Goal: Information Seeking & Learning: Compare options

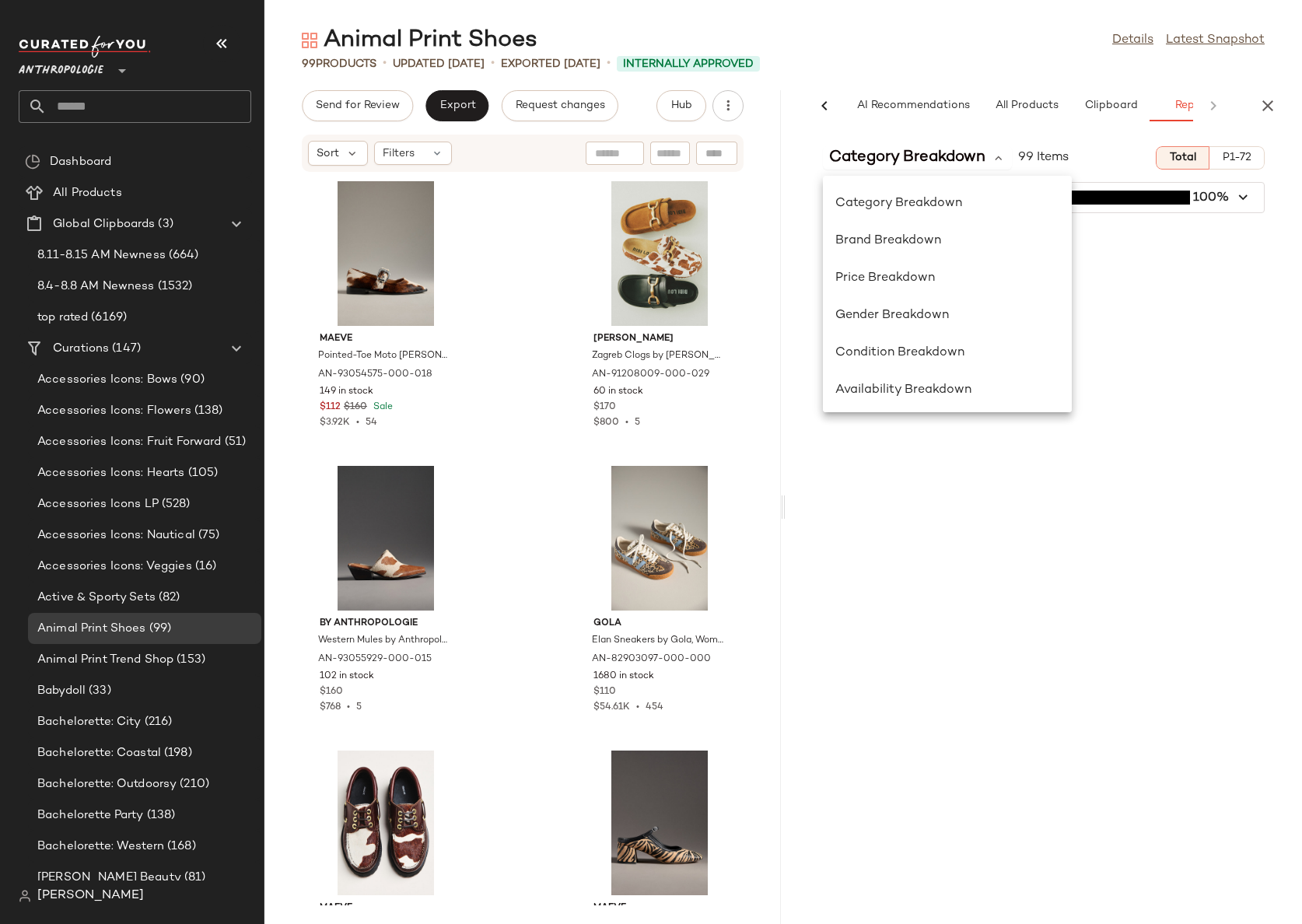
scroll to position [0, 47]
click at [95, 70] on span "Anthropologie" at bounding box center [61, 67] width 85 height 28
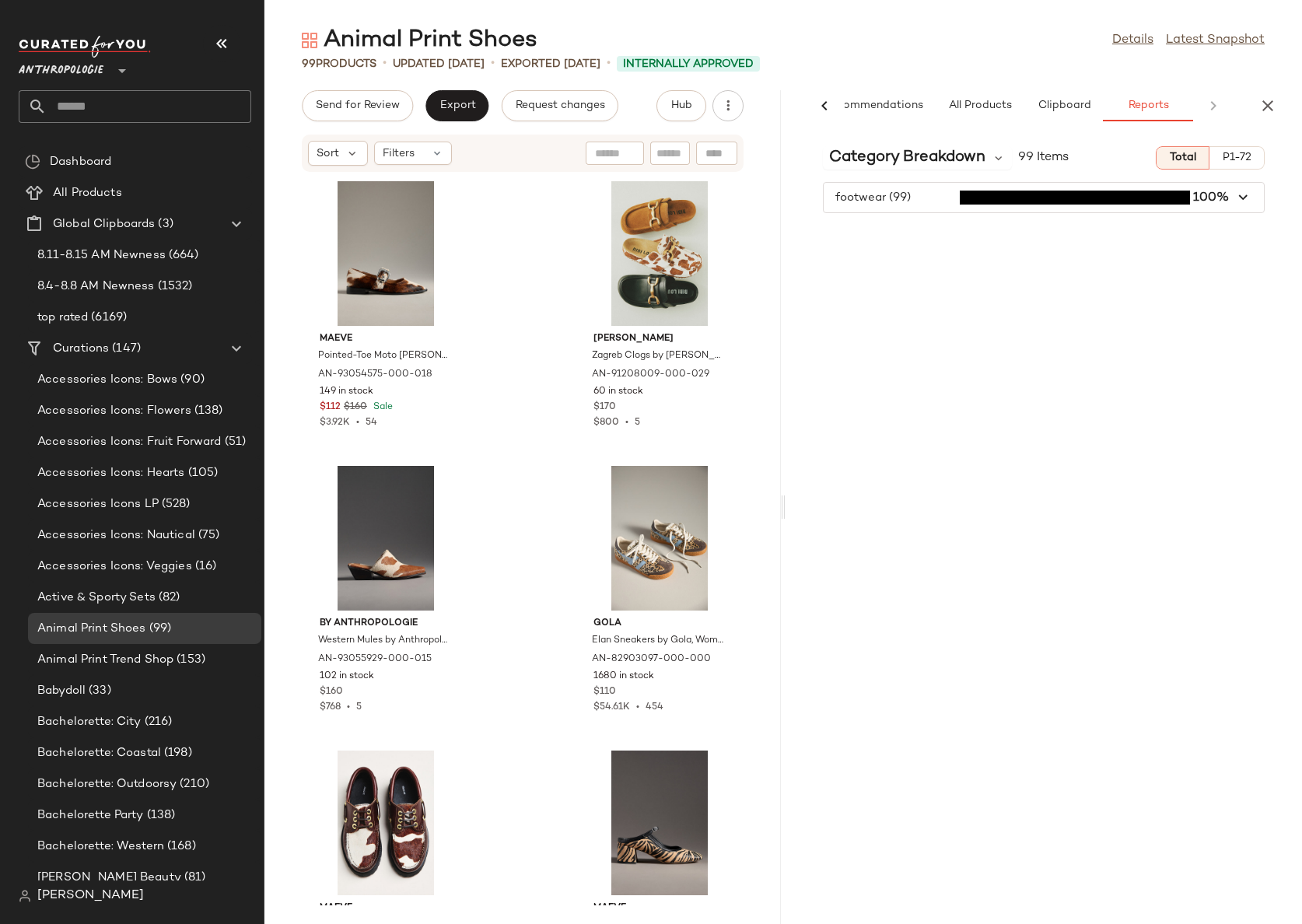
click at [88, 74] on span "Anthropologie" at bounding box center [61, 67] width 85 height 28
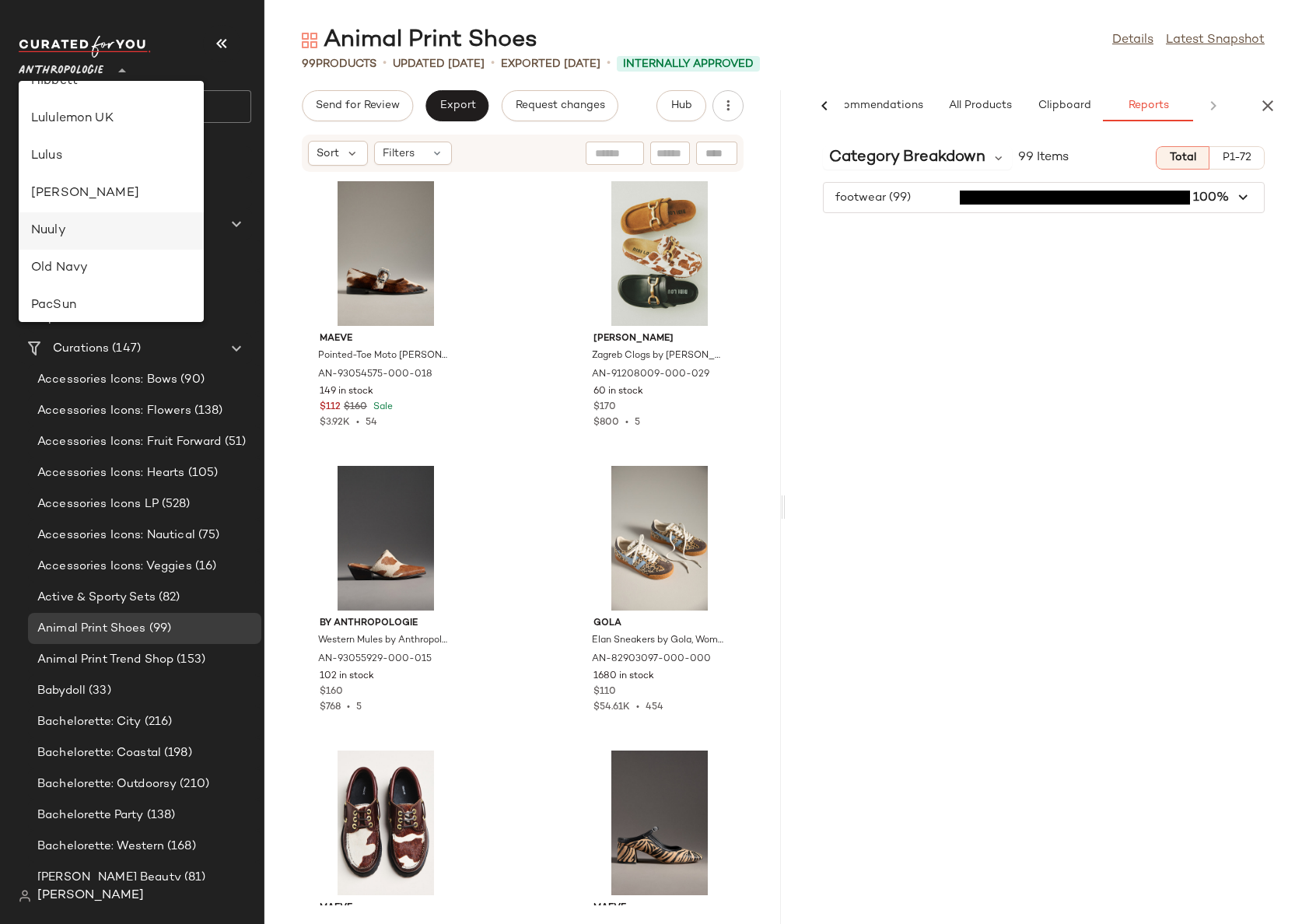
scroll to position [444, 0]
click at [85, 224] on div "Nuuly" at bounding box center [110, 221] width 160 height 19
type input "**"
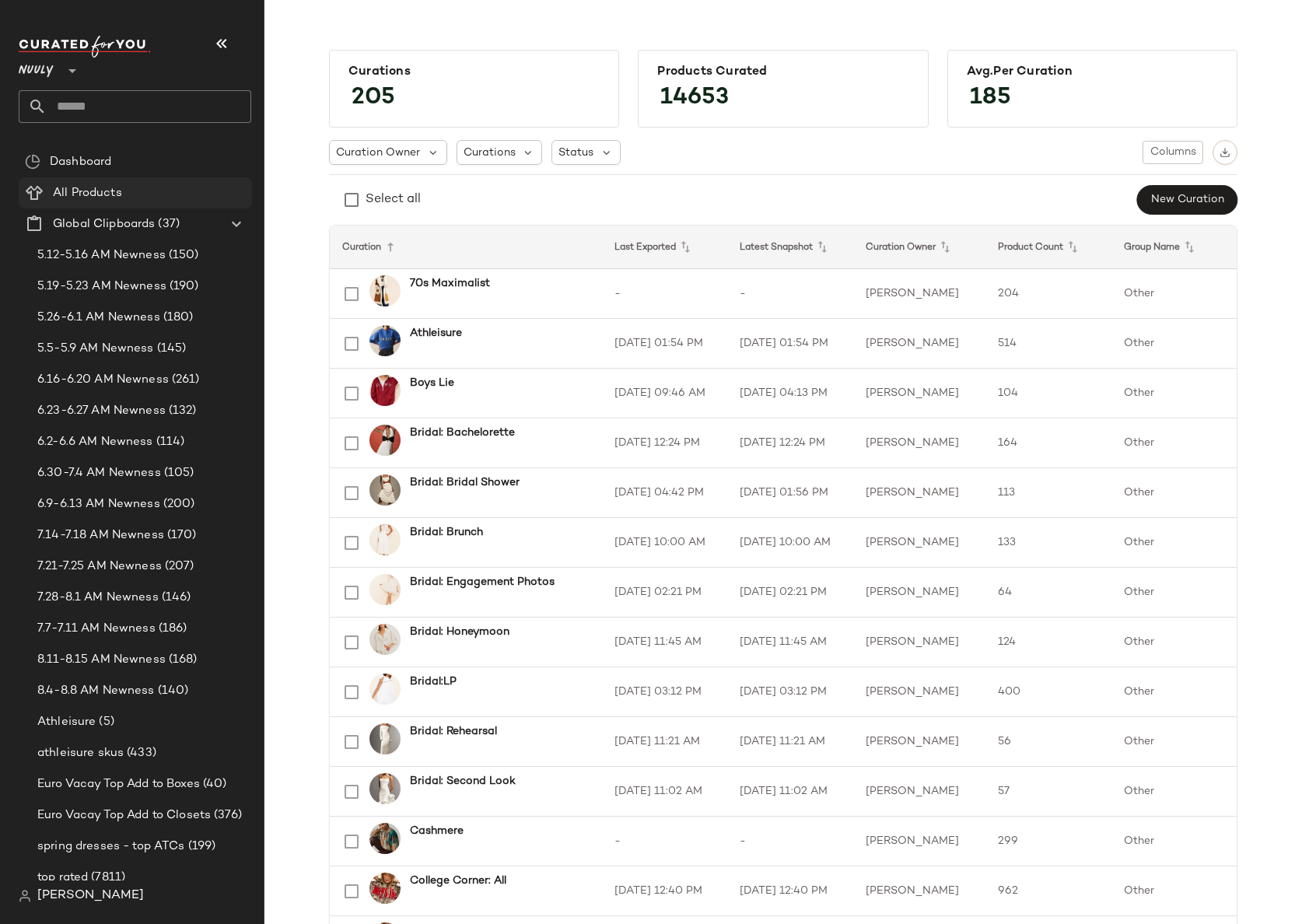
click at [91, 189] on span "All Products" at bounding box center [87, 193] width 69 height 18
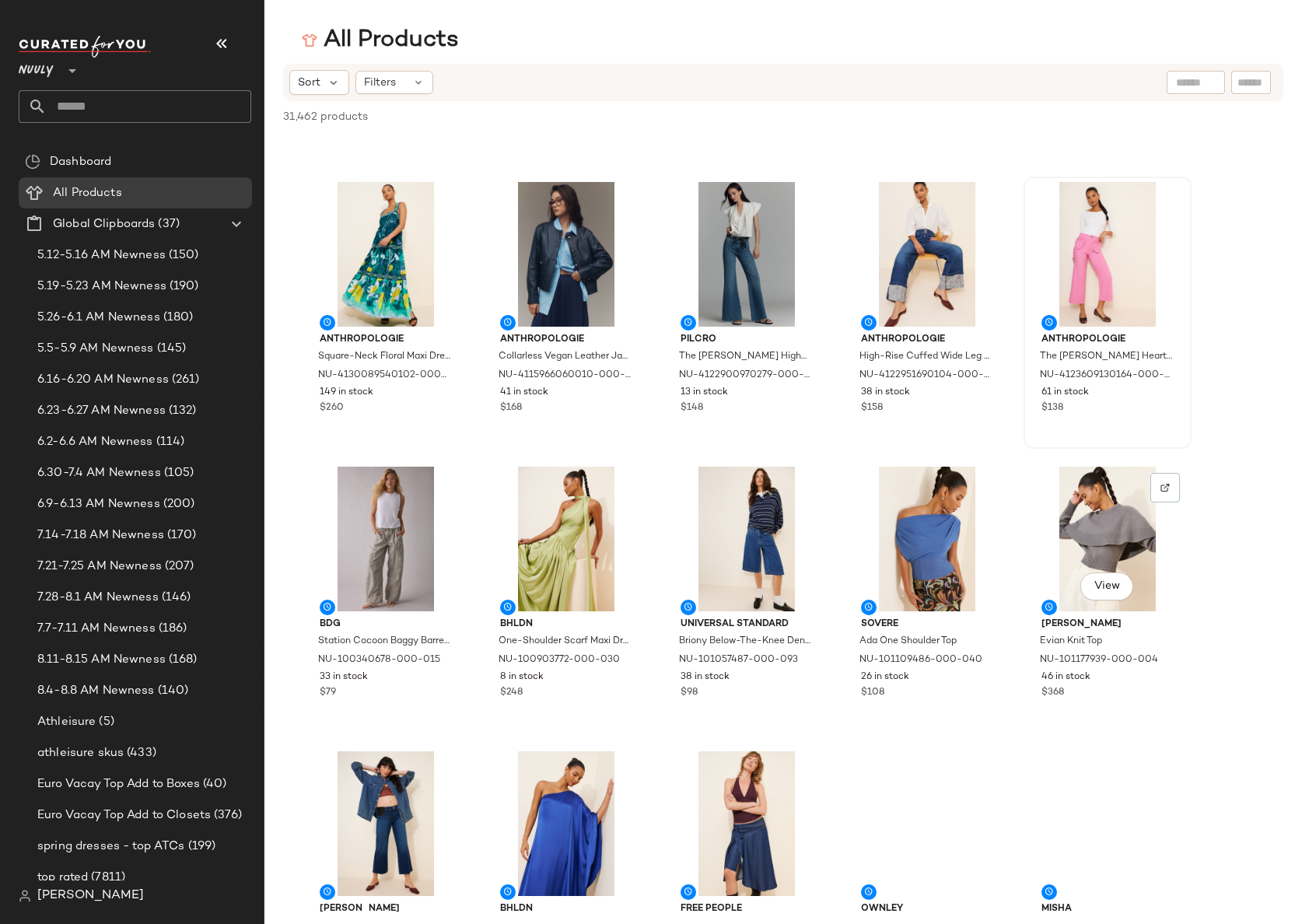
scroll to position [9666, 0]
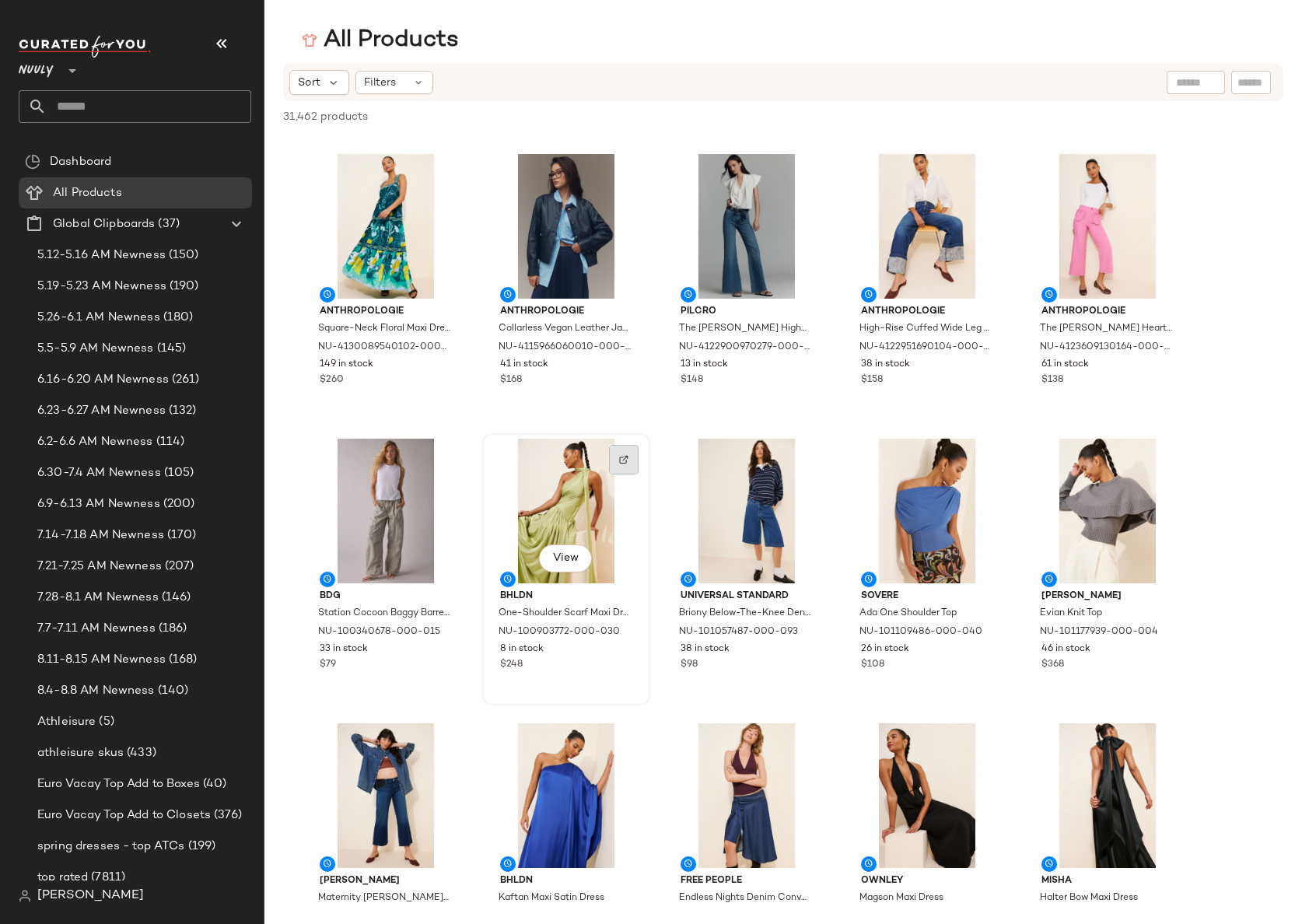
click at [621, 458] on img at bounding box center [623, 459] width 9 height 9
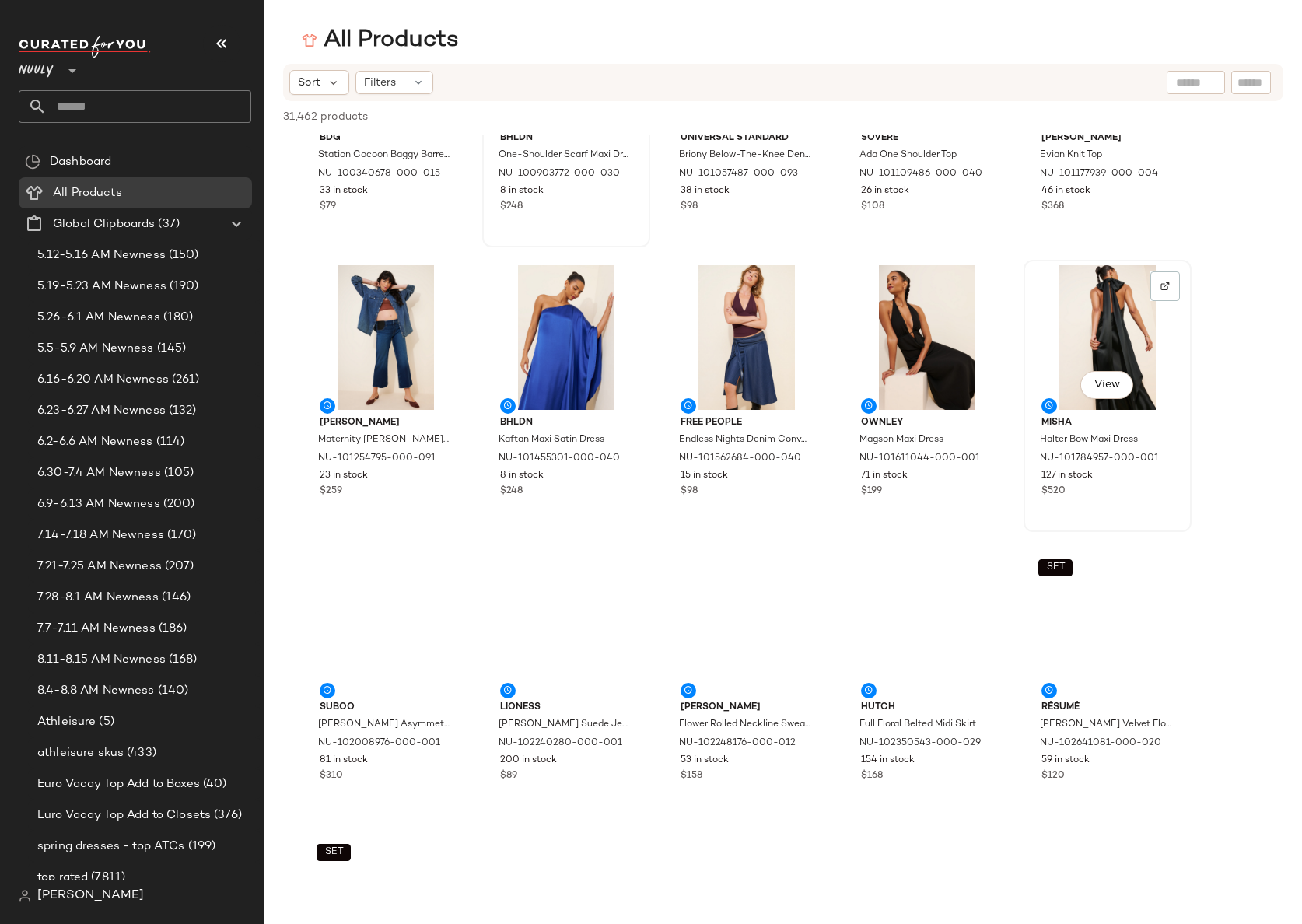
scroll to position [10126, 0]
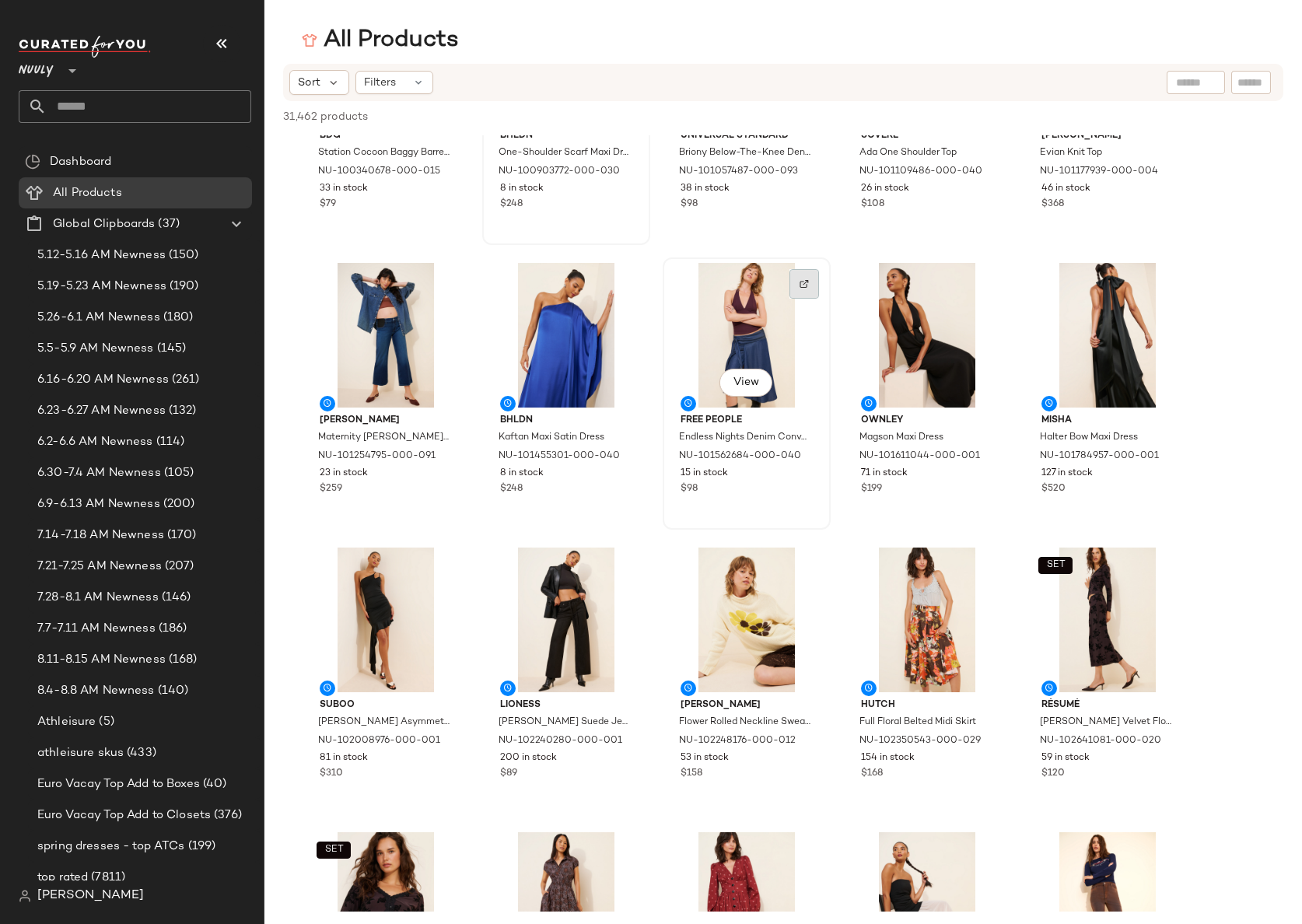
click at [811, 280] on div at bounding box center [804, 284] width 30 height 30
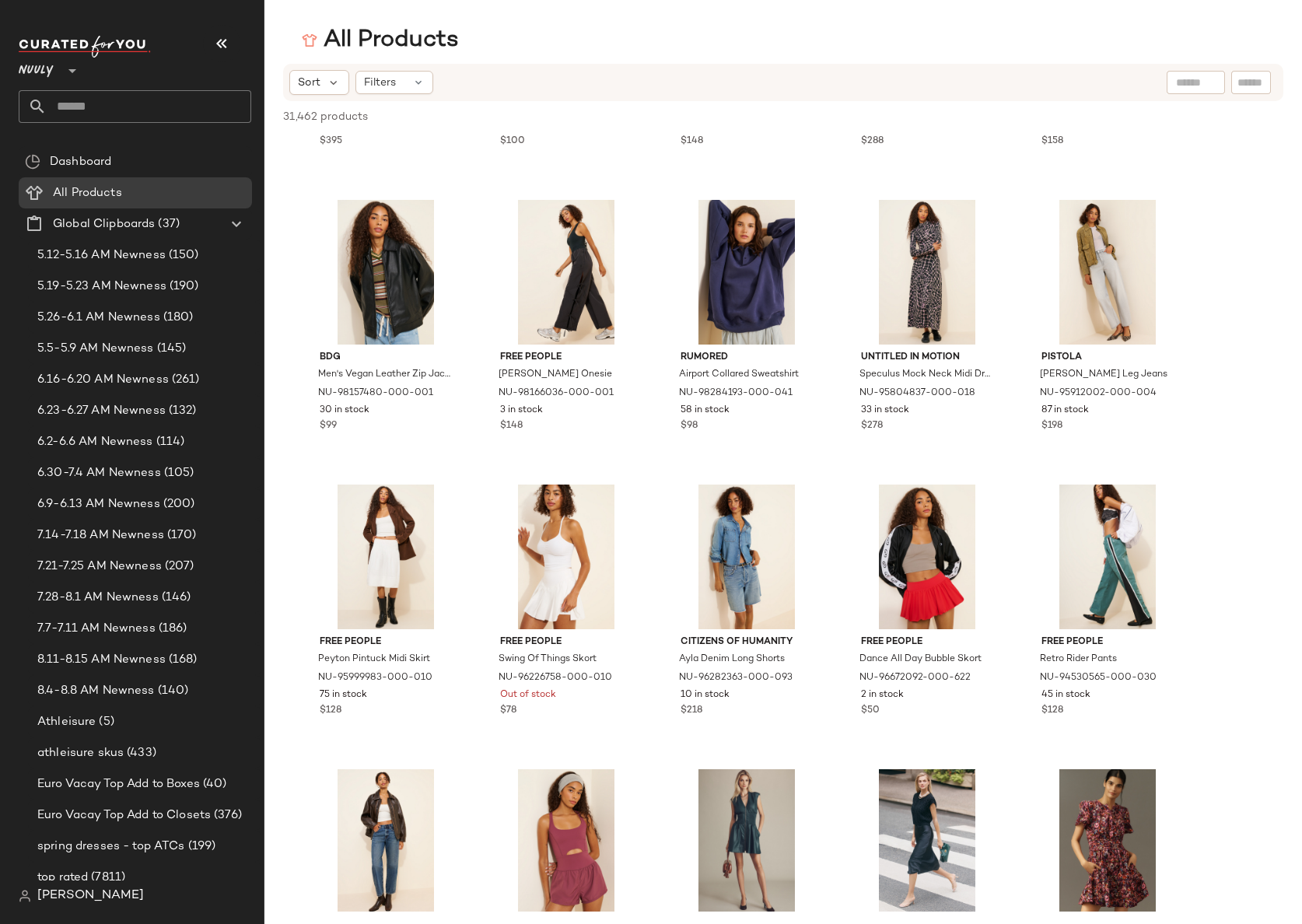
scroll to position [17703, 0]
click at [1168, 502] on img at bounding box center [1165, 505] width 9 height 9
click at [433, 510] on div at bounding box center [443, 505] width 30 height 30
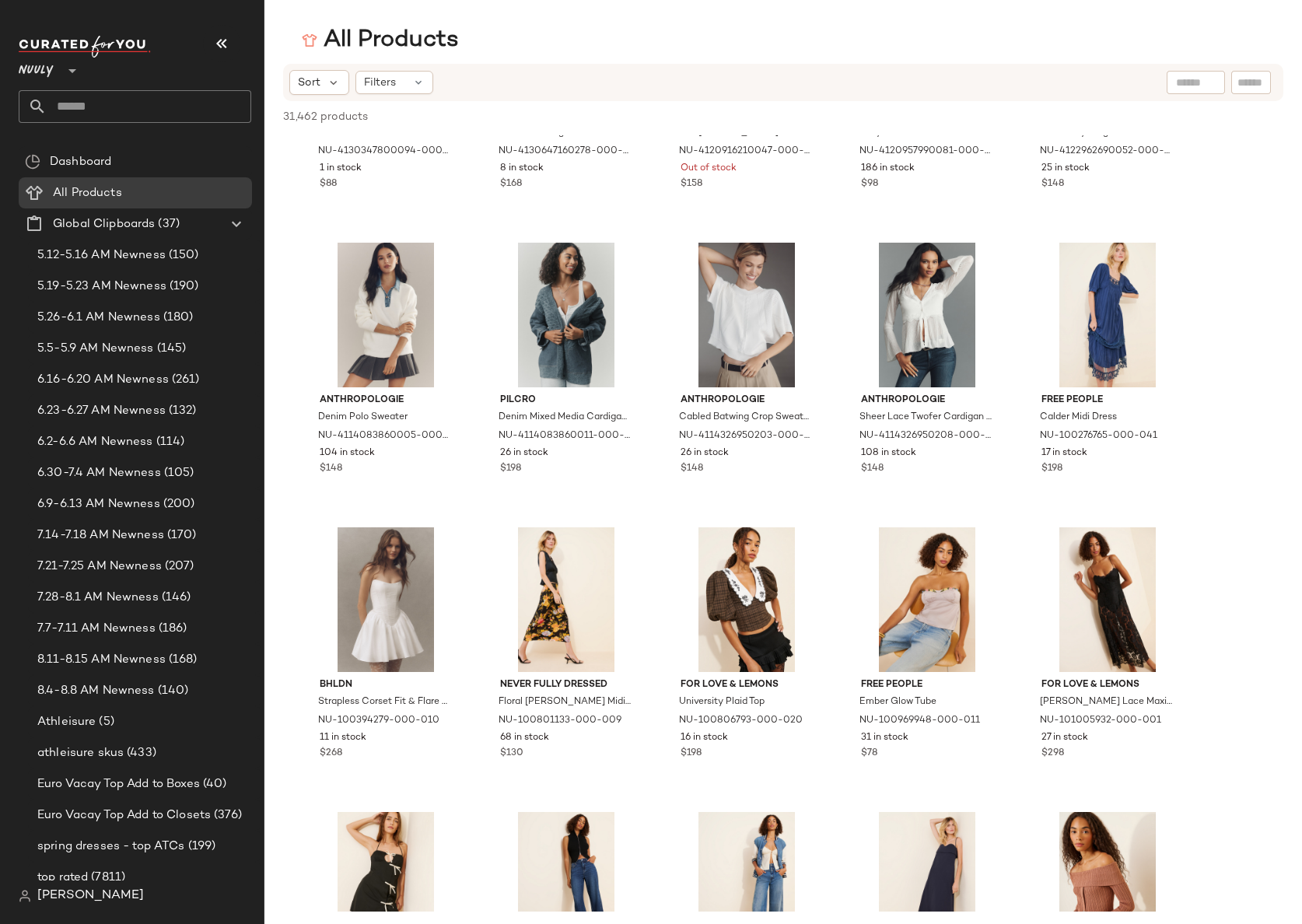
scroll to position [18861, 0]
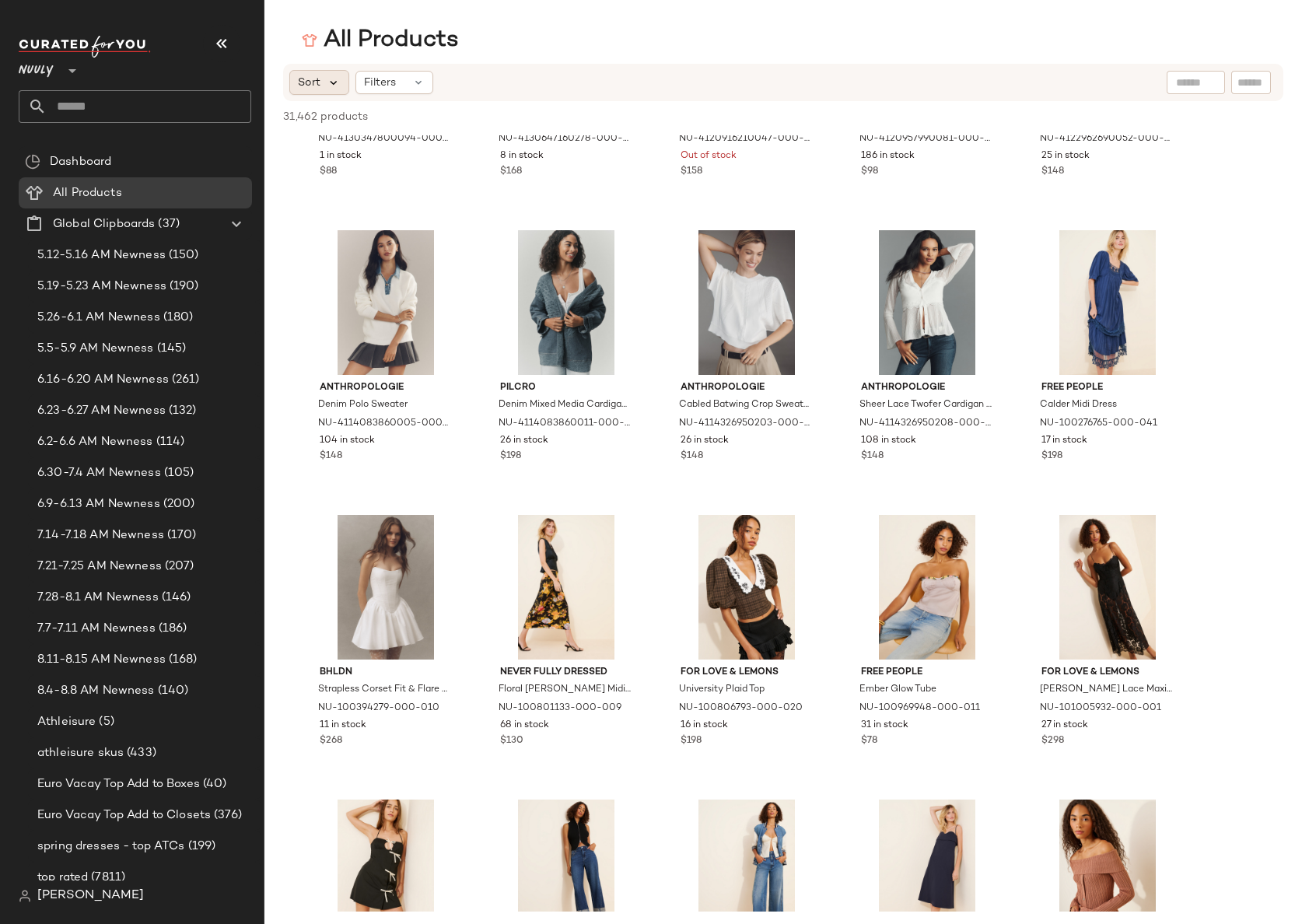
click at [327, 82] on icon at bounding box center [333, 82] width 14 height 14
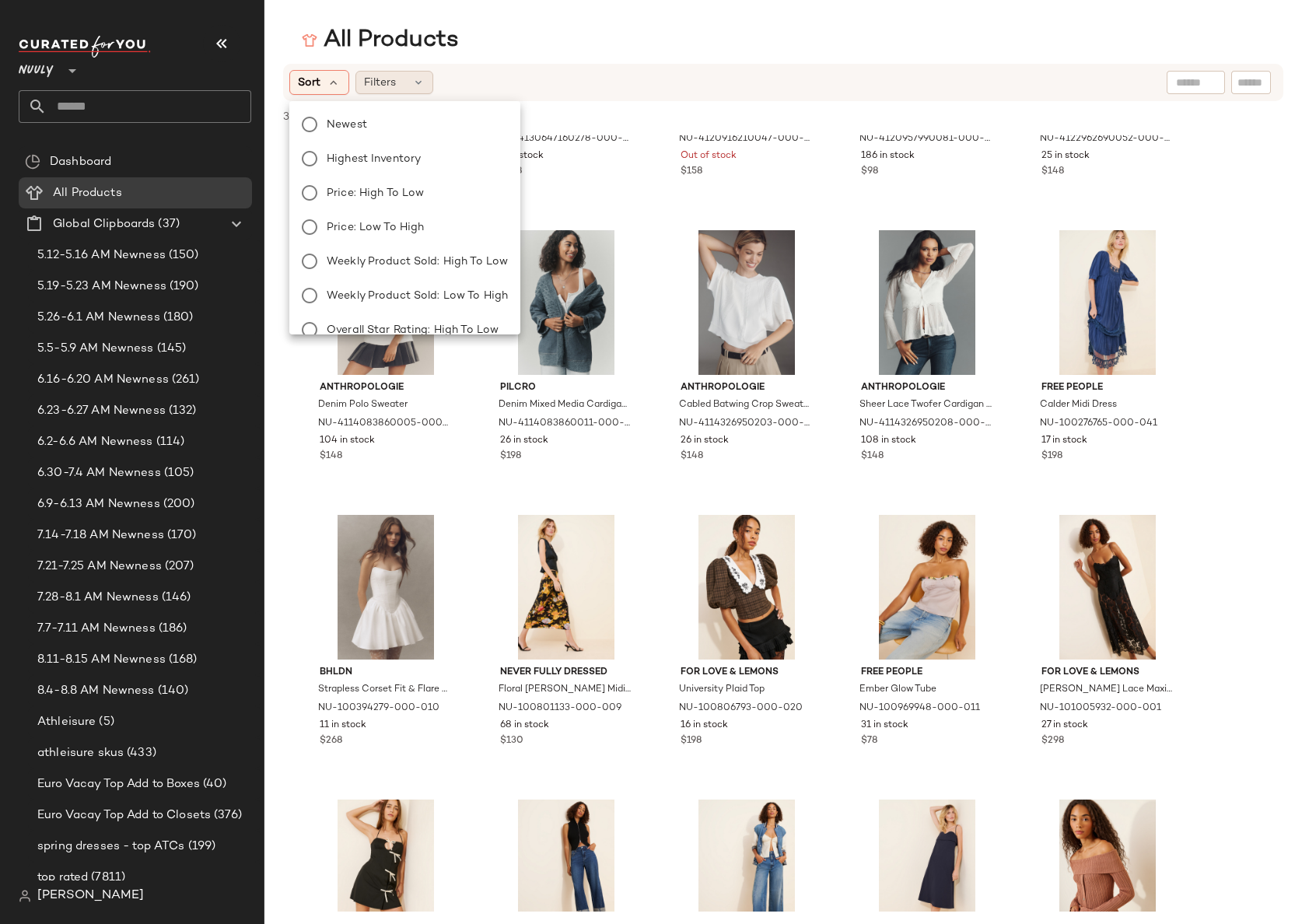
click at [391, 74] on span "Filters" at bounding box center [380, 82] width 32 height 16
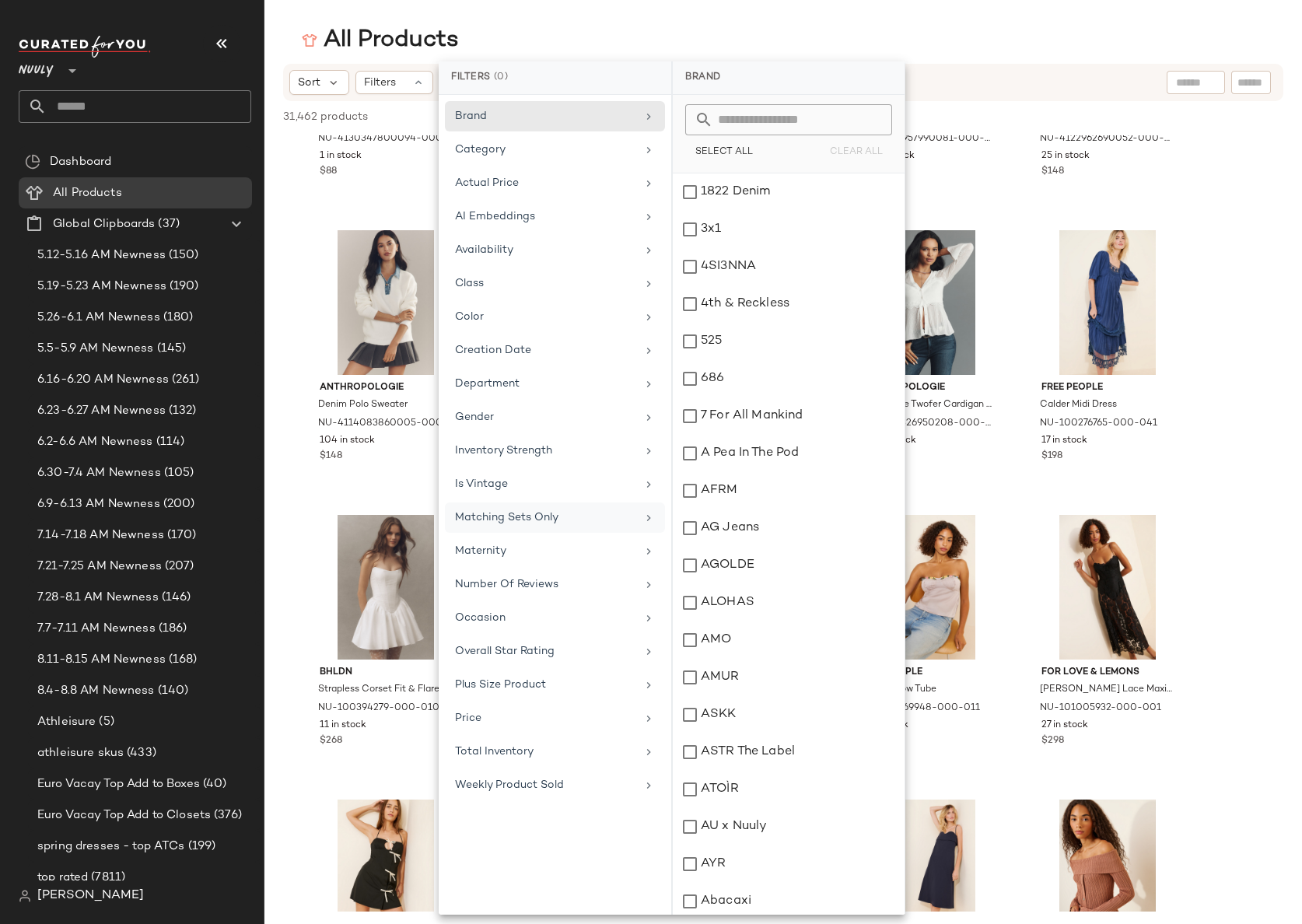
click at [515, 512] on div "Matching Sets Only" at bounding box center [545, 517] width 181 height 16
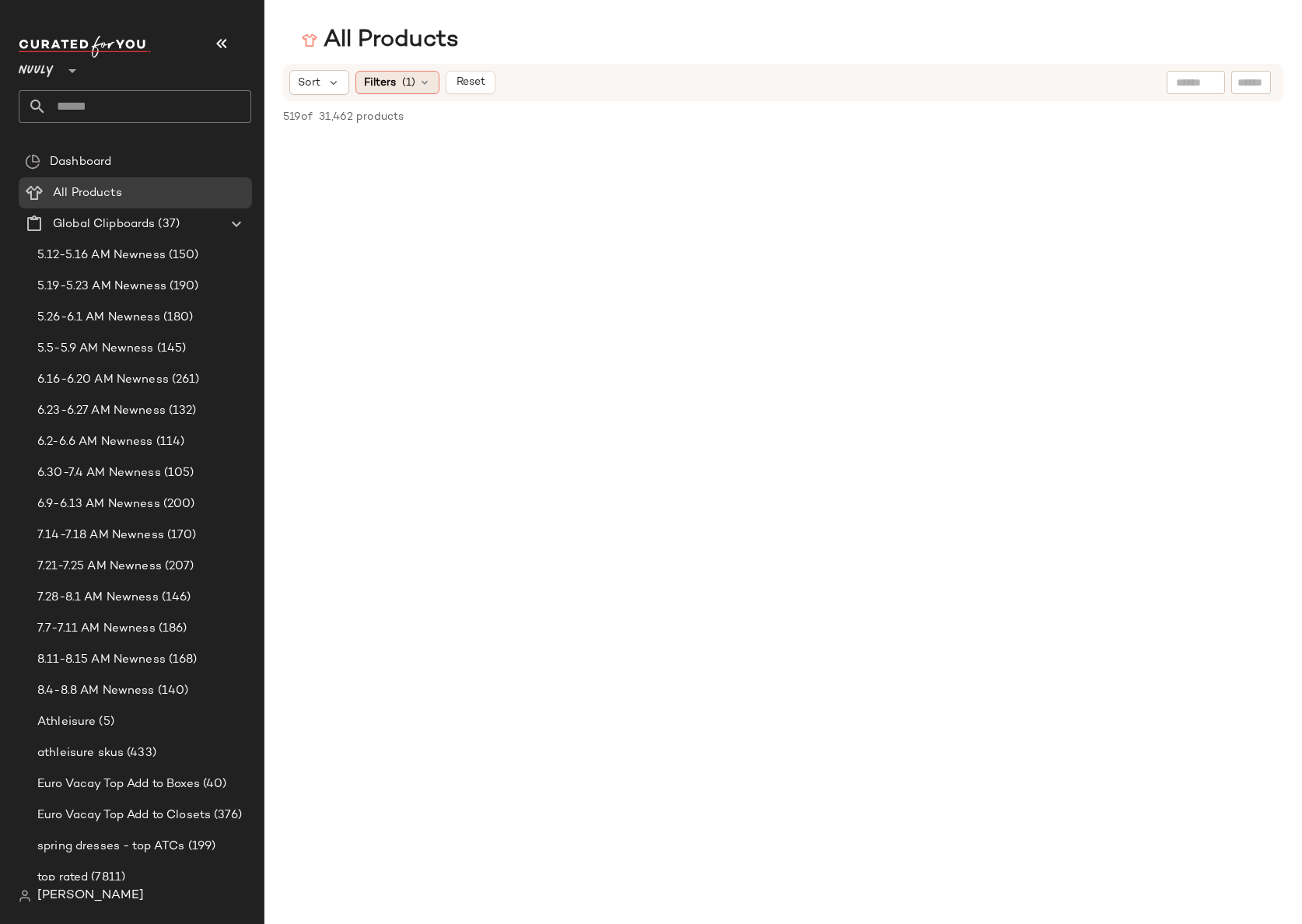
click at [406, 82] on span "(1)" at bounding box center [408, 82] width 13 height 16
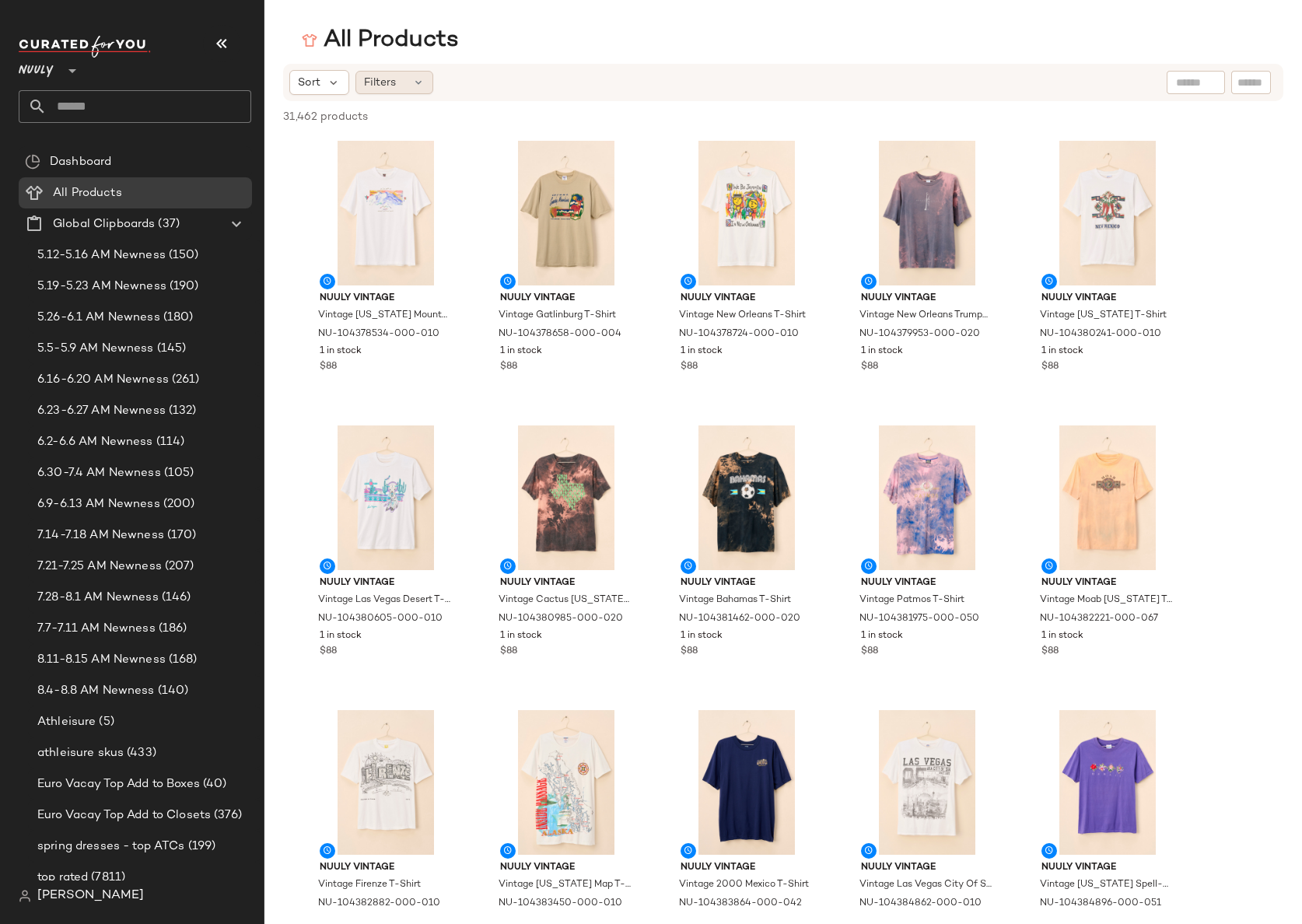
click at [380, 82] on span "Filters" at bounding box center [380, 82] width 32 height 16
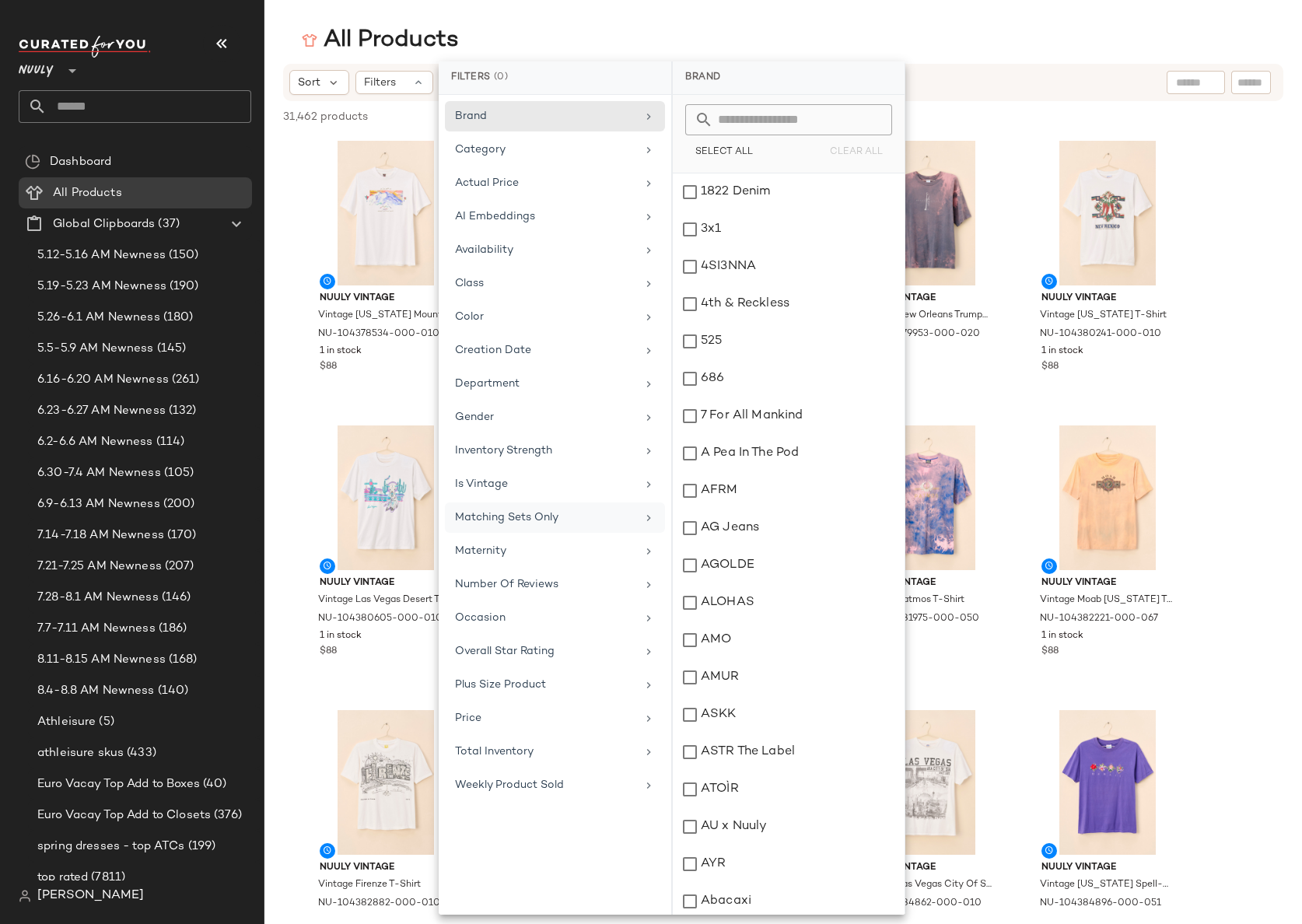
click at [546, 519] on div "Matching Sets Only" at bounding box center [545, 517] width 181 height 16
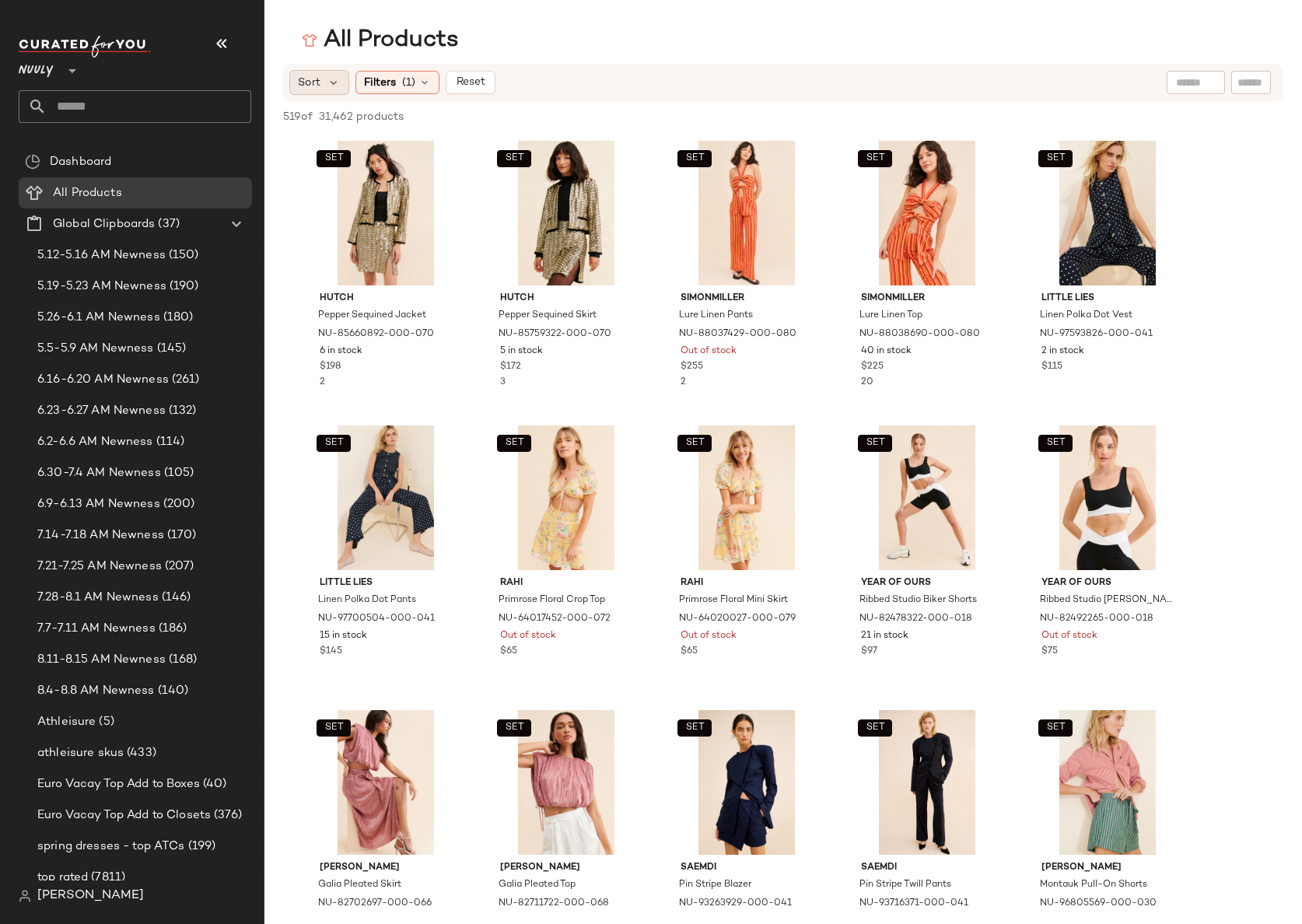
click at [316, 88] on span "Sort" at bounding box center [309, 82] width 22 height 16
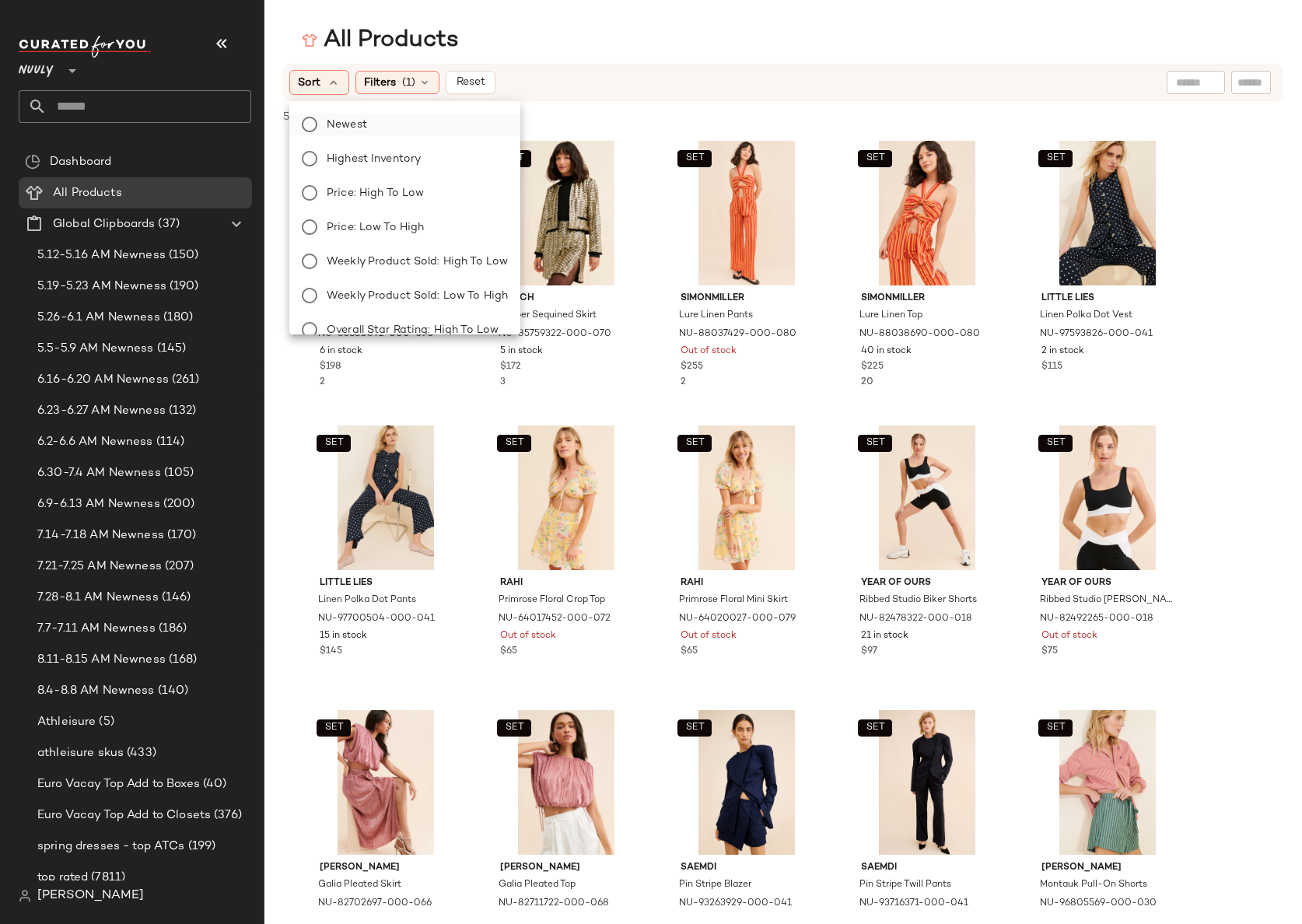
click at [354, 131] on span "Newest" at bounding box center [346, 124] width 40 height 16
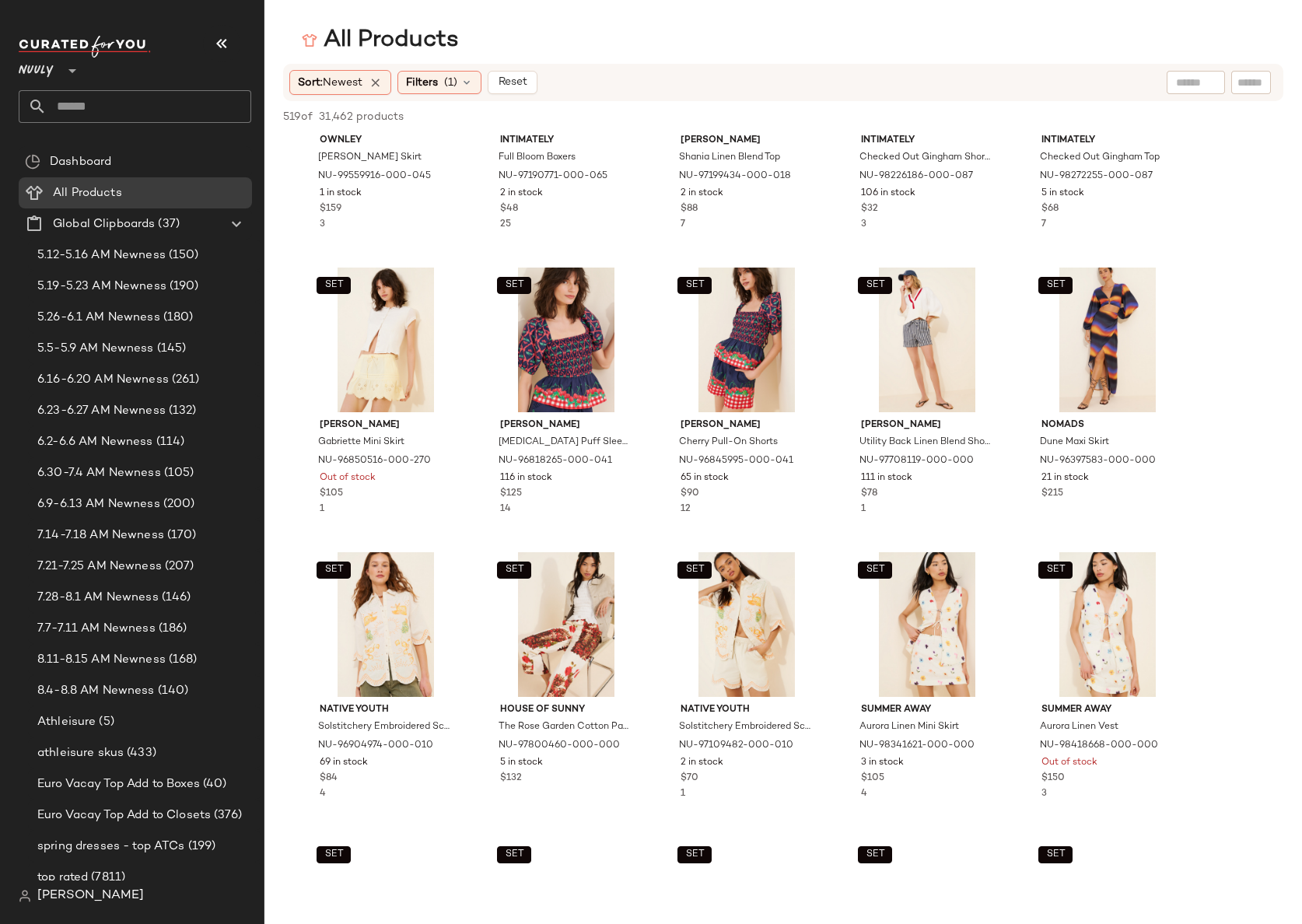
scroll to position [7905, 0]
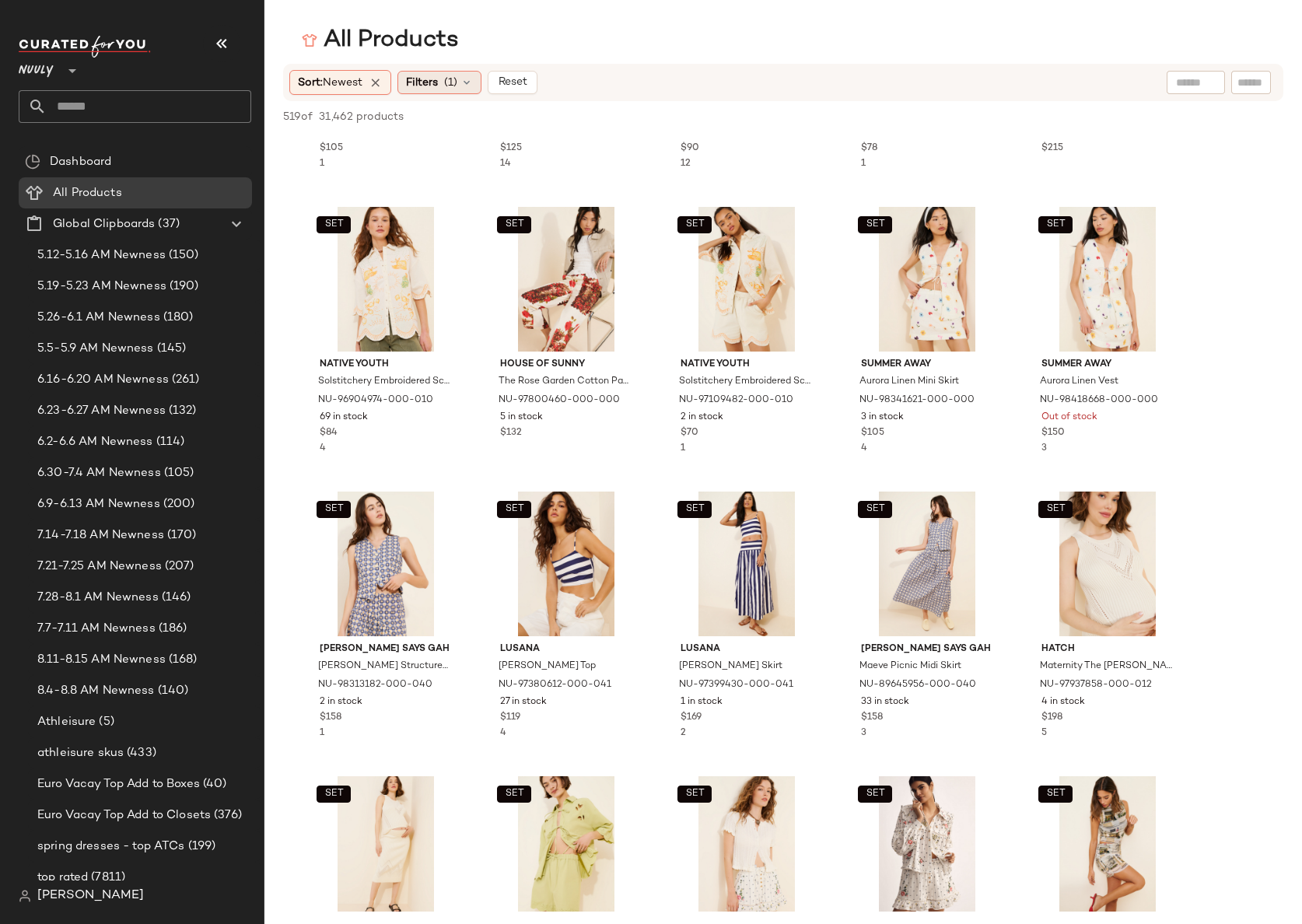
click at [462, 77] on div "Filters (1)" at bounding box center [439, 82] width 84 height 23
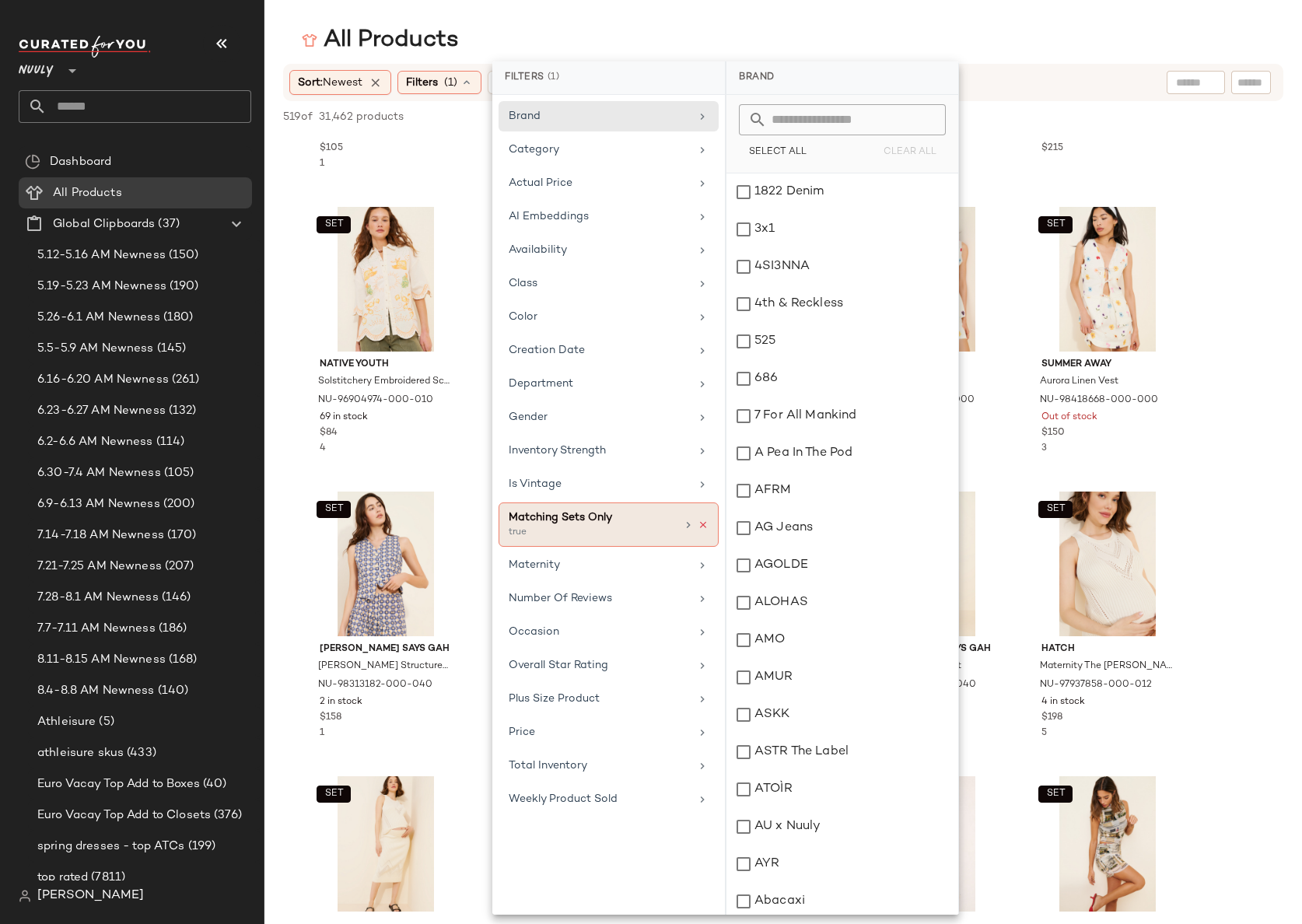
click at [706, 521] on icon at bounding box center [703, 525] width 11 height 11
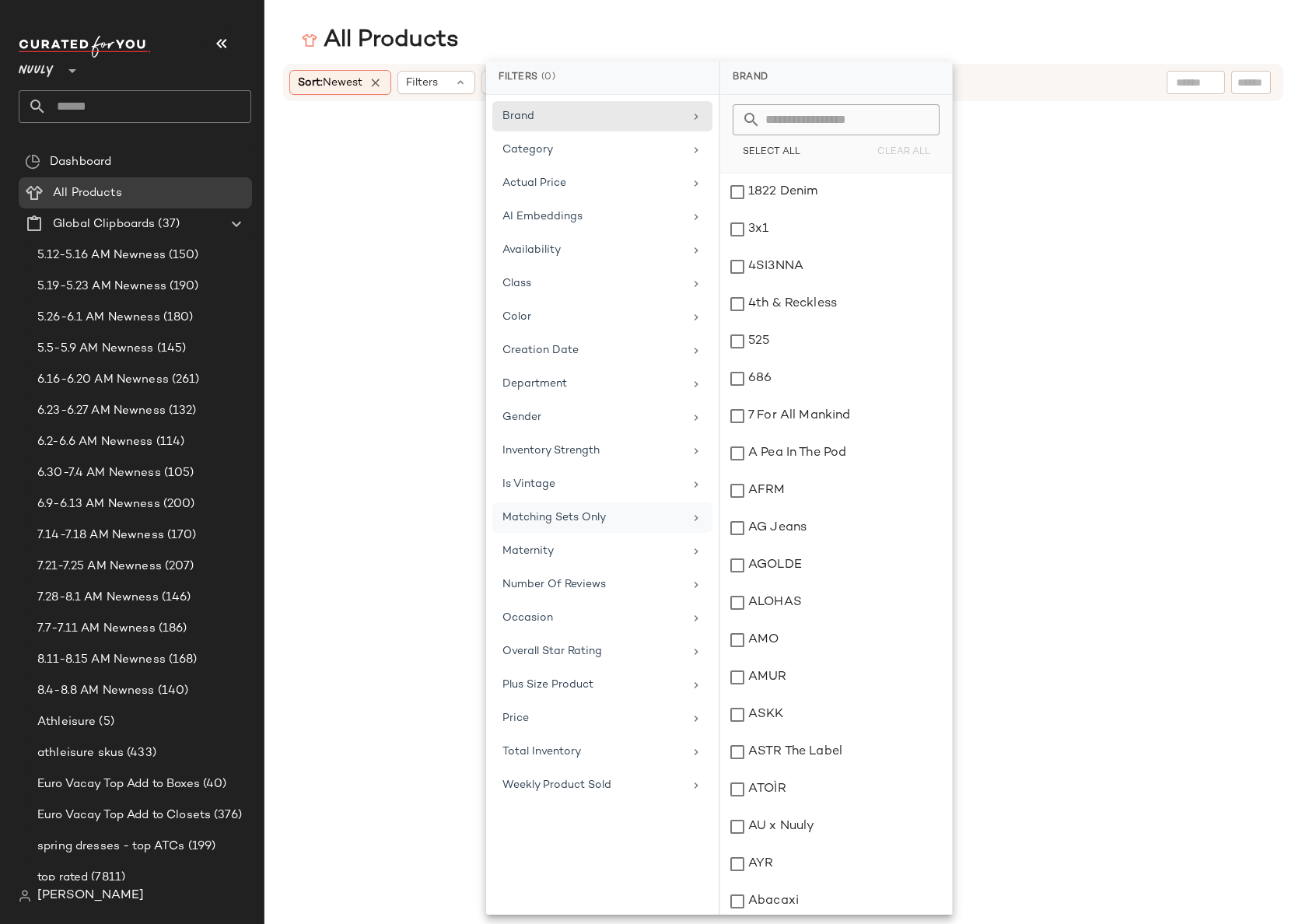
click at [1236, 81] on div at bounding box center [1252, 82] width 39 height 23
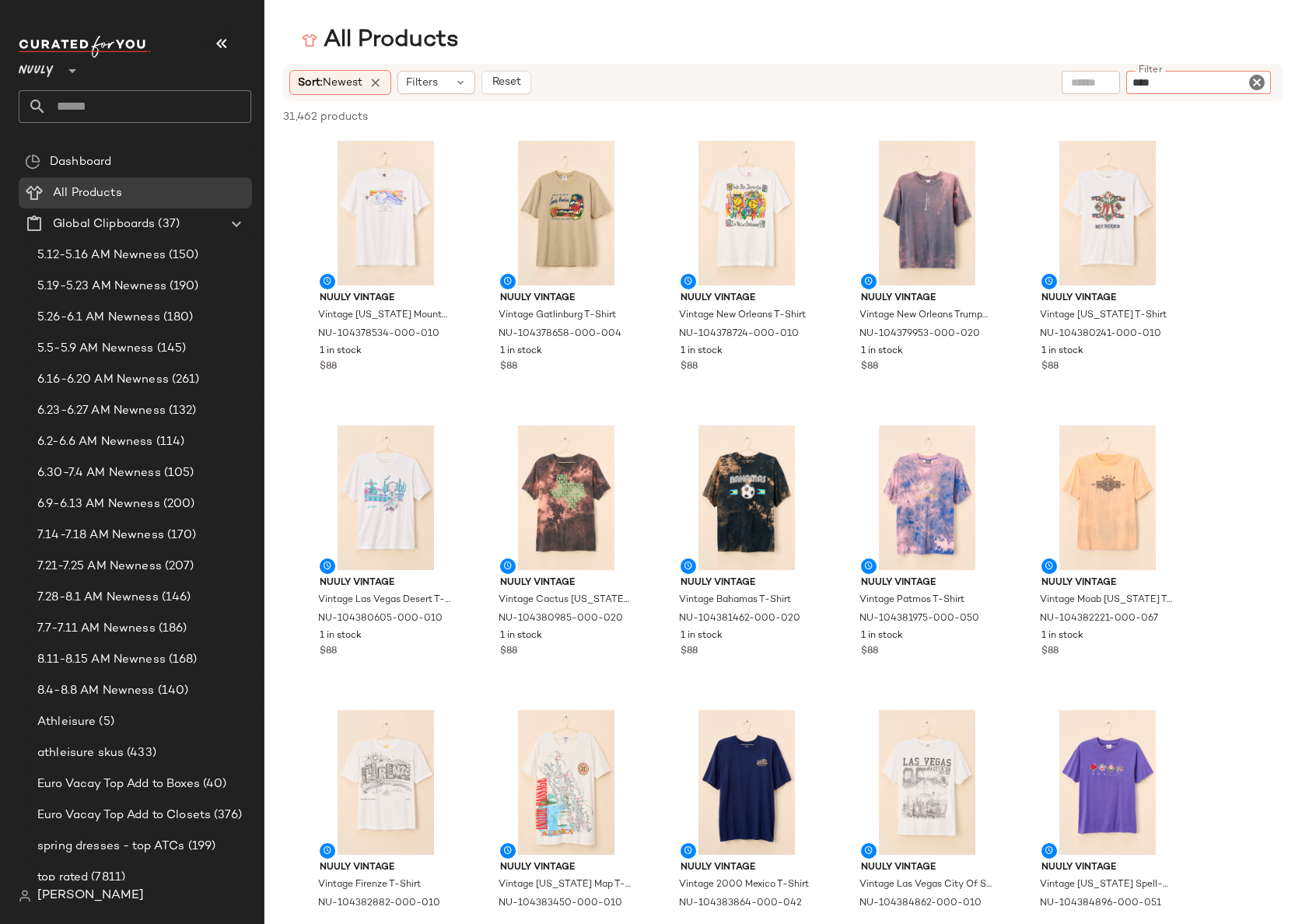
type input "*****"
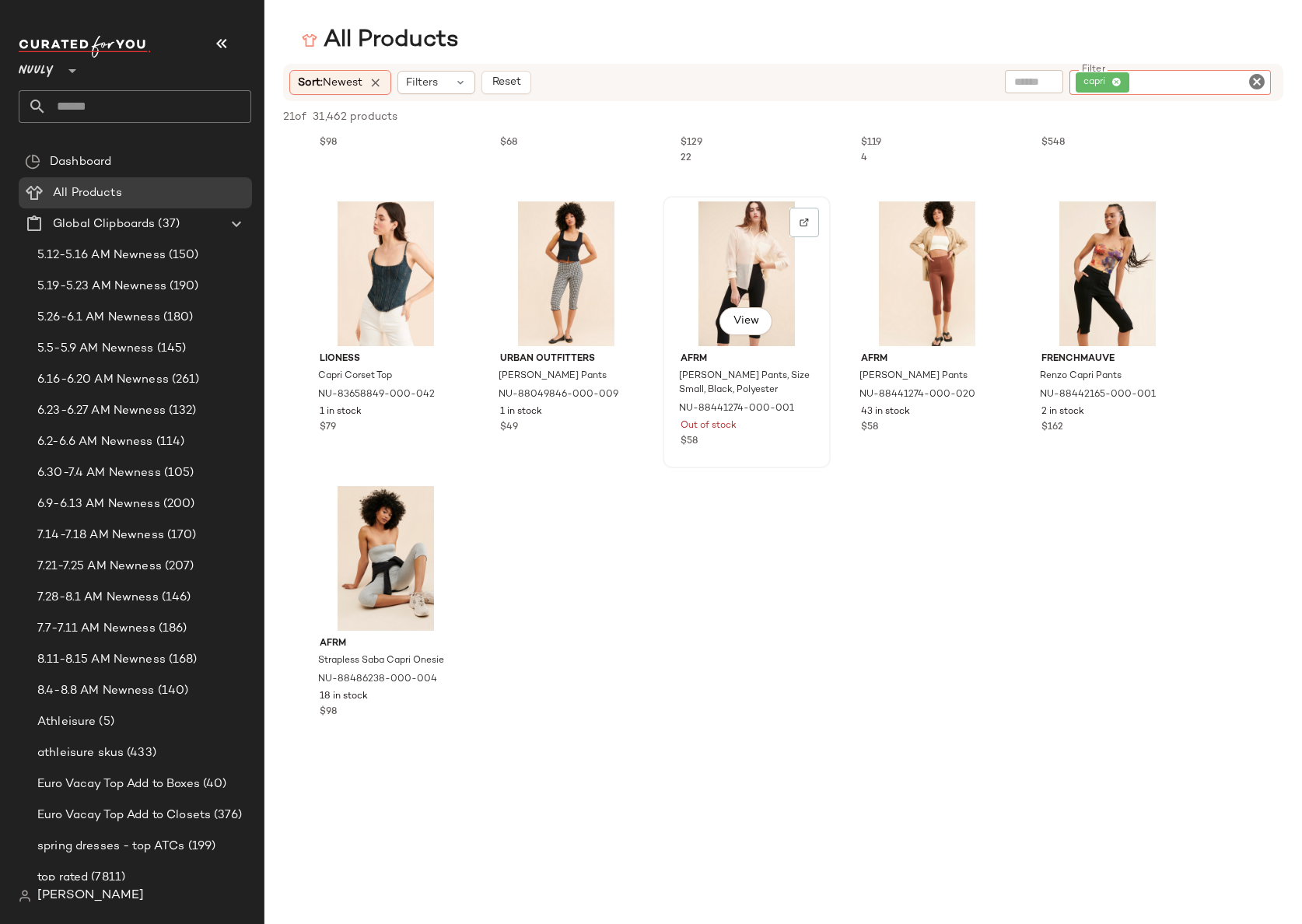
scroll to position [779, 0]
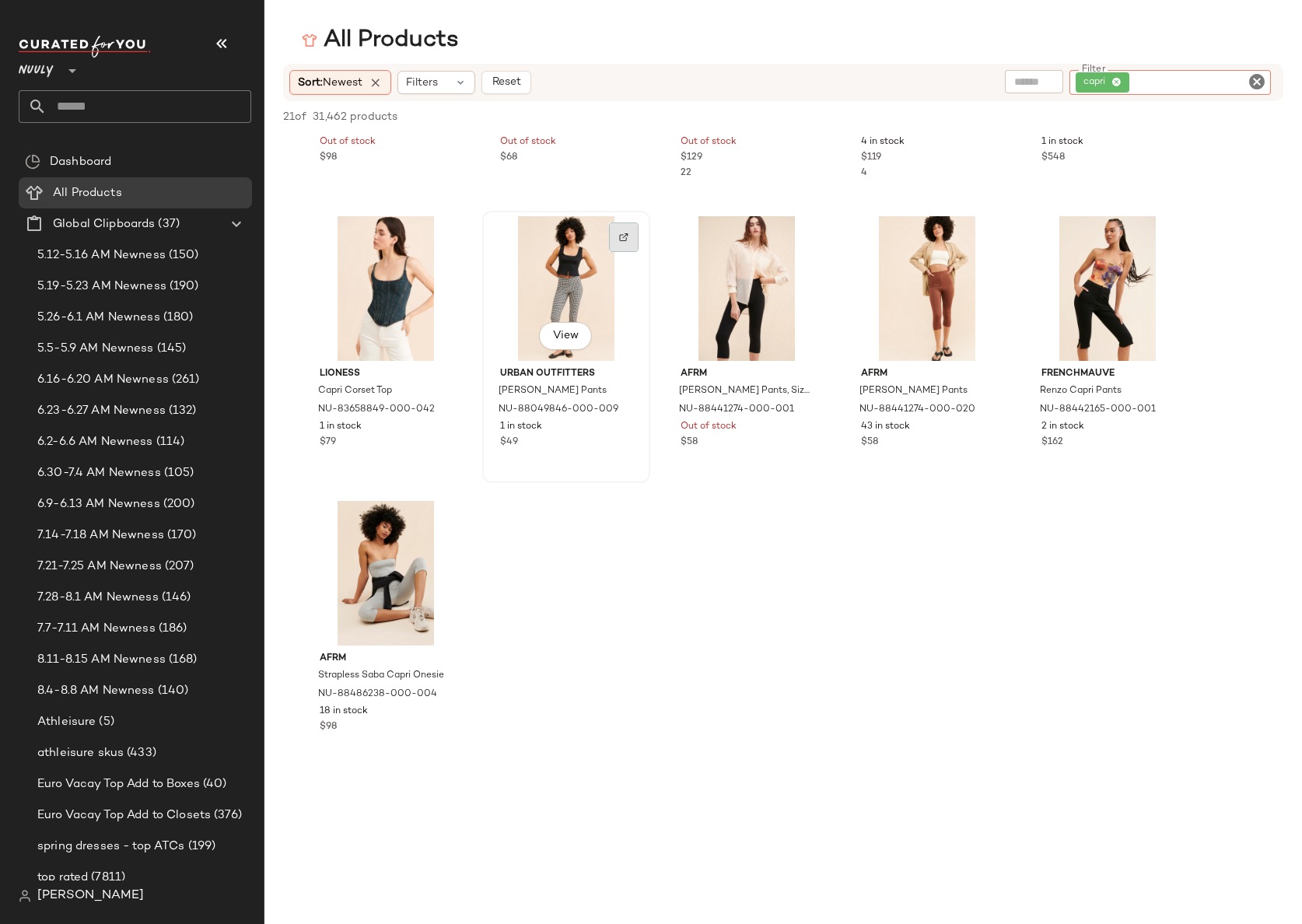
click at [628, 238] on div at bounding box center [624, 237] width 30 height 30
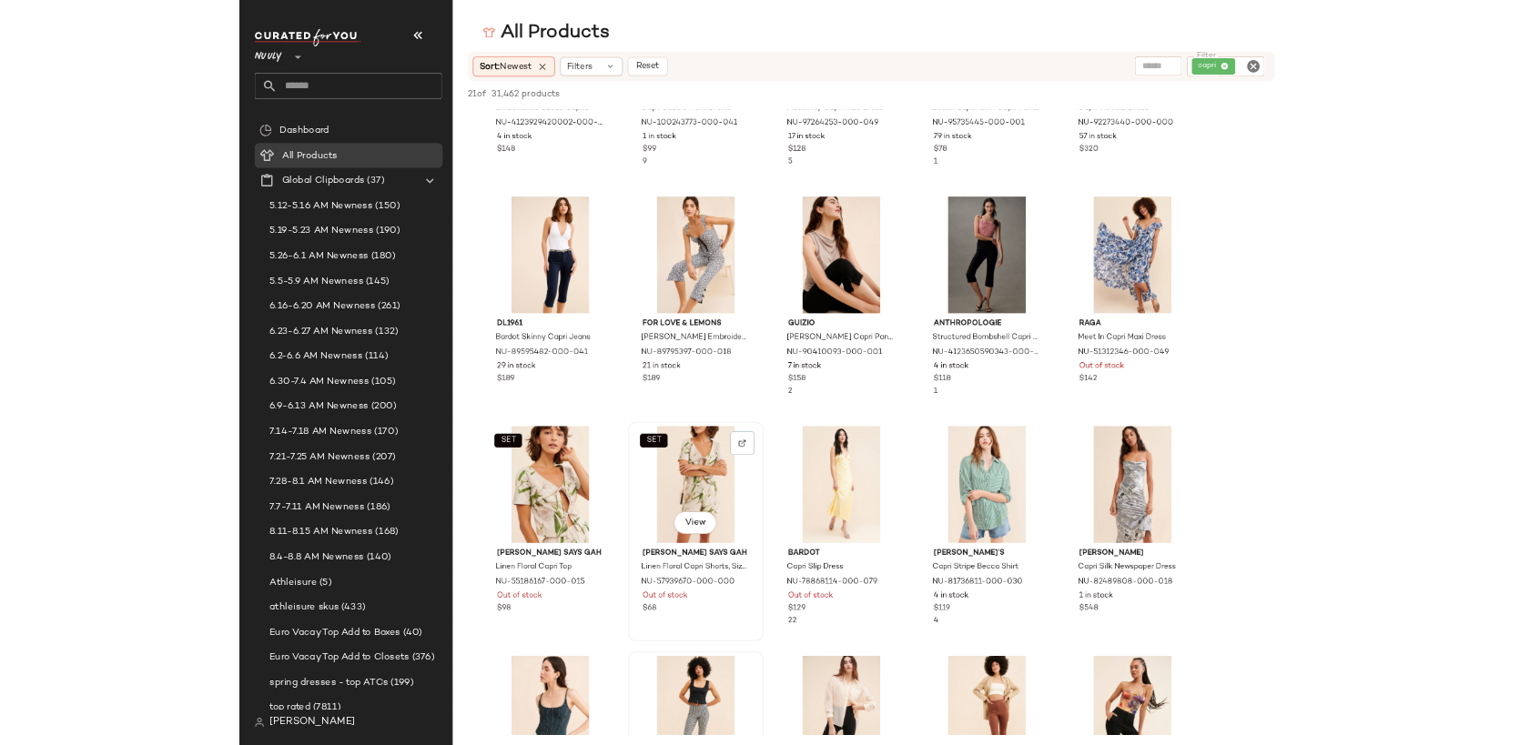
scroll to position [0, 0]
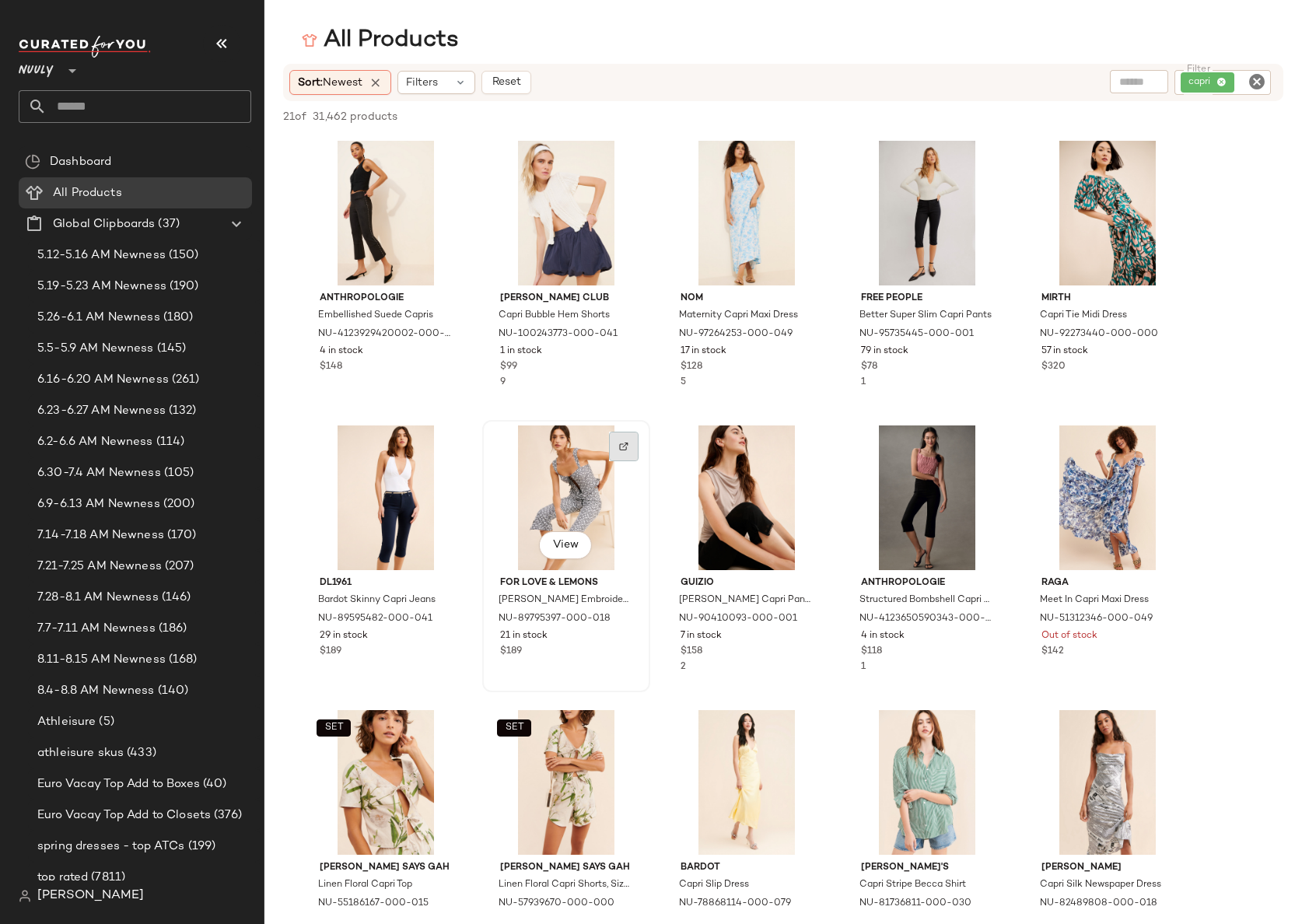
click at [618, 451] on div at bounding box center [624, 446] width 30 height 30
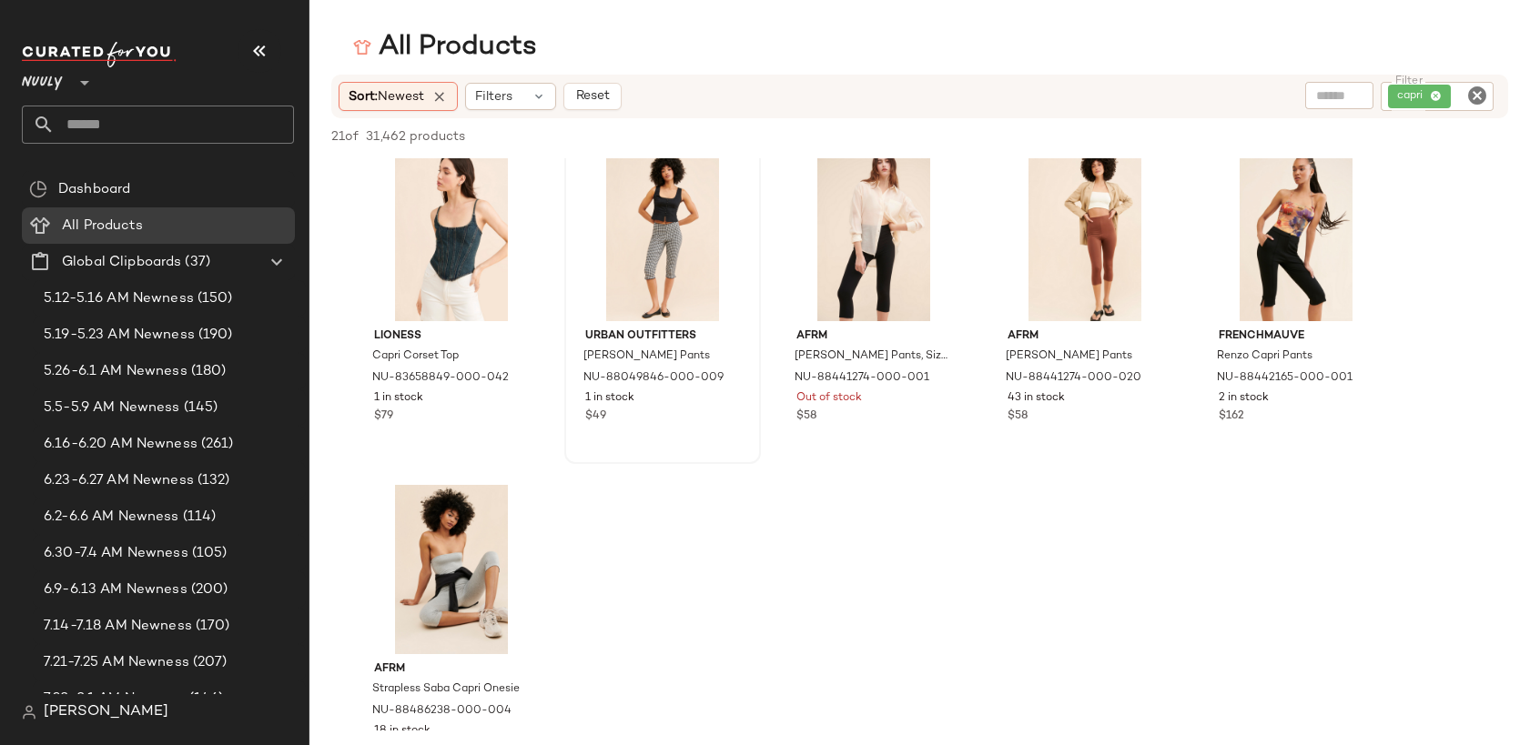
scroll to position [1014, 0]
click at [1478, 94] on icon "Clear Filter" at bounding box center [1477, 96] width 22 height 22
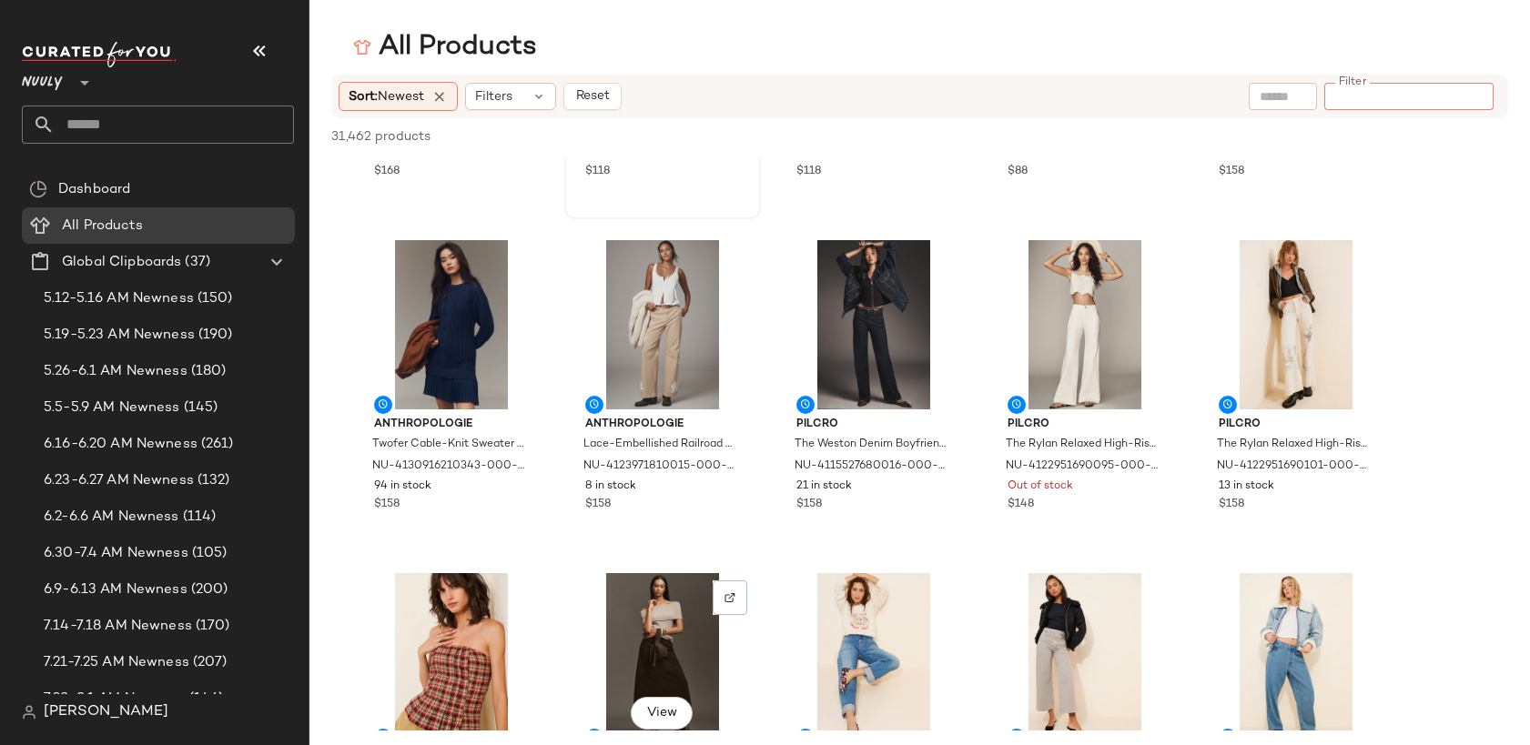
scroll to position [6905, 0]
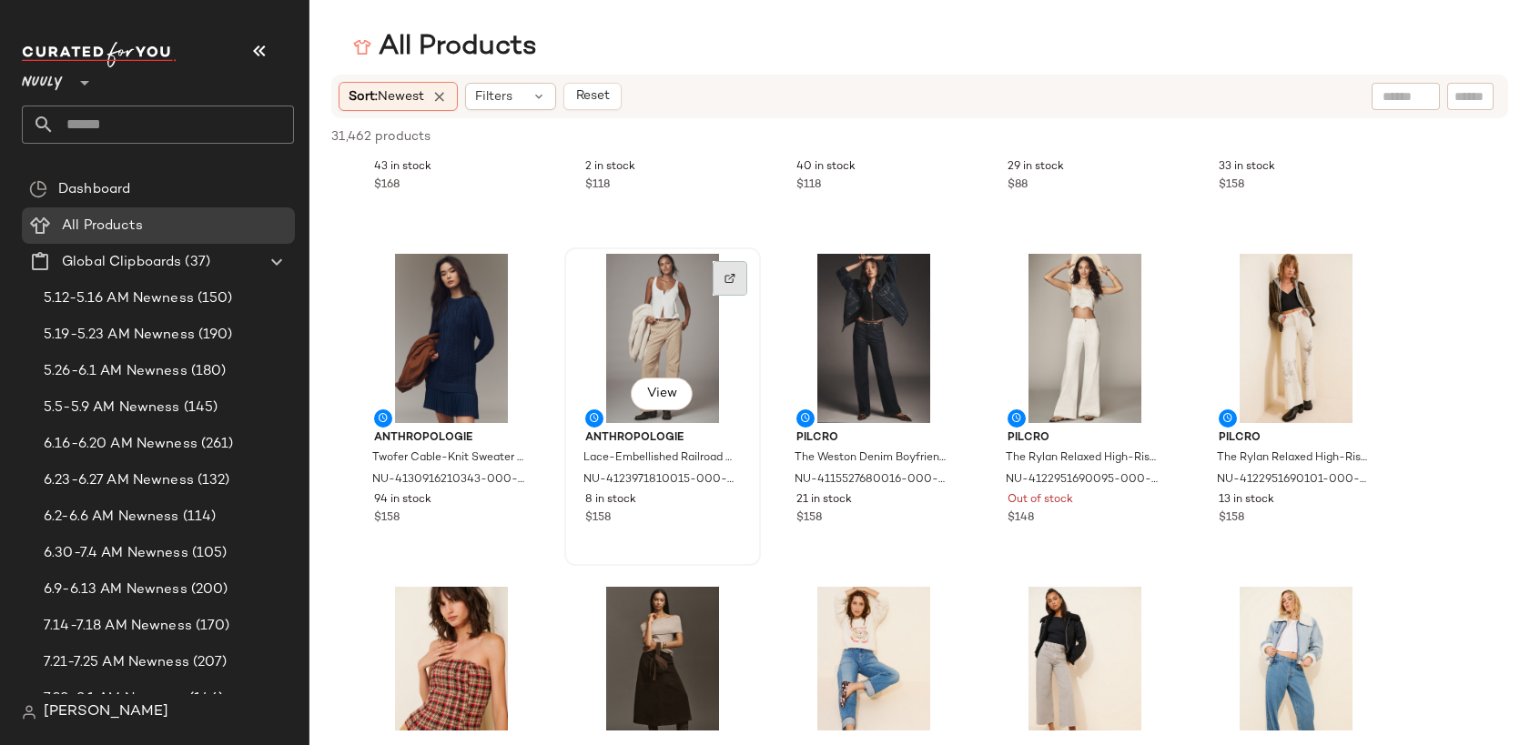
click at [718, 278] on div at bounding box center [730, 278] width 35 height 35
click at [1358, 285] on div at bounding box center [1363, 278] width 35 height 35
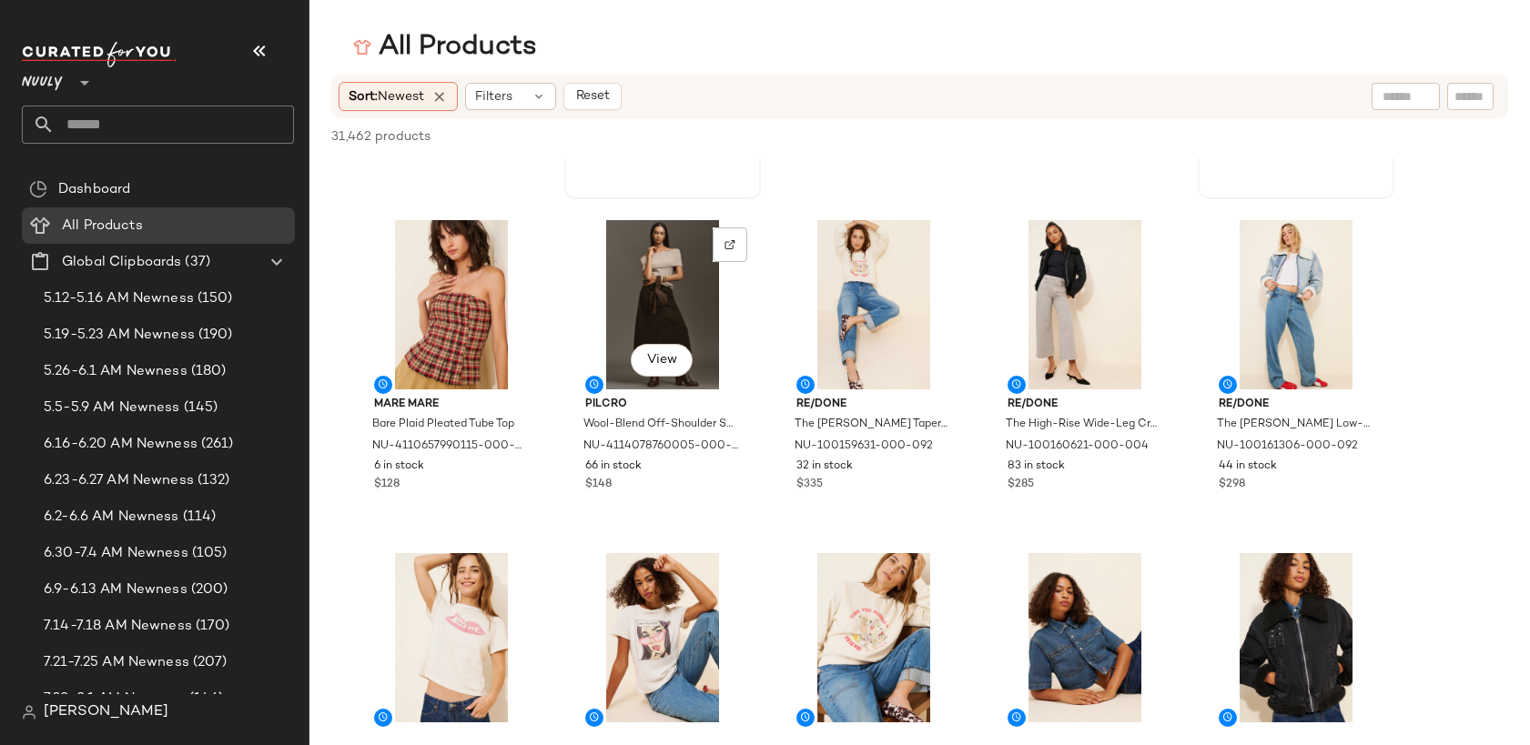
scroll to position [7275, 0]
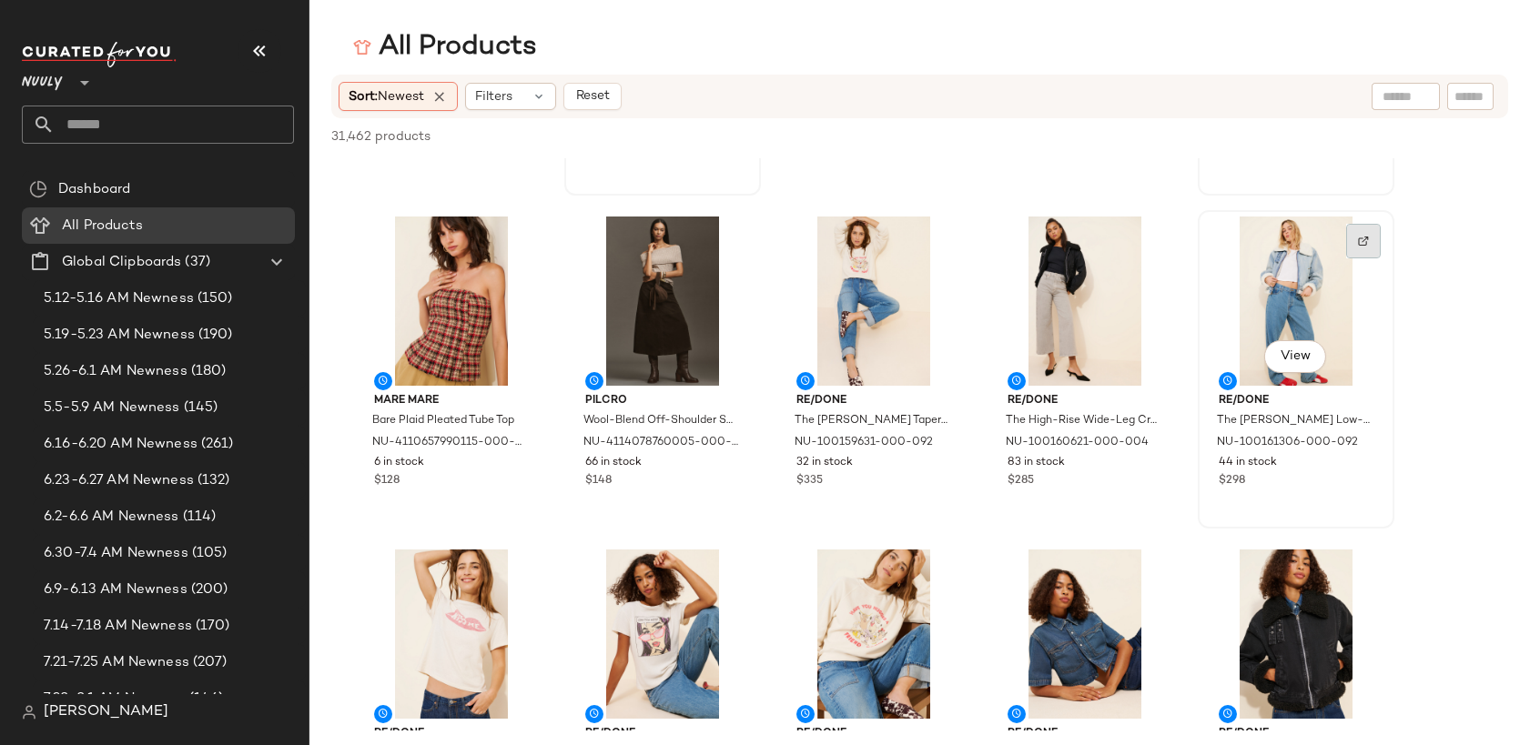
click at [1370, 238] on div at bounding box center [1363, 241] width 35 height 35
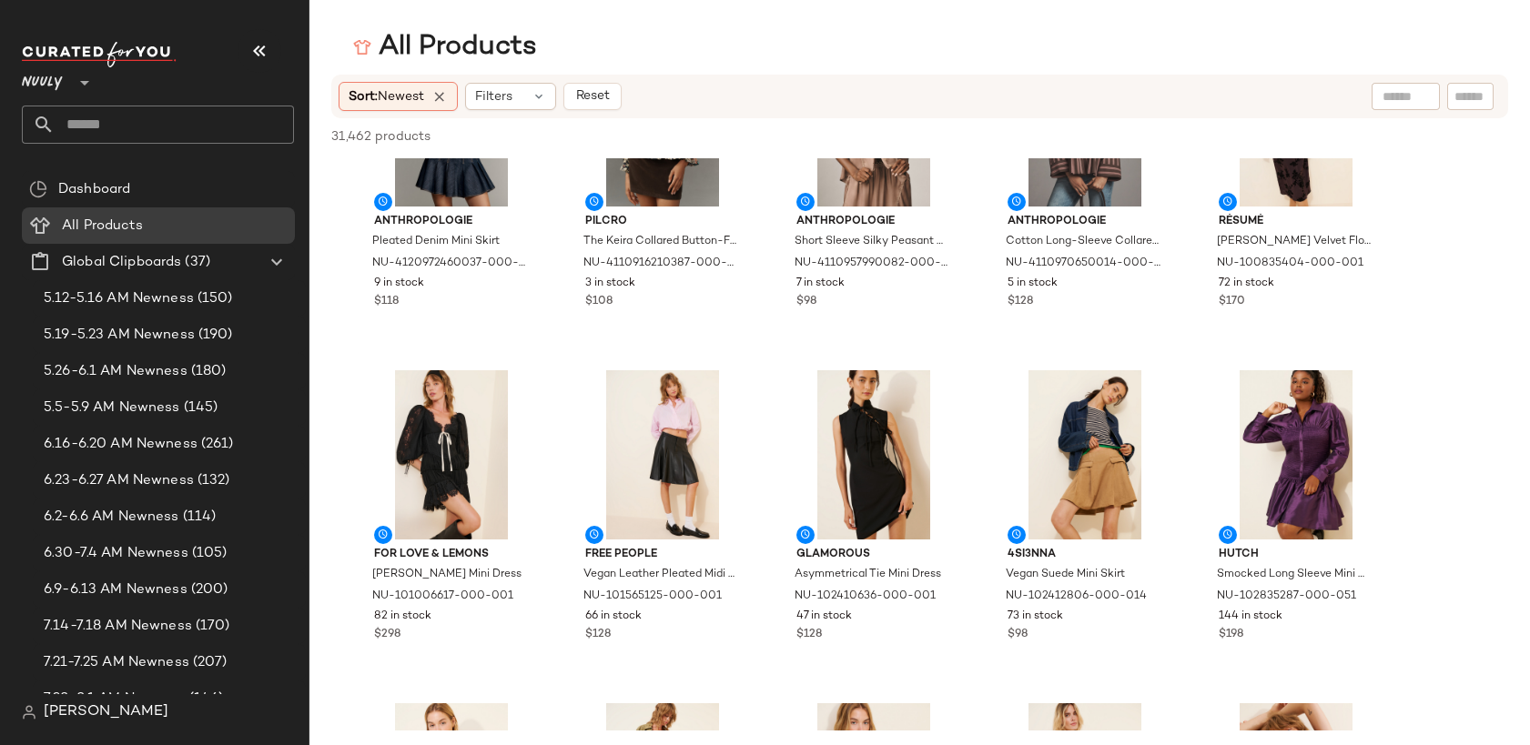
scroll to position [9518, 0]
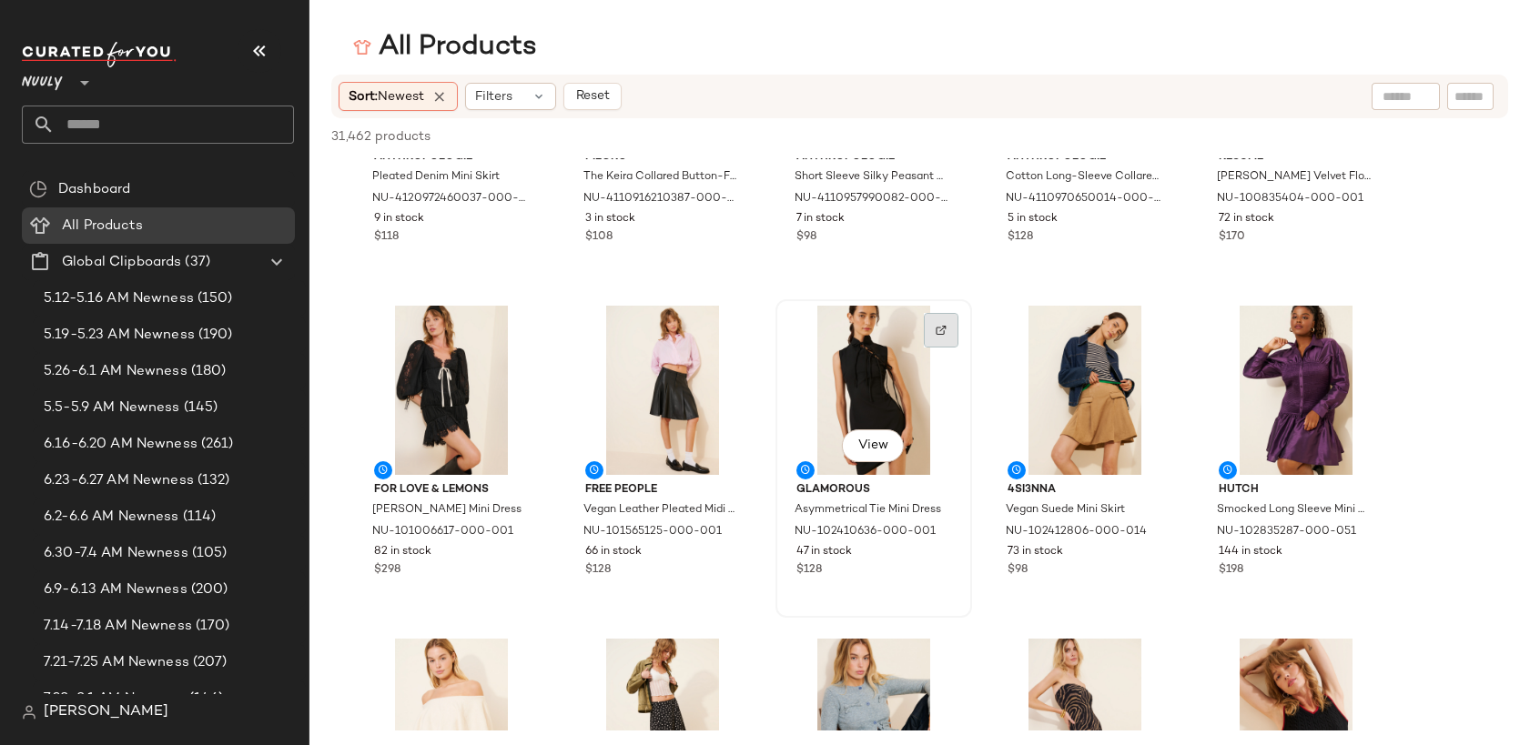
click at [941, 329] on img at bounding box center [940, 330] width 11 height 11
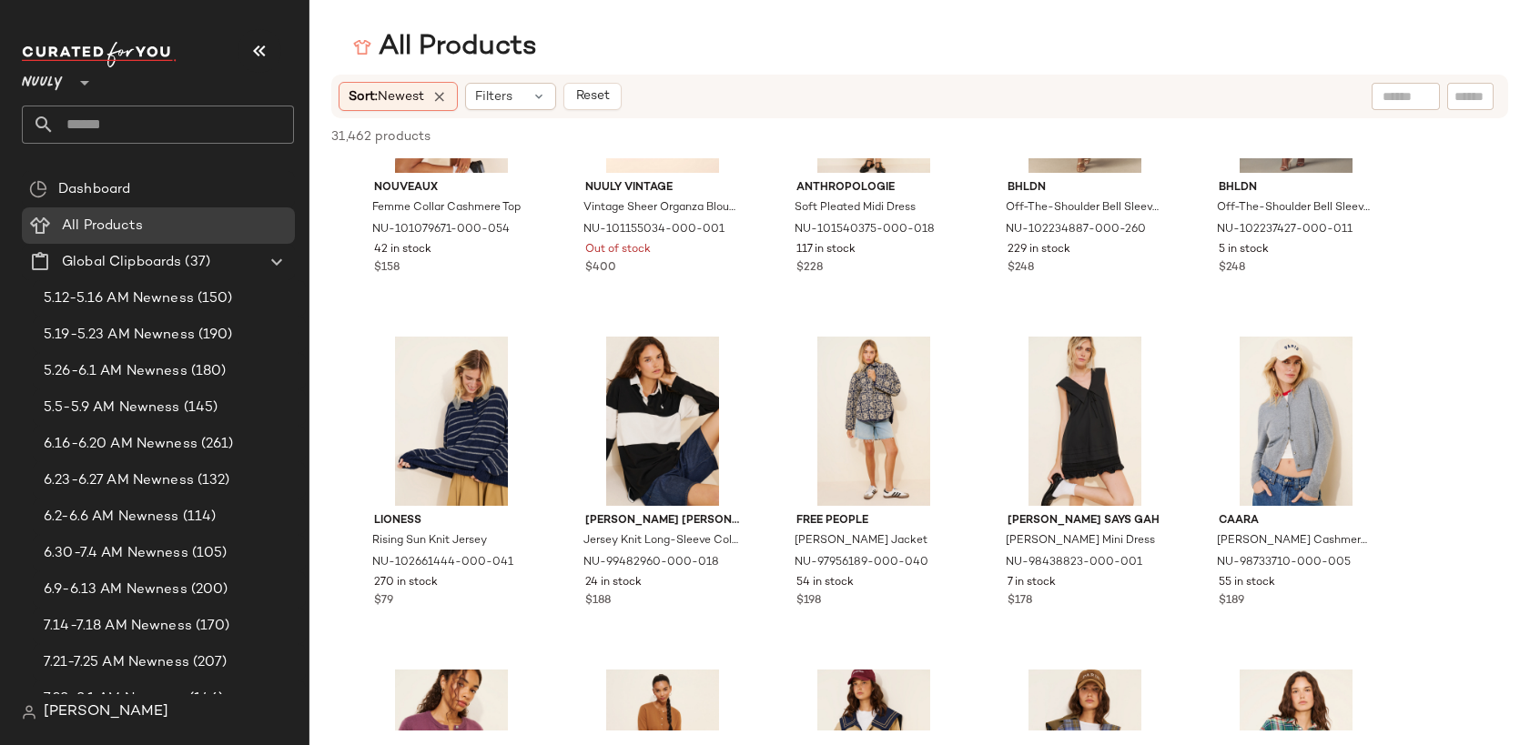
scroll to position [13818, 0]
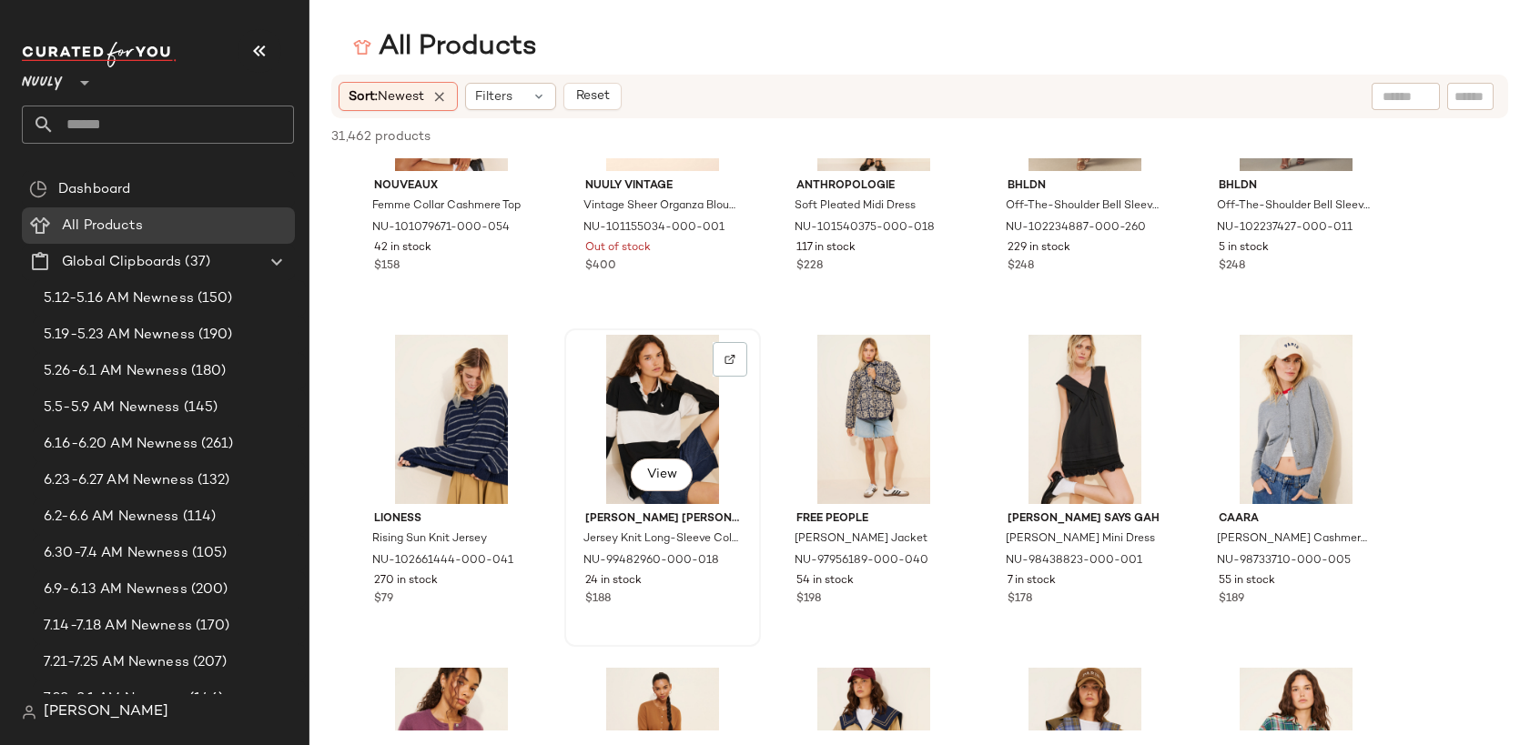
click at [641, 402] on div "View" at bounding box center [663, 419] width 184 height 169
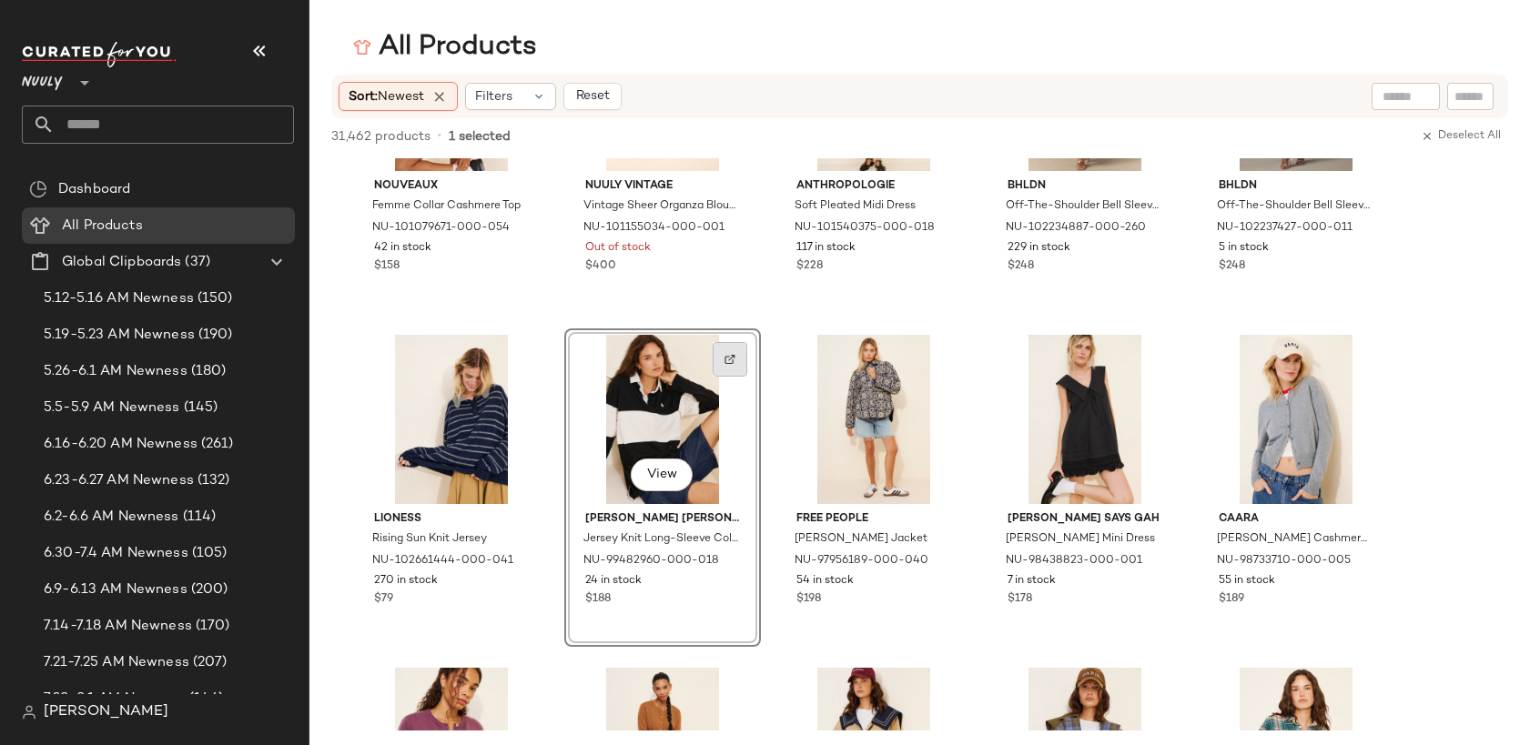
click at [723, 359] on div at bounding box center [730, 359] width 35 height 35
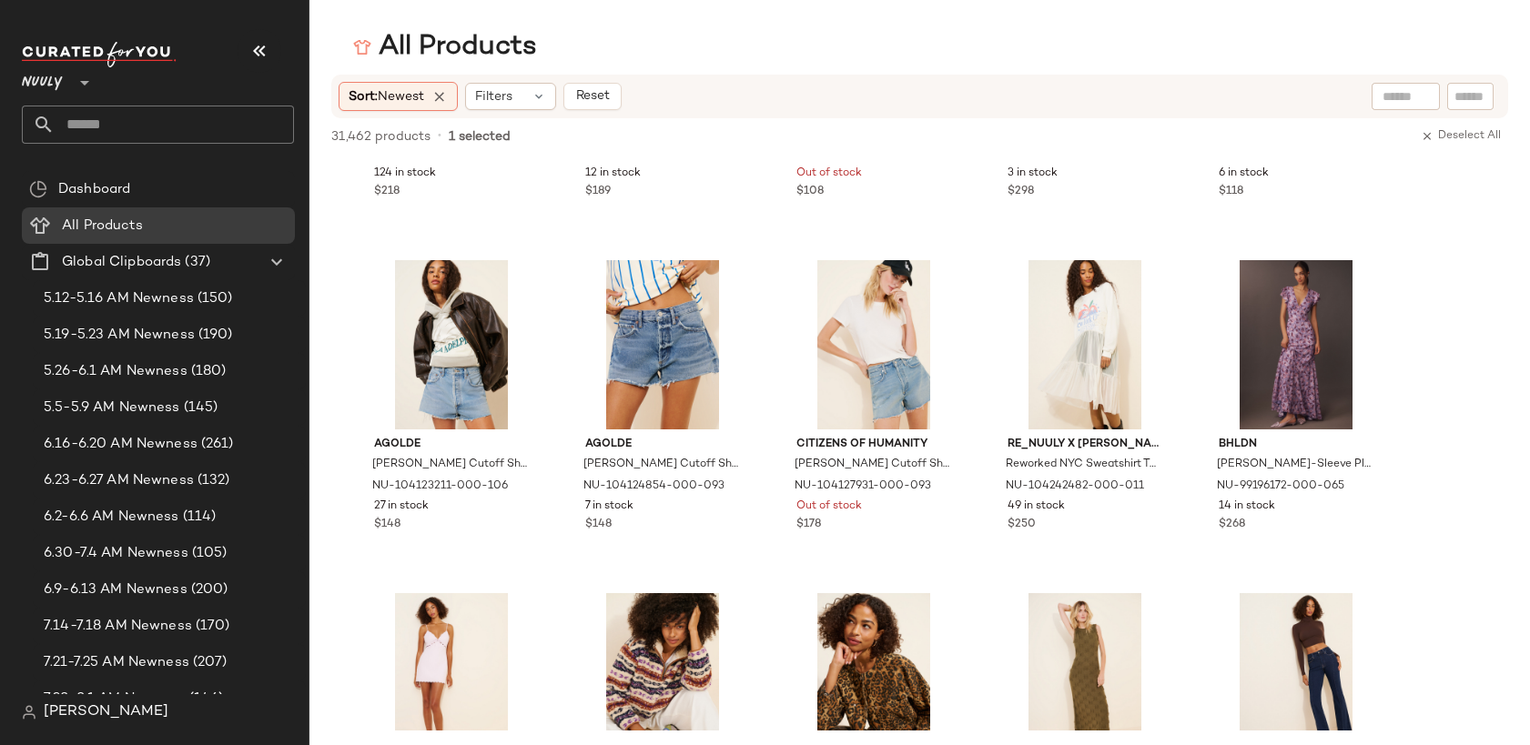
scroll to position [20006, 0]
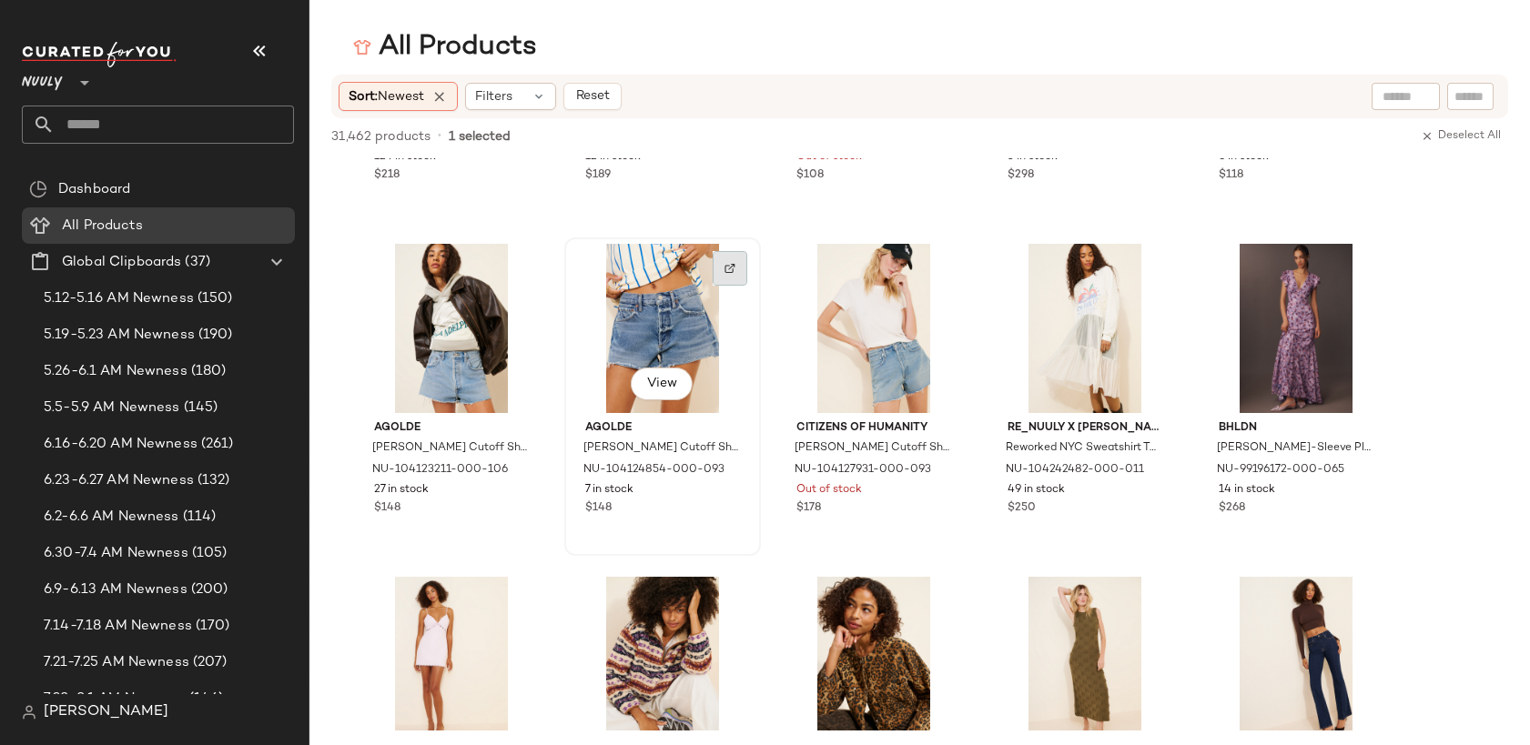
click at [720, 273] on div at bounding box center [730, 268] width 35 height 35
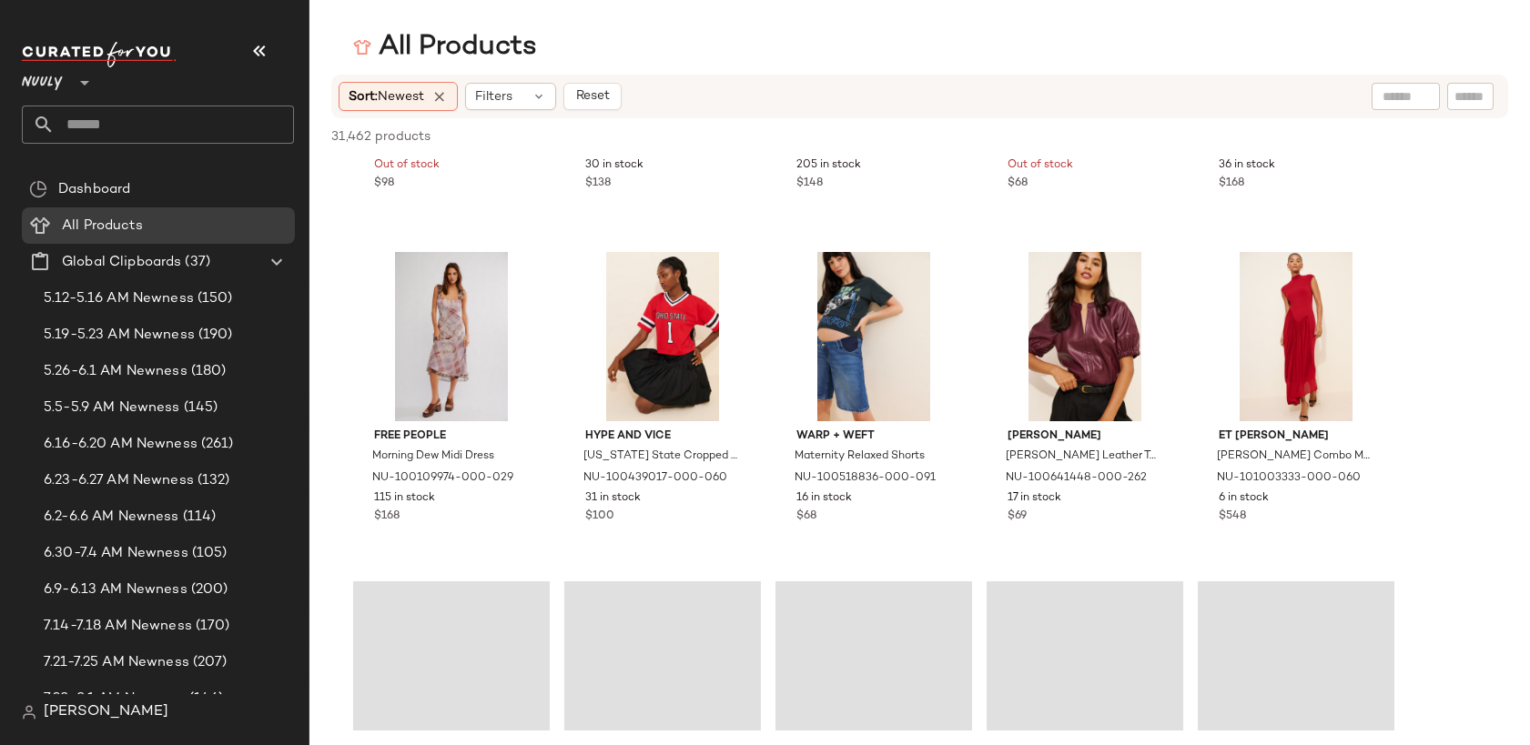
scroll to position [33660, 0]
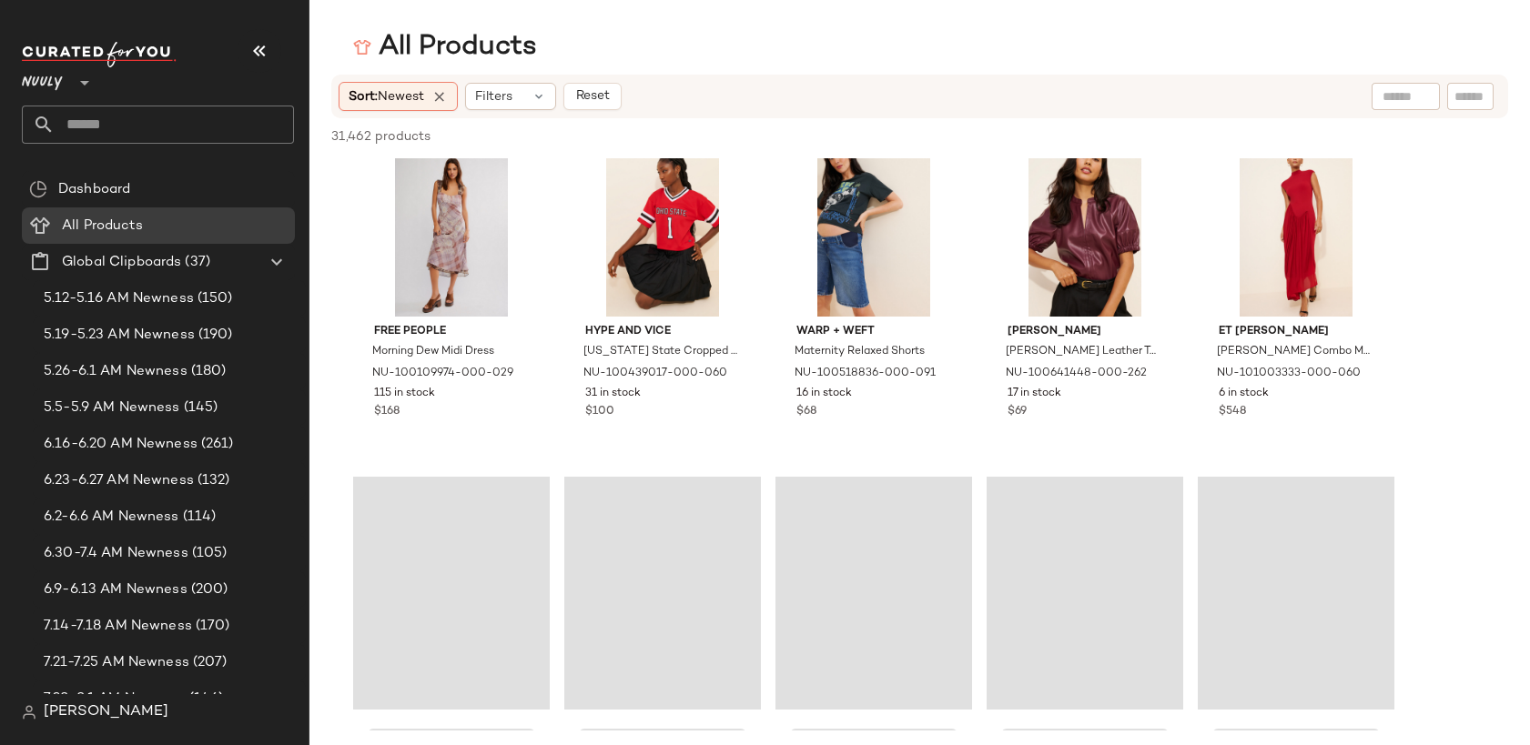
click at [1004, 518] on div "Loading..." at bounding box center [1084, 593] width 197 height 233
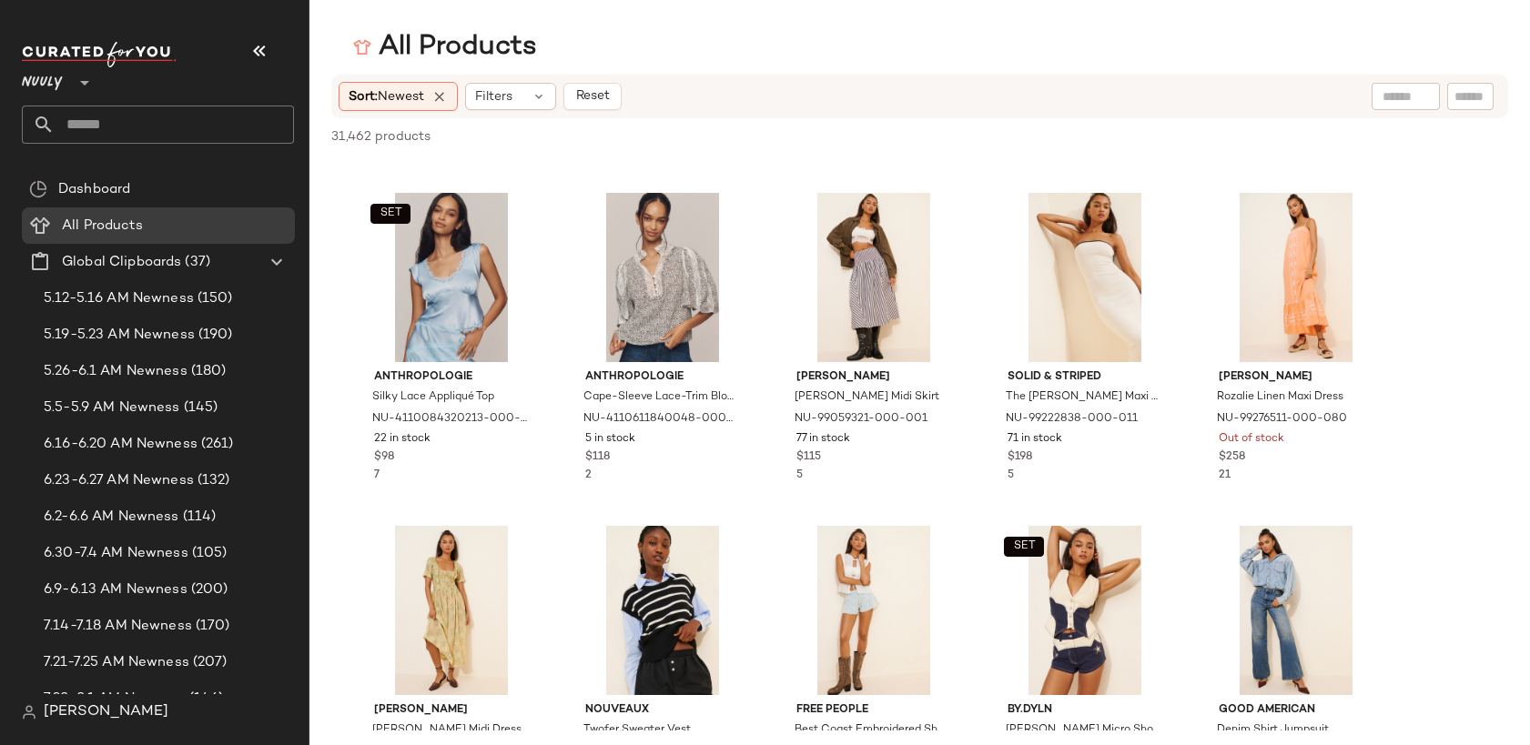
scroll to position [40578, 0]
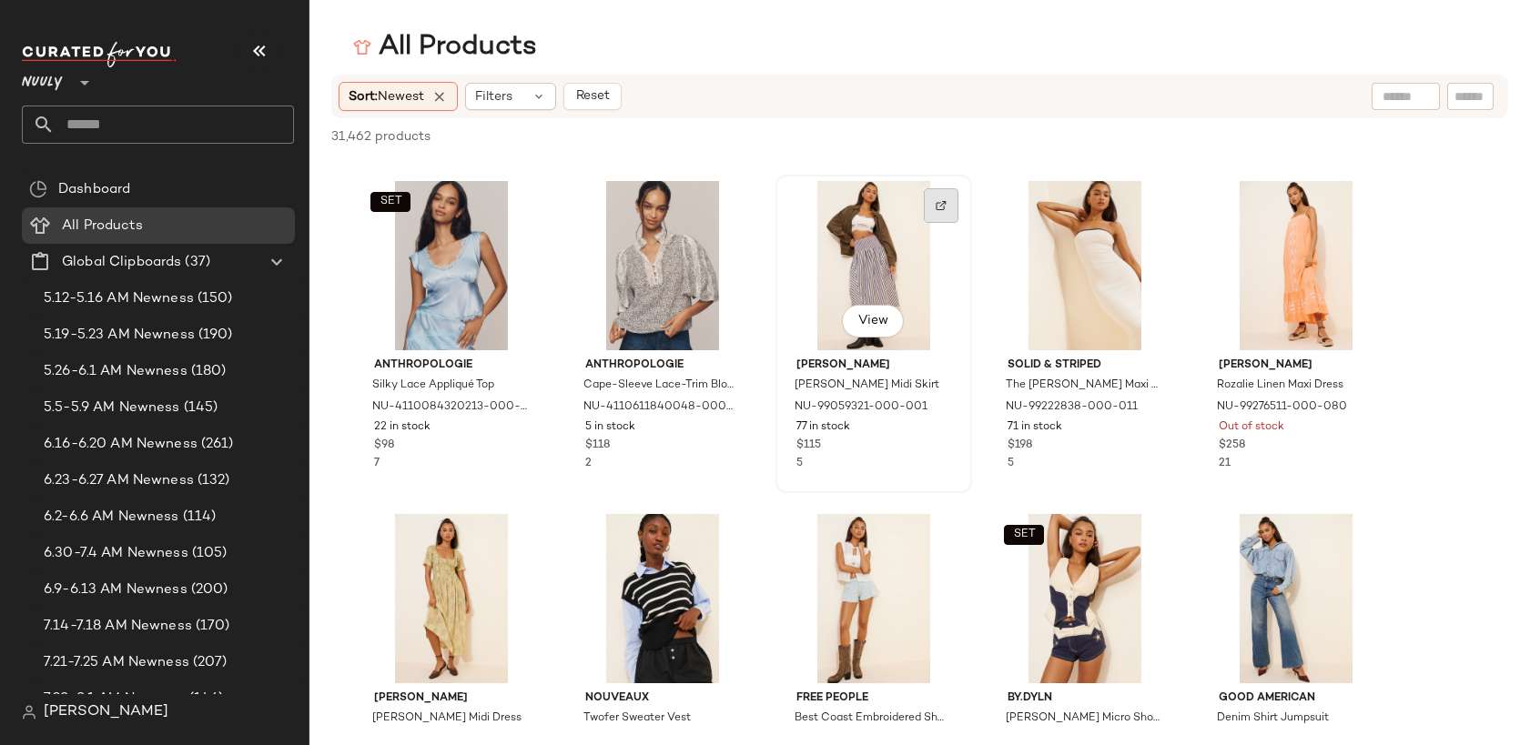
click at [941, 197] on div at bounding box center [941, 205] width 35 height 35
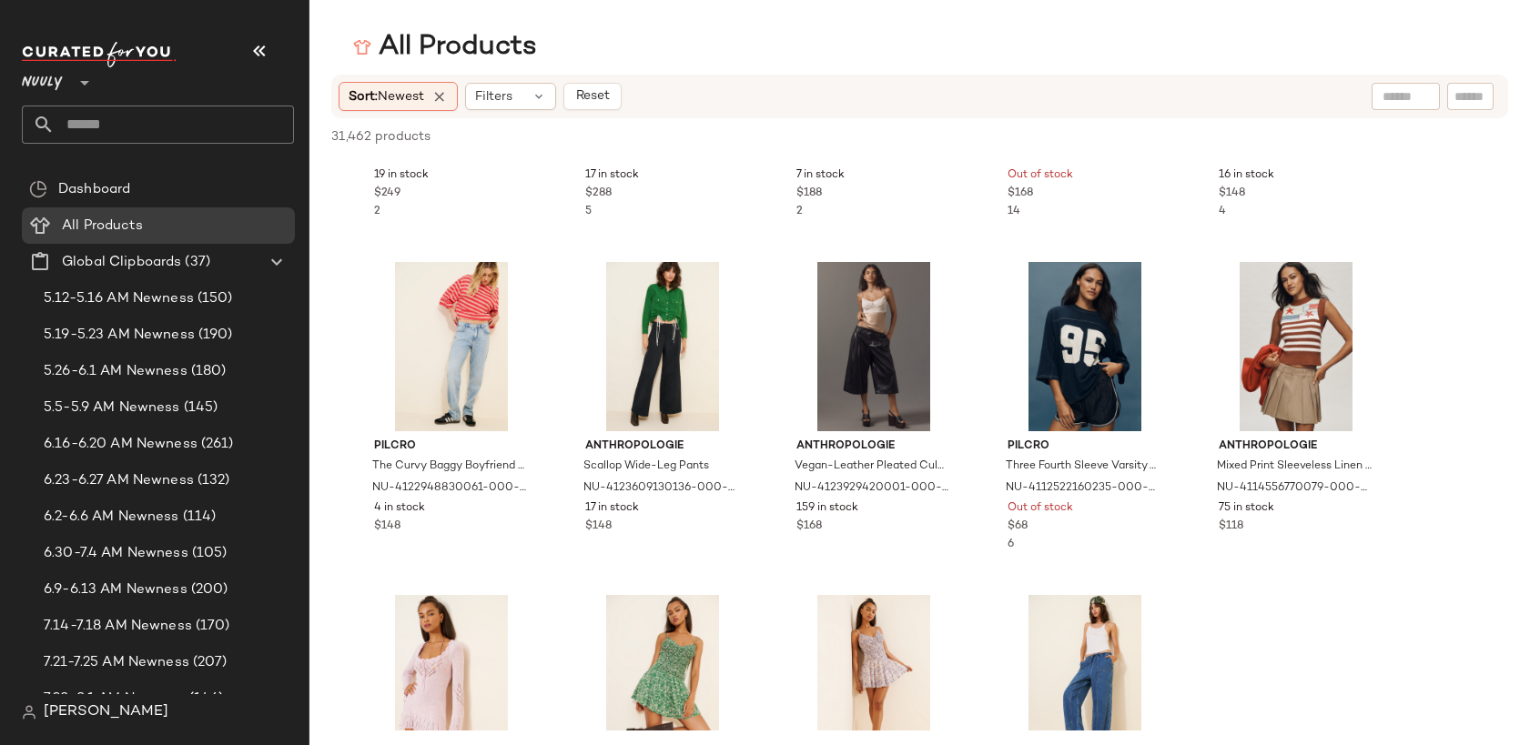
scroll to position [42253, 0]
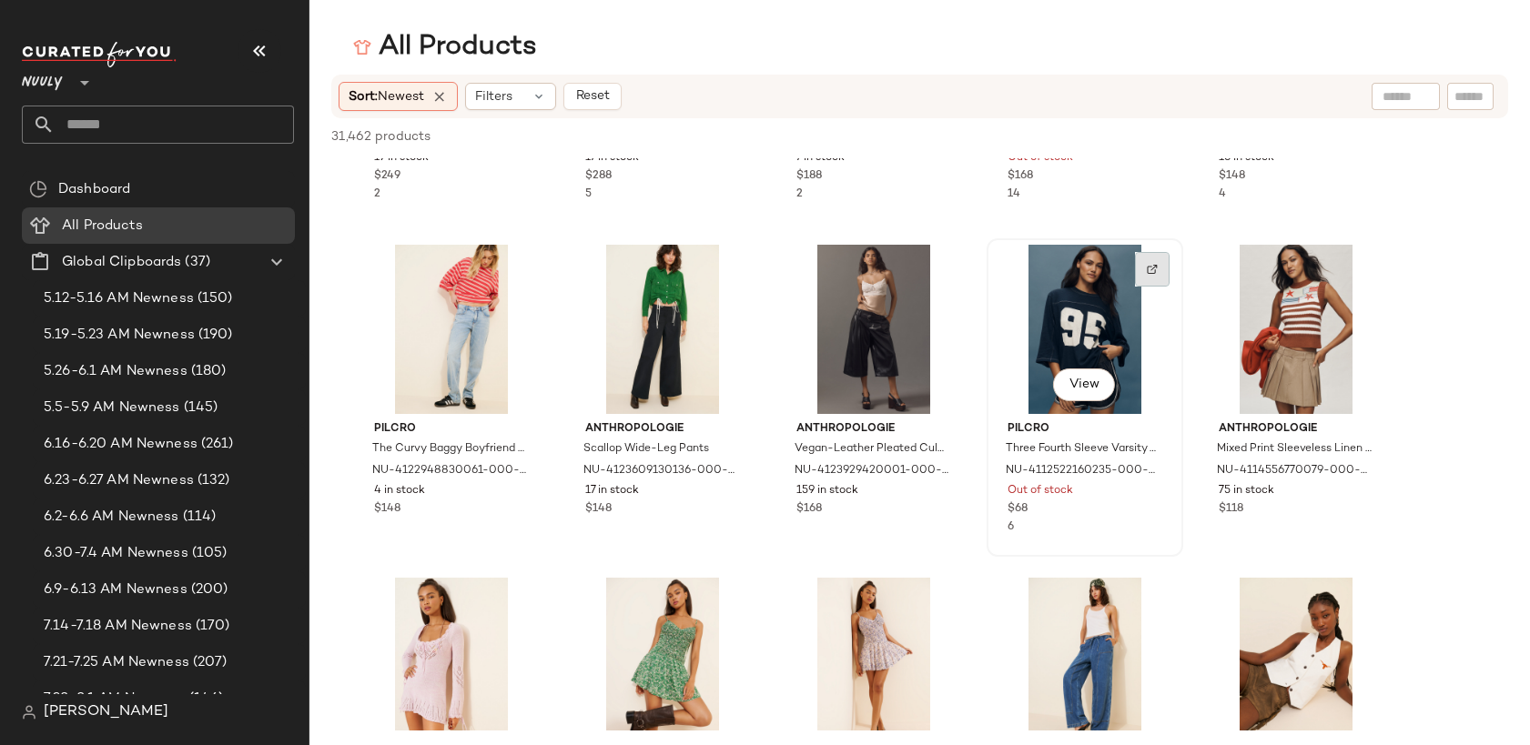
click at [1149, 279] on div at bounding box center [1152, 269] width 35 height 35
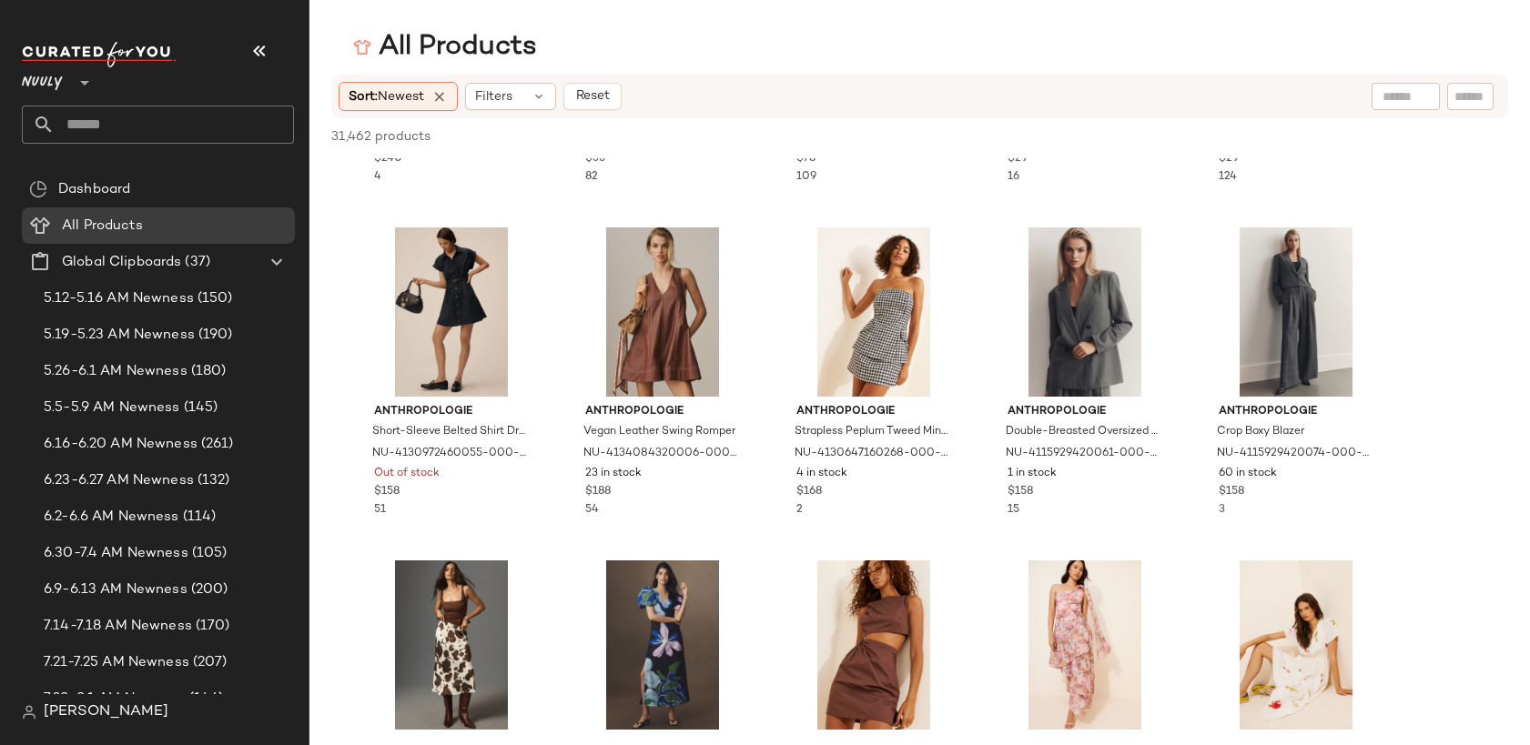
scroll to position [52686, 0]
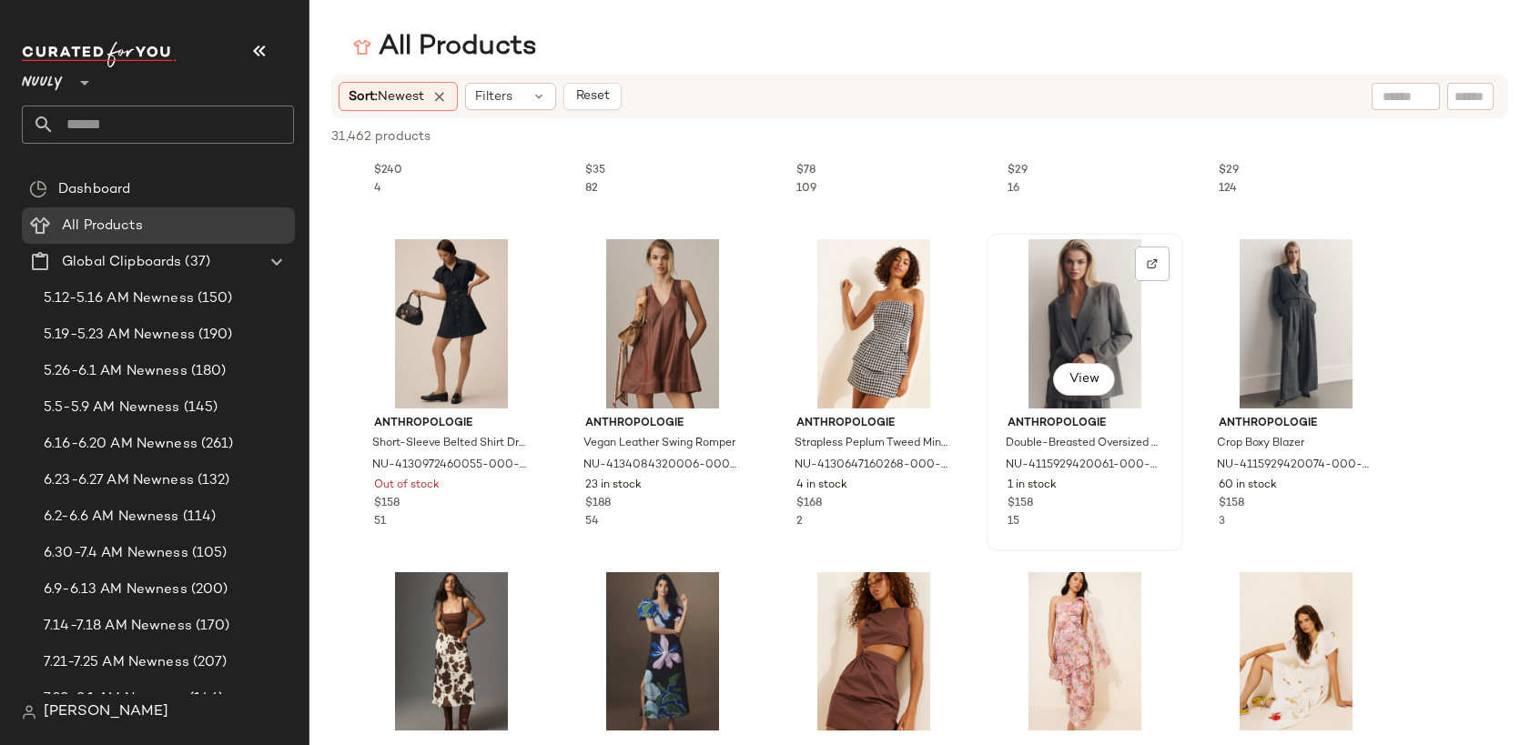
click at [1097, 328] on div "View" at bounding box center [1085, 323] width 184 height 169
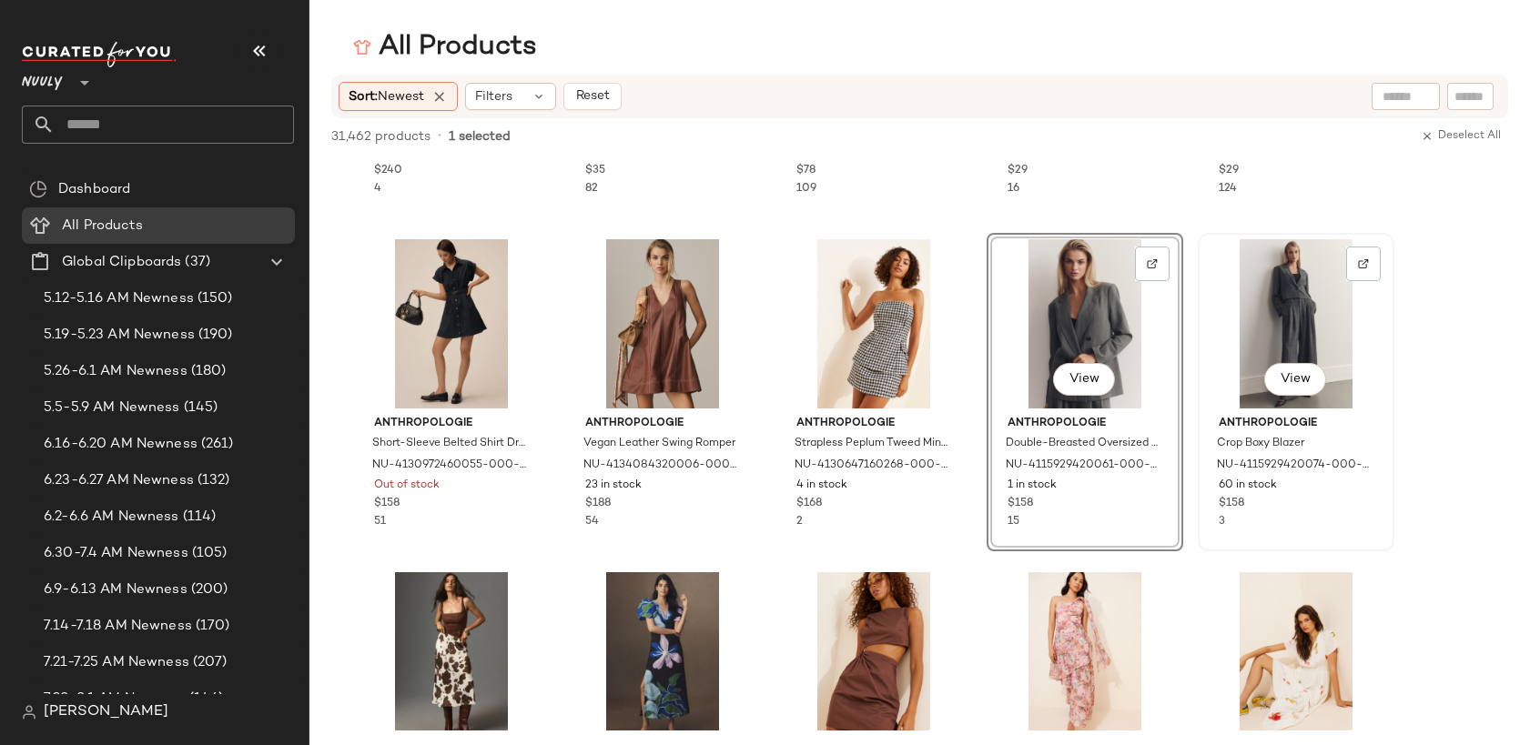
click at [1279, 329] on div "View" at bounding box center [1296, 323] width 184 height 169
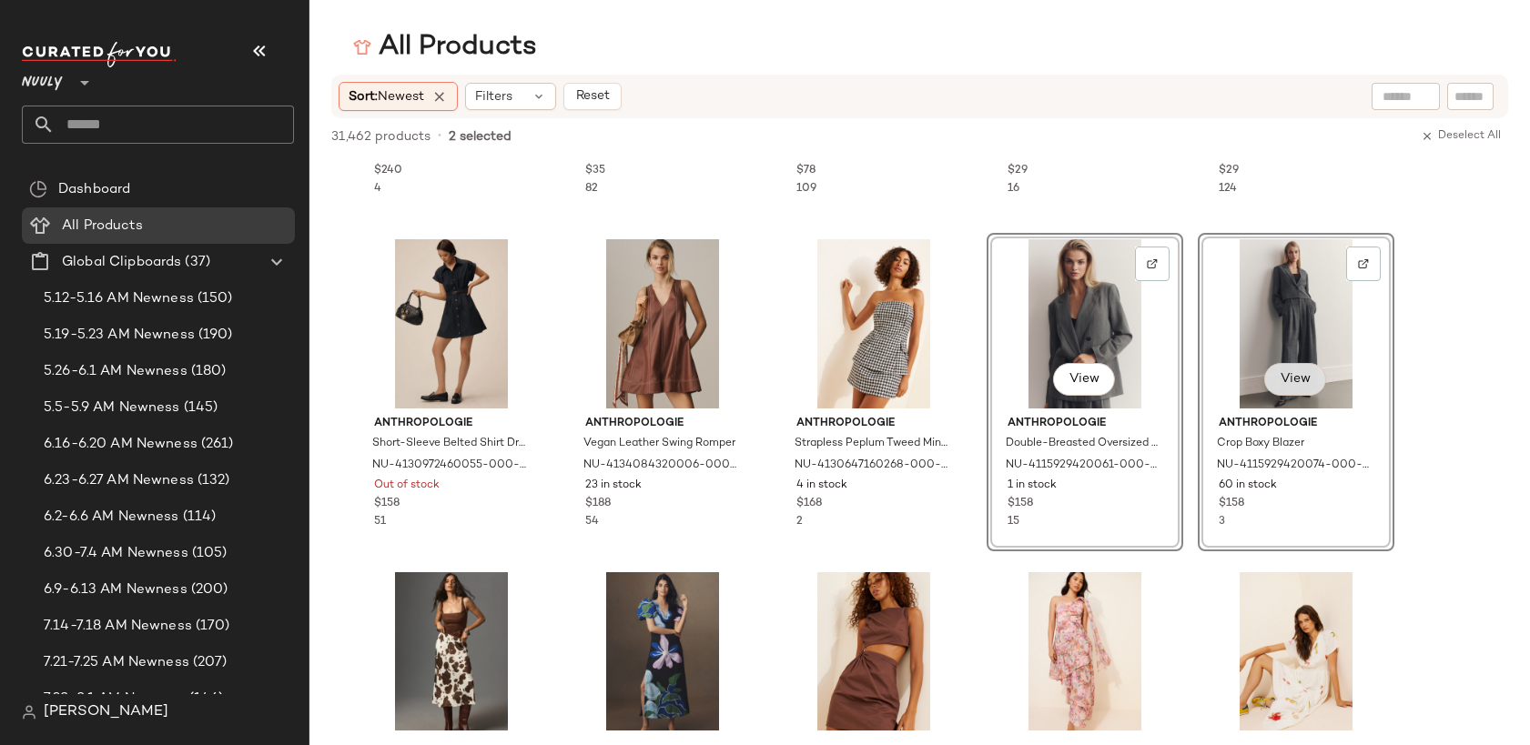
click at [1304, 384] on span "View" at bounding box center [1294, 379] width 31 height 15
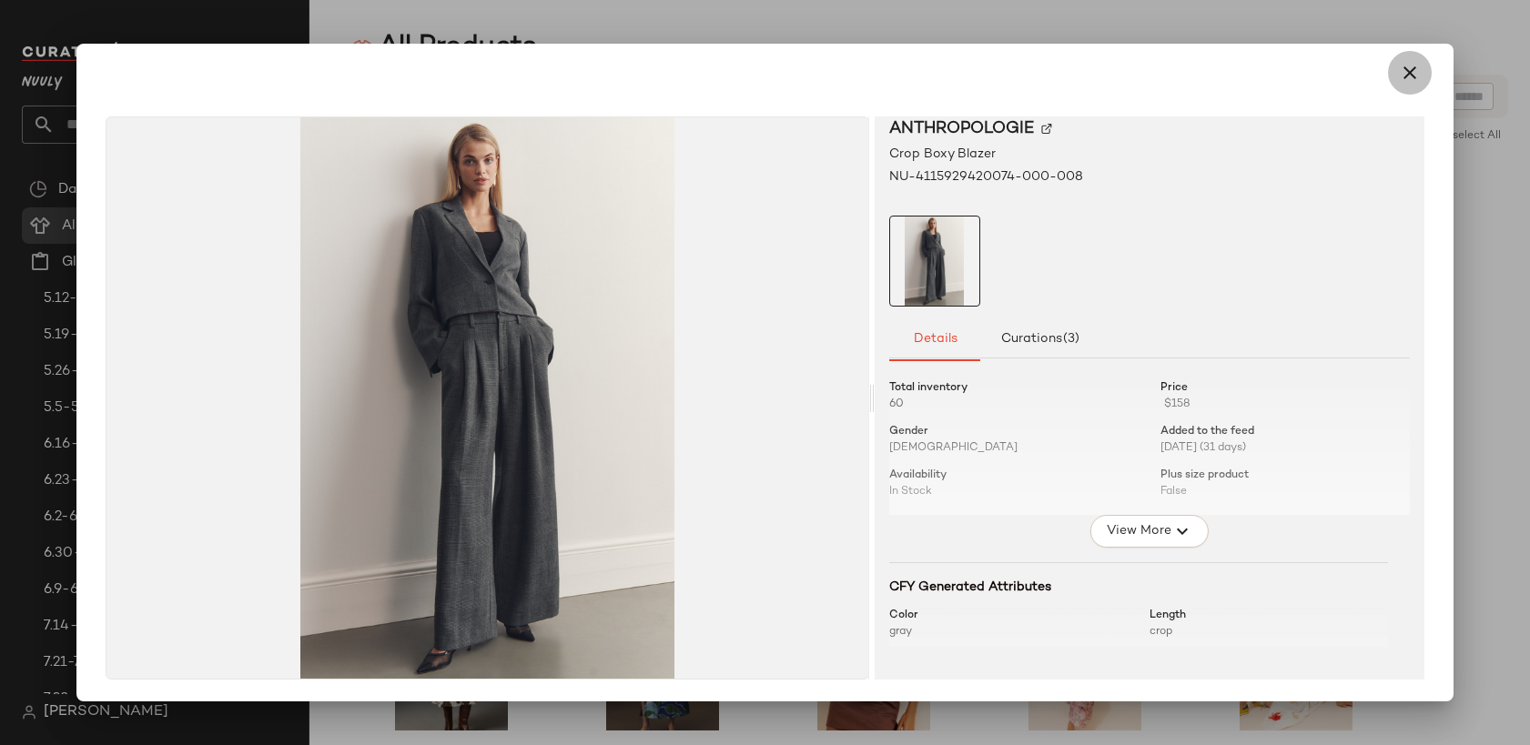
click at [1416, 74] on icon "button" at bounding box center [1410, 73] width 22 height 22
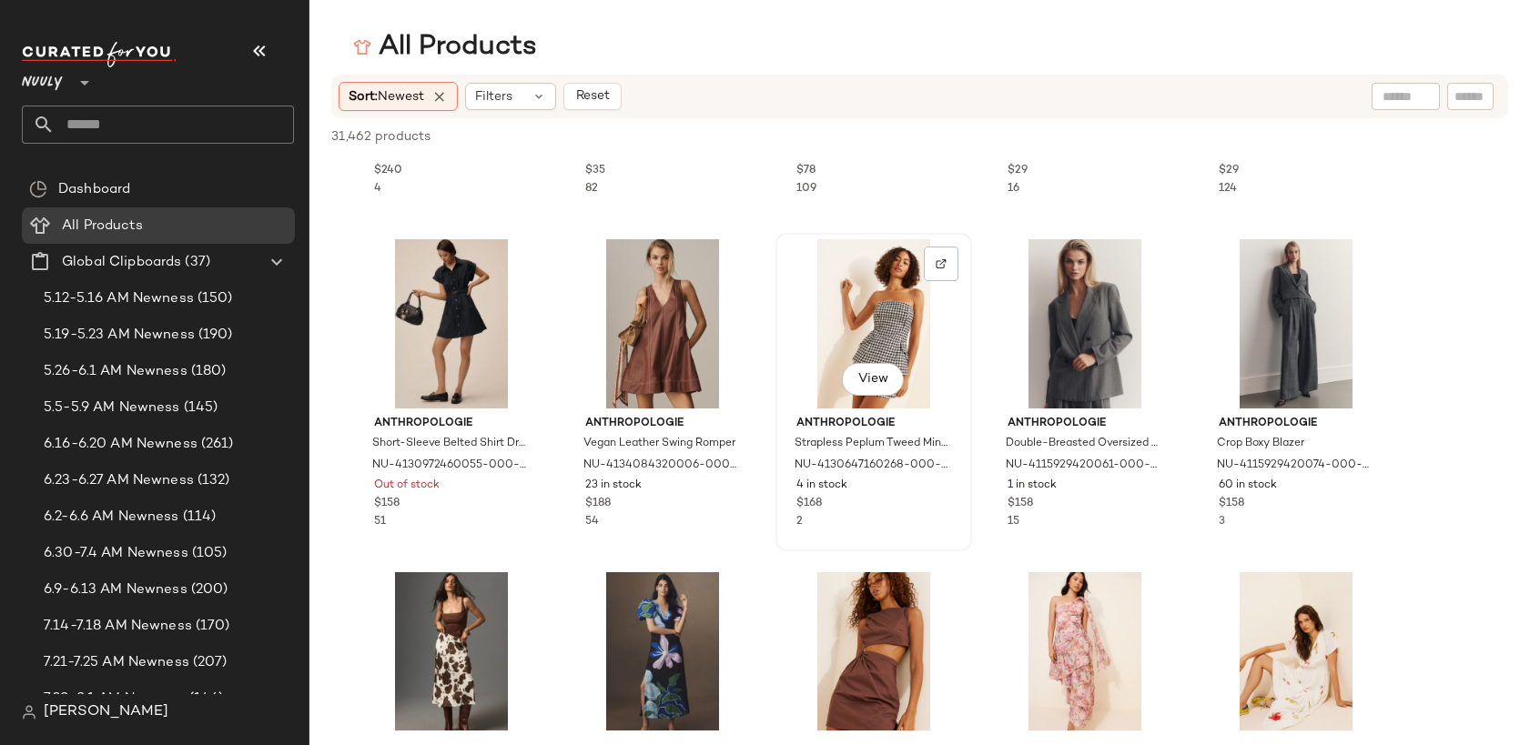
click at [839, 339] on div "View" at bounding box center [874, 323] width 184 height 169
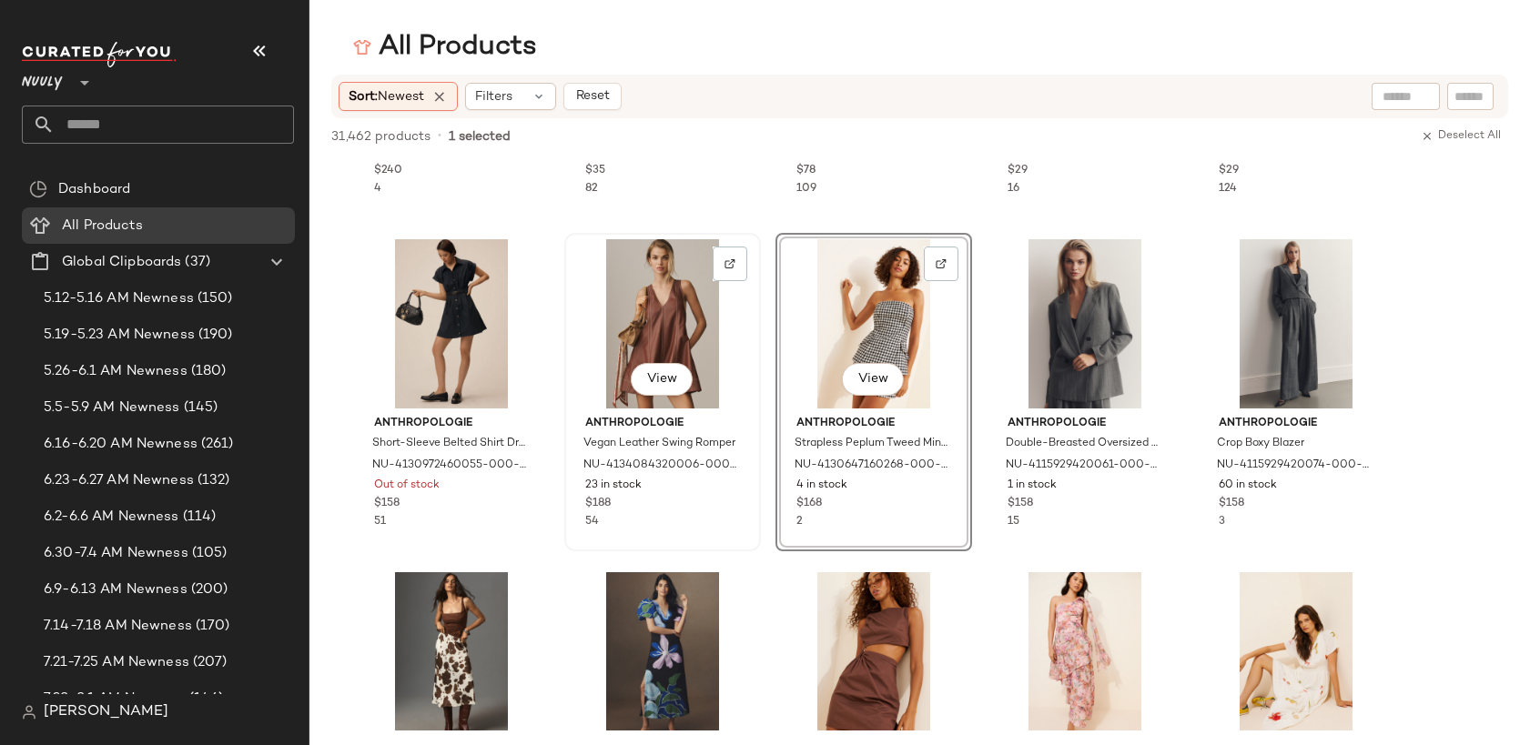
drag, startPoint x: 801, startPoint y: 331, endPoint x: 708, endPoint y: 330, distance: 92.8
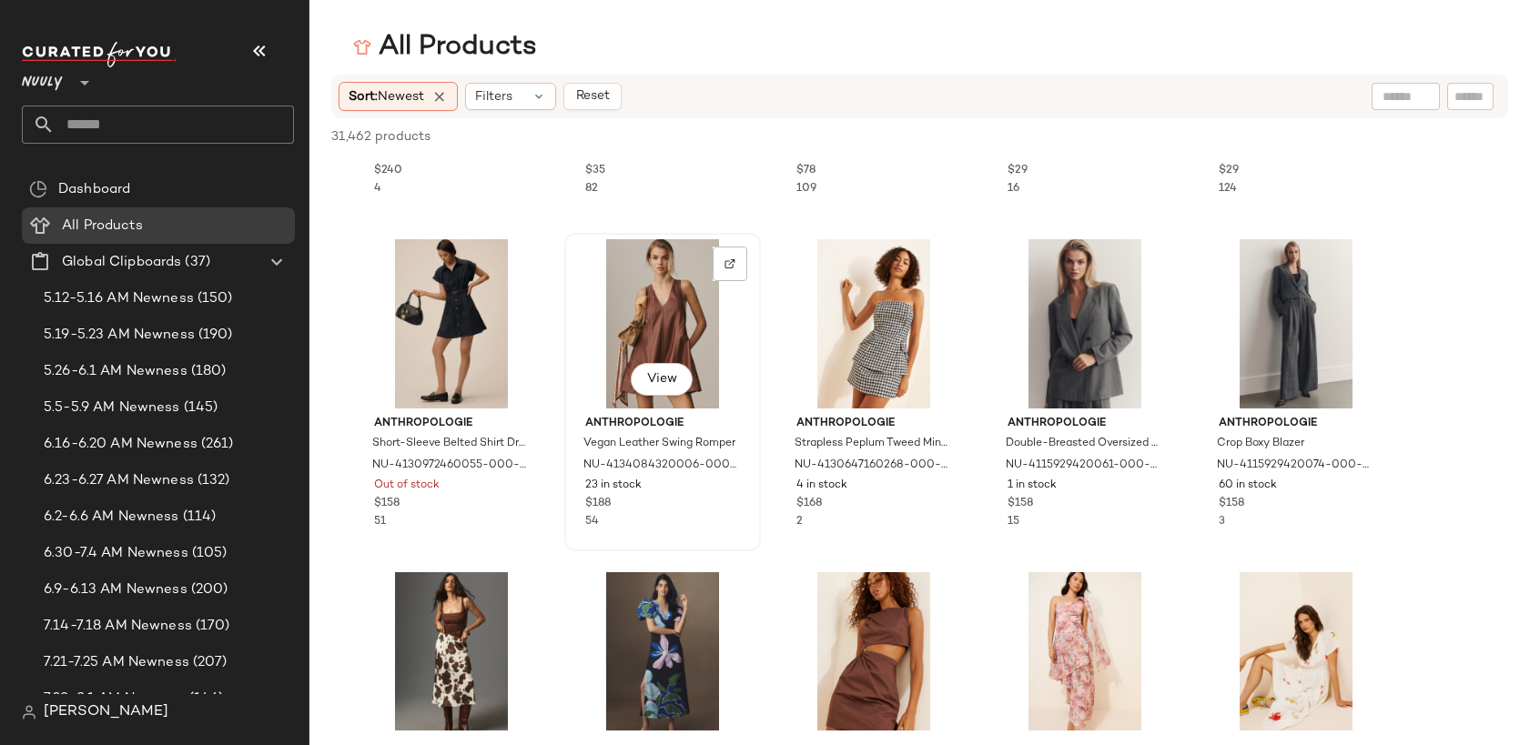
click at [708, 330] on div "View" at bounding box center [663, 323] width 184 height 169
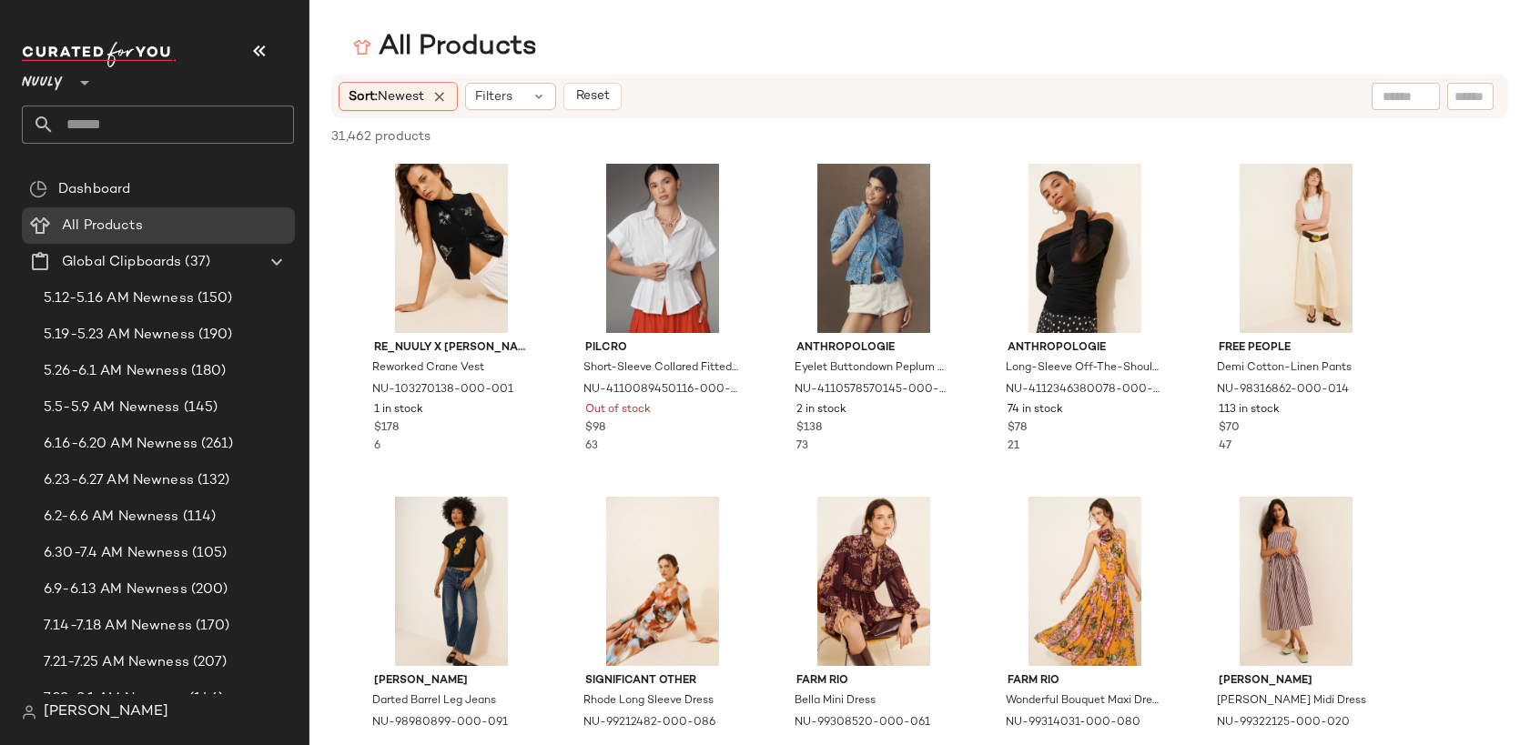
scroll to position [54167, 0]
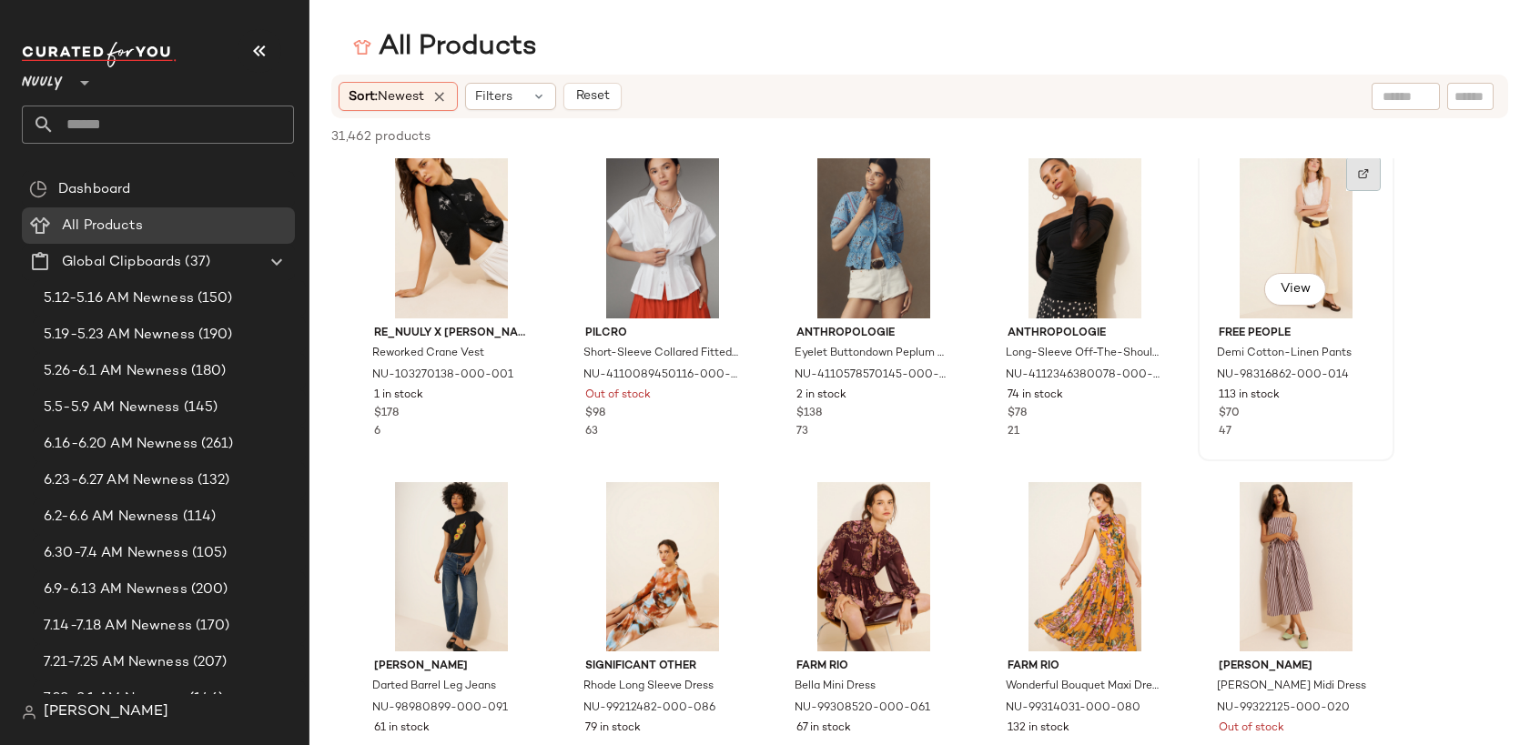
click at [1356, 183] on div at bounding box center [1363, 174] width 35 height 35
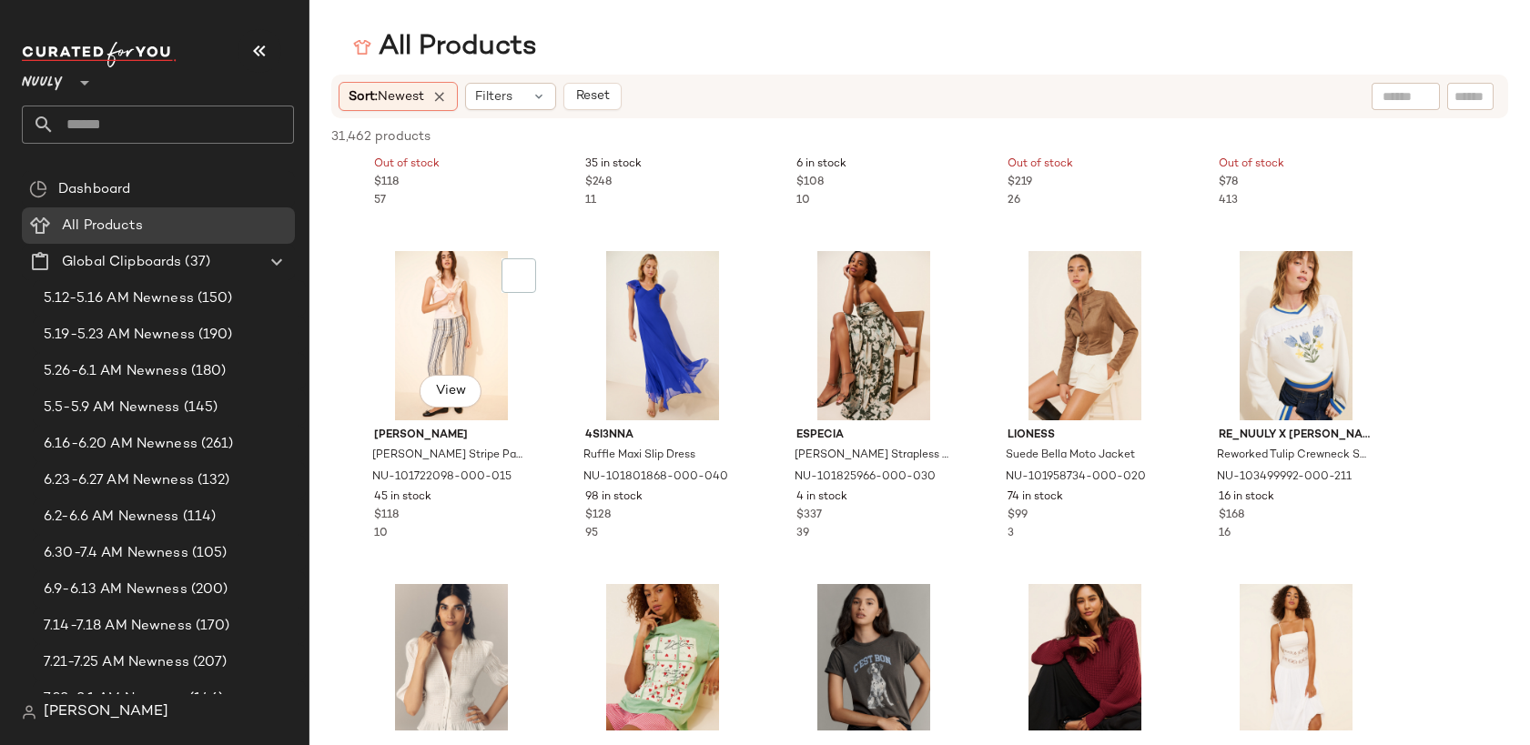
scroll to position [58223, 0]
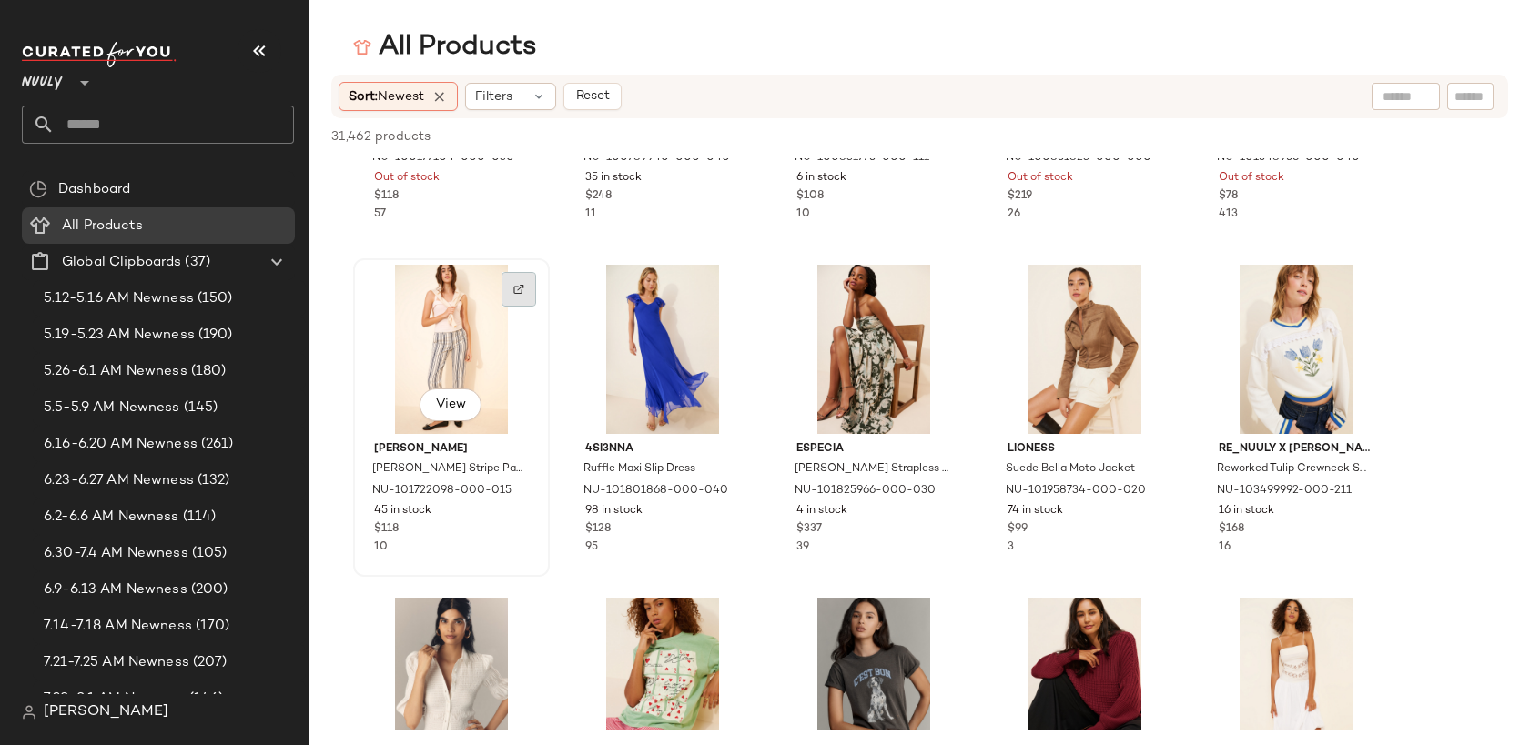
click at [513, 284] on img at bounding box center [518, 289] width 11 height 11
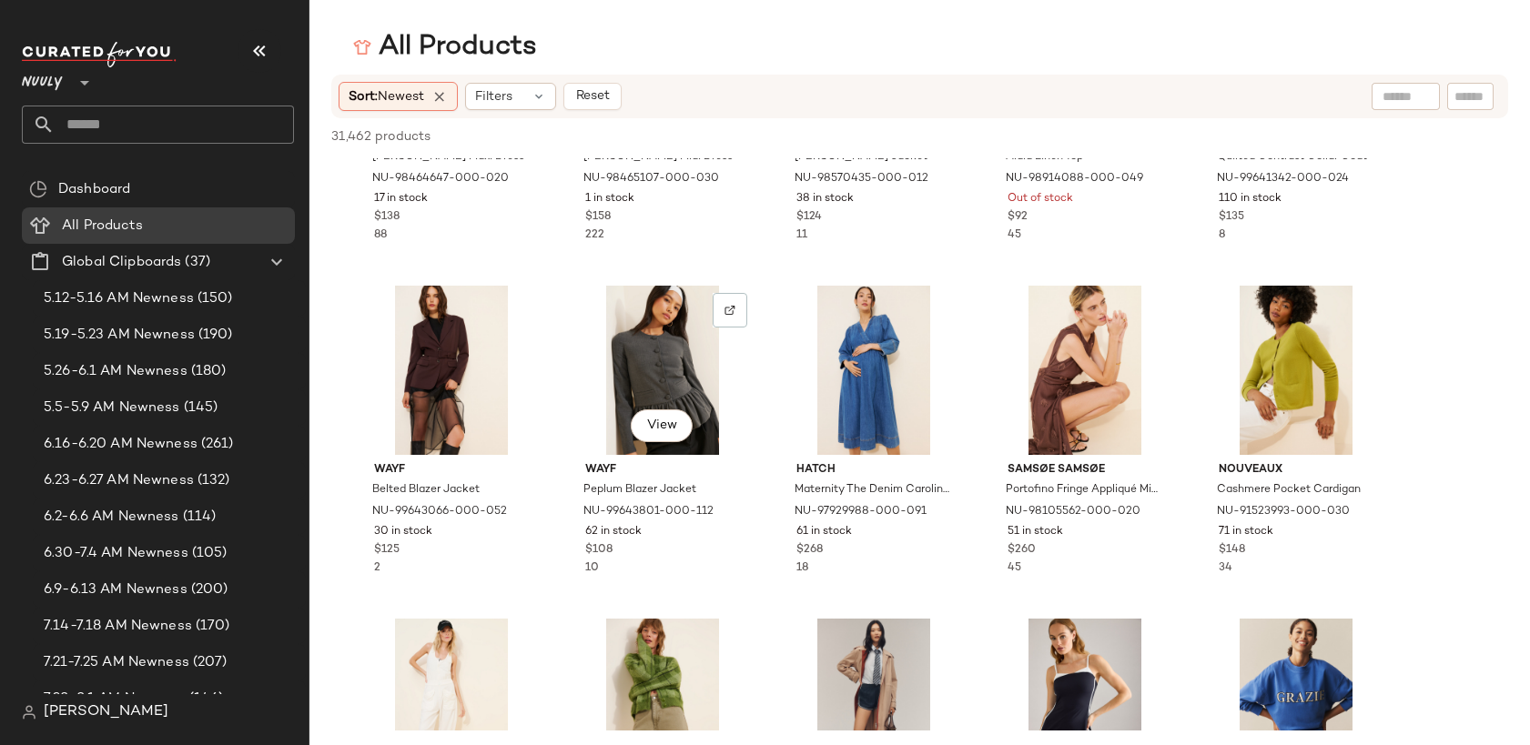
scroll to position [61682, 0]
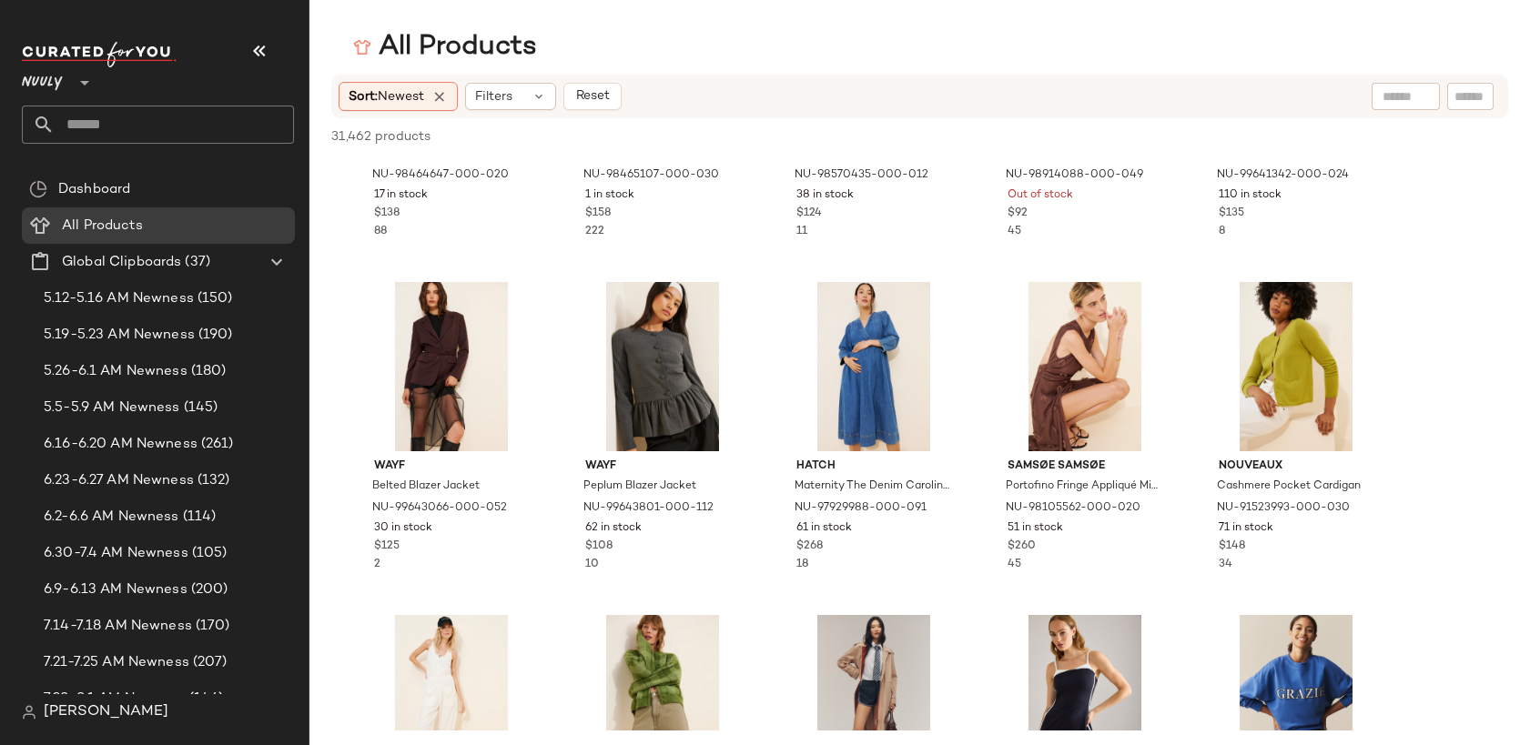
click at [1385, 105] on input "text" at bounding box center [1405, 96] width 46 height 19
type input "*********"
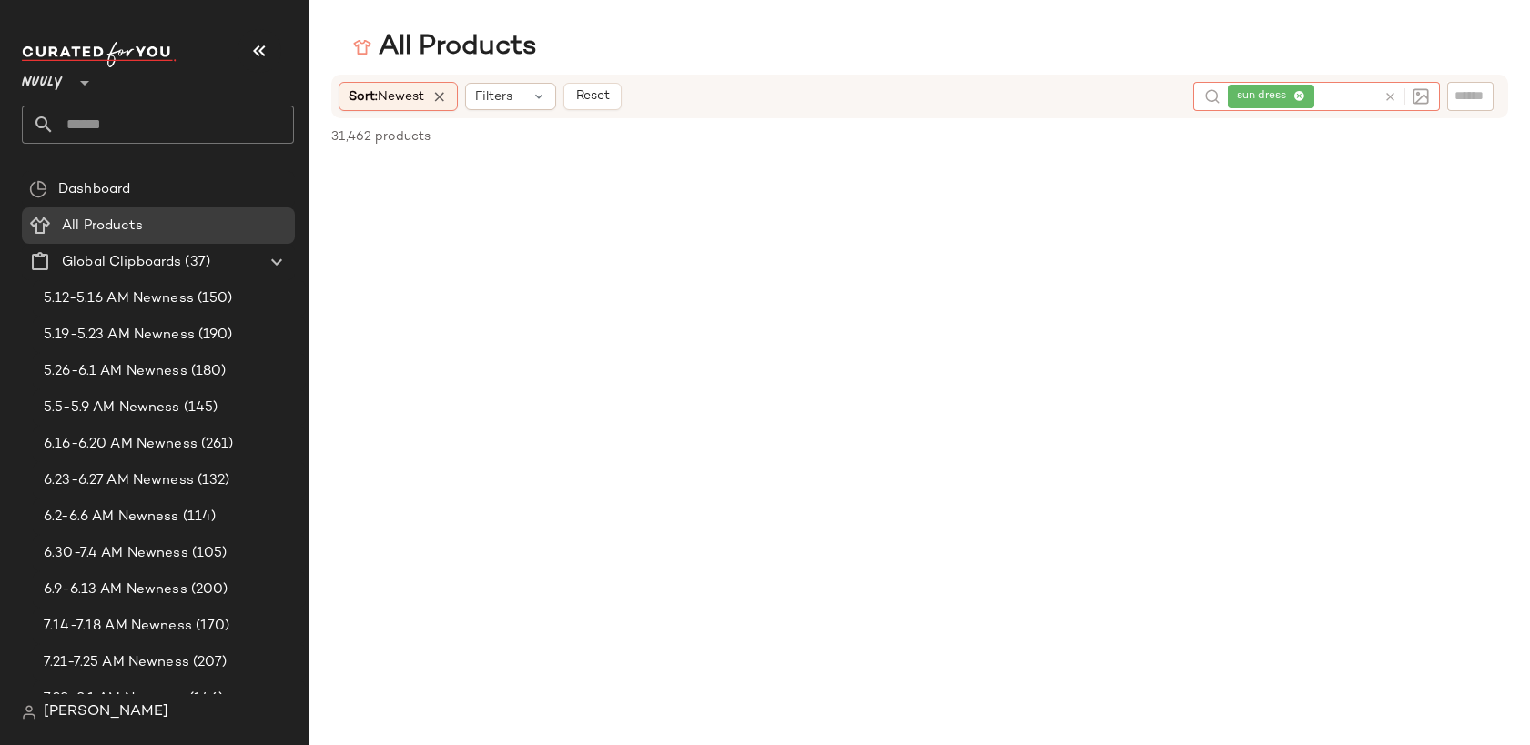
click at [1392, 97] on icon at bounding box center [1390, 97] width 14 height 14
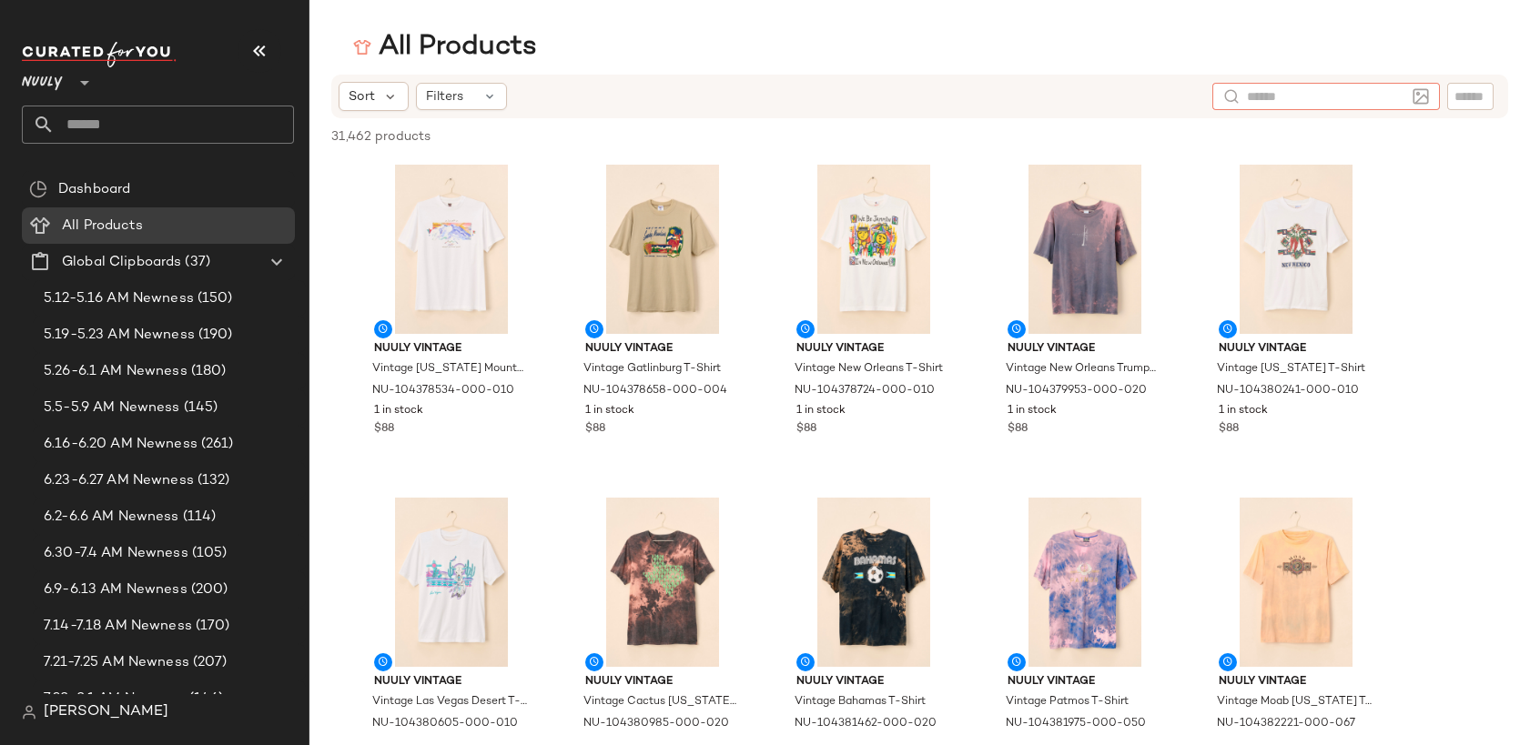
click at [1403, 93] on input "text" at bounding box center [1326, 96] width 158 height 19
type input "*********"
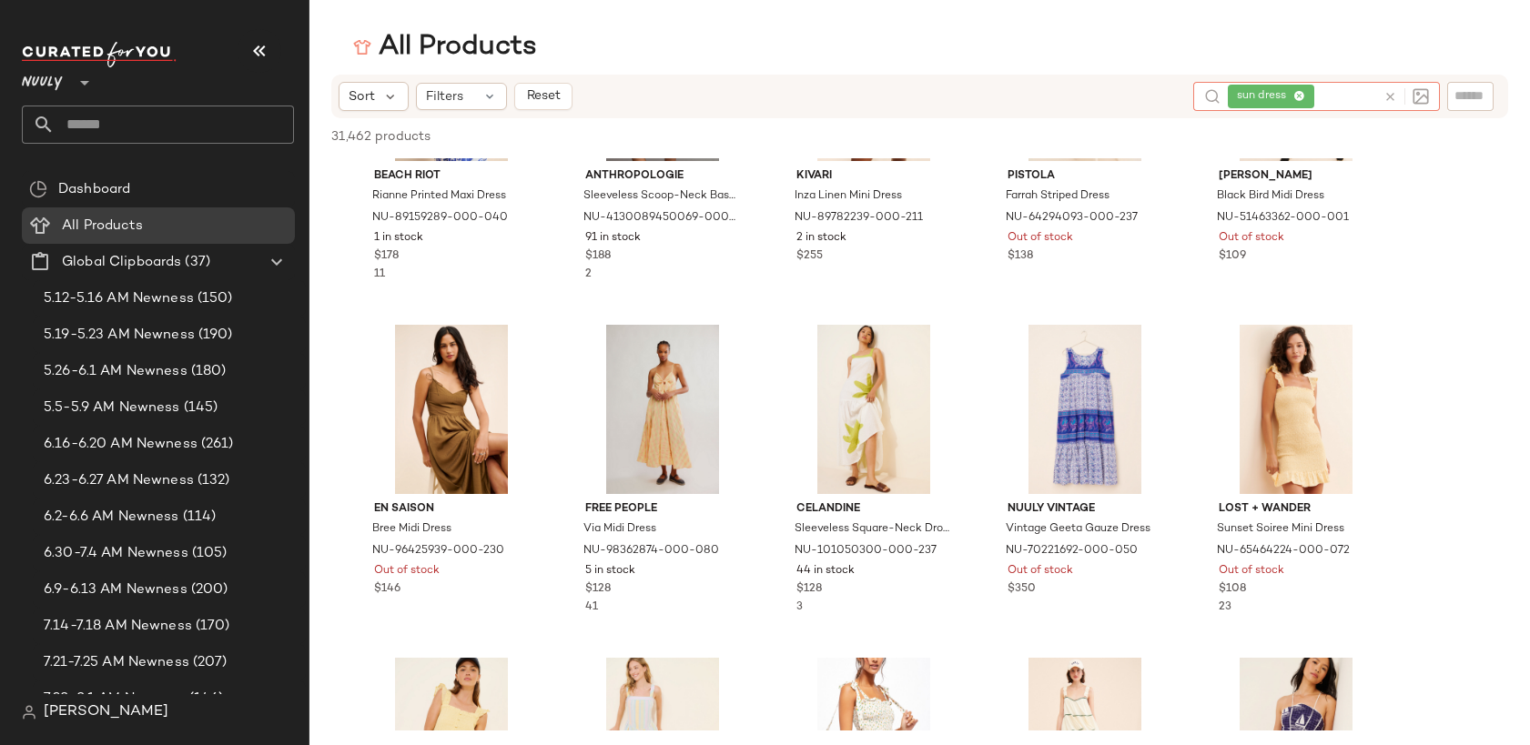
scroll to position [4248, 0]
